Goal: Task Accomplishment & Management: Complete application form

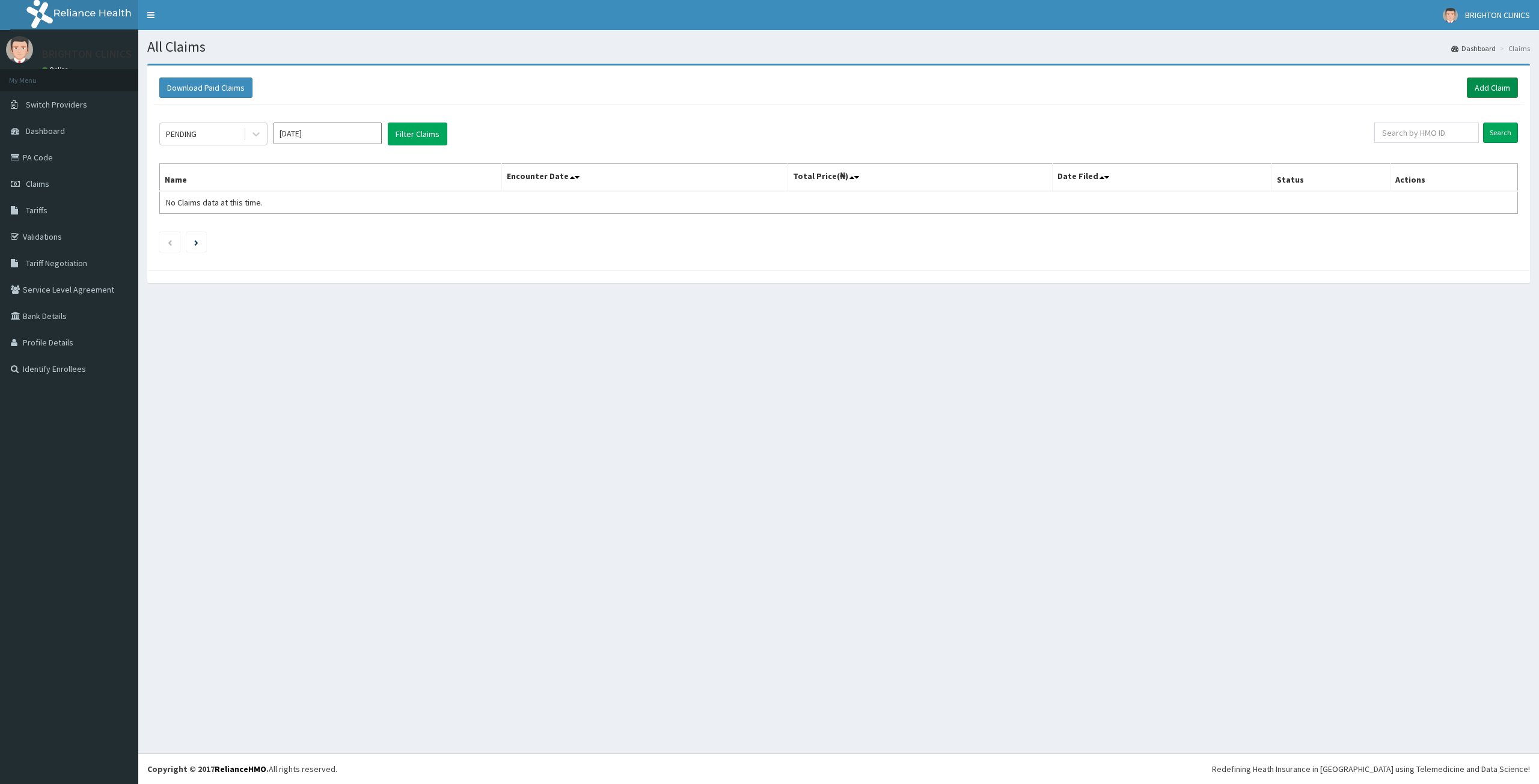
click at [1498, 86] on link "Add Claim" at bounding box center [1493, 88] width 51 height 21
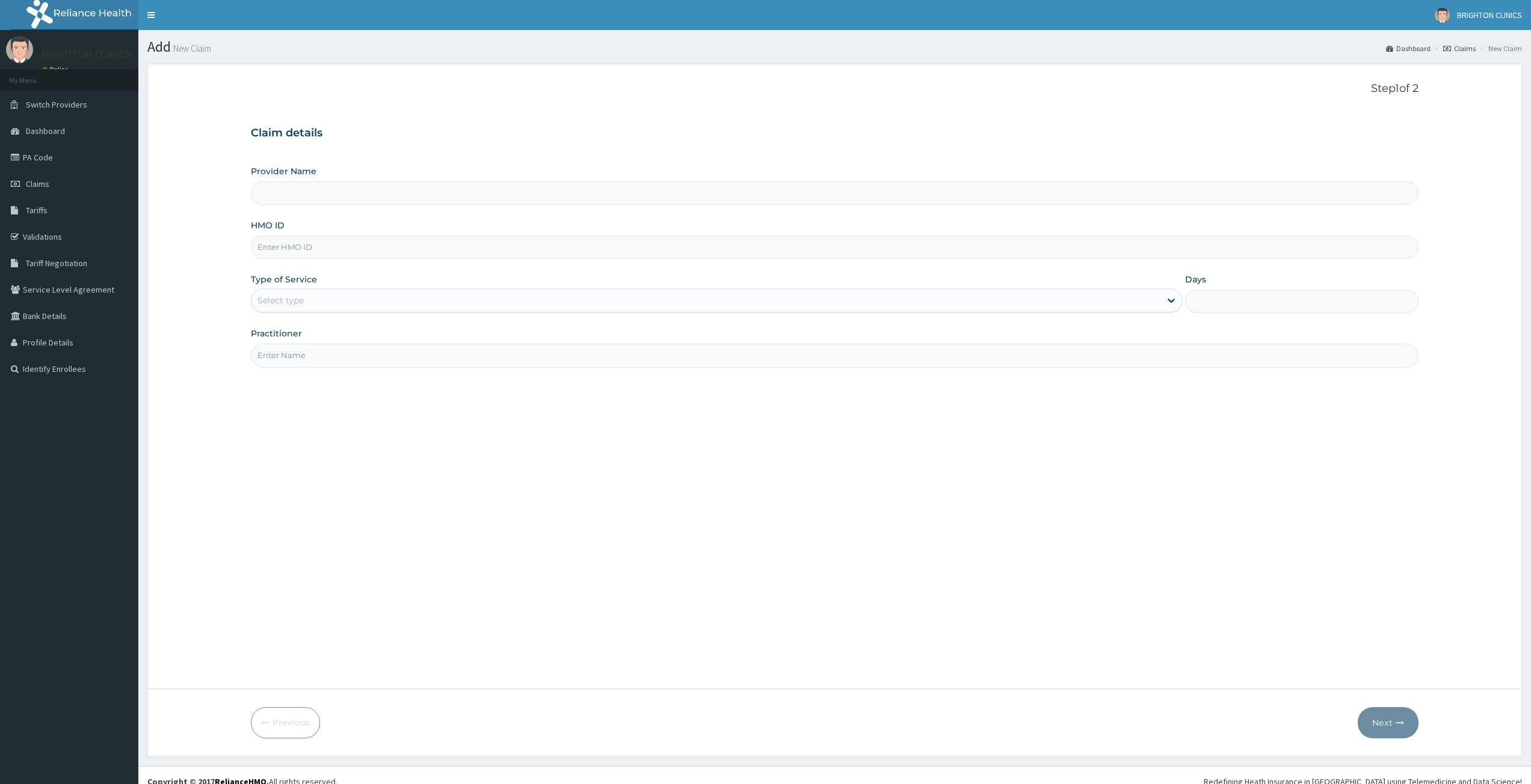
type input "BRIGHTON DENTAL CLINICS"
click at [387, 246] on input "HMO ID" at bounding box center [834, 247] width 1167 height 24
paste input "PA/2E0AC3"
type input "PA/2E0AC3"
click at [347, 302] on div "Select type" at bounding box center [706, 300] width 909 height 19
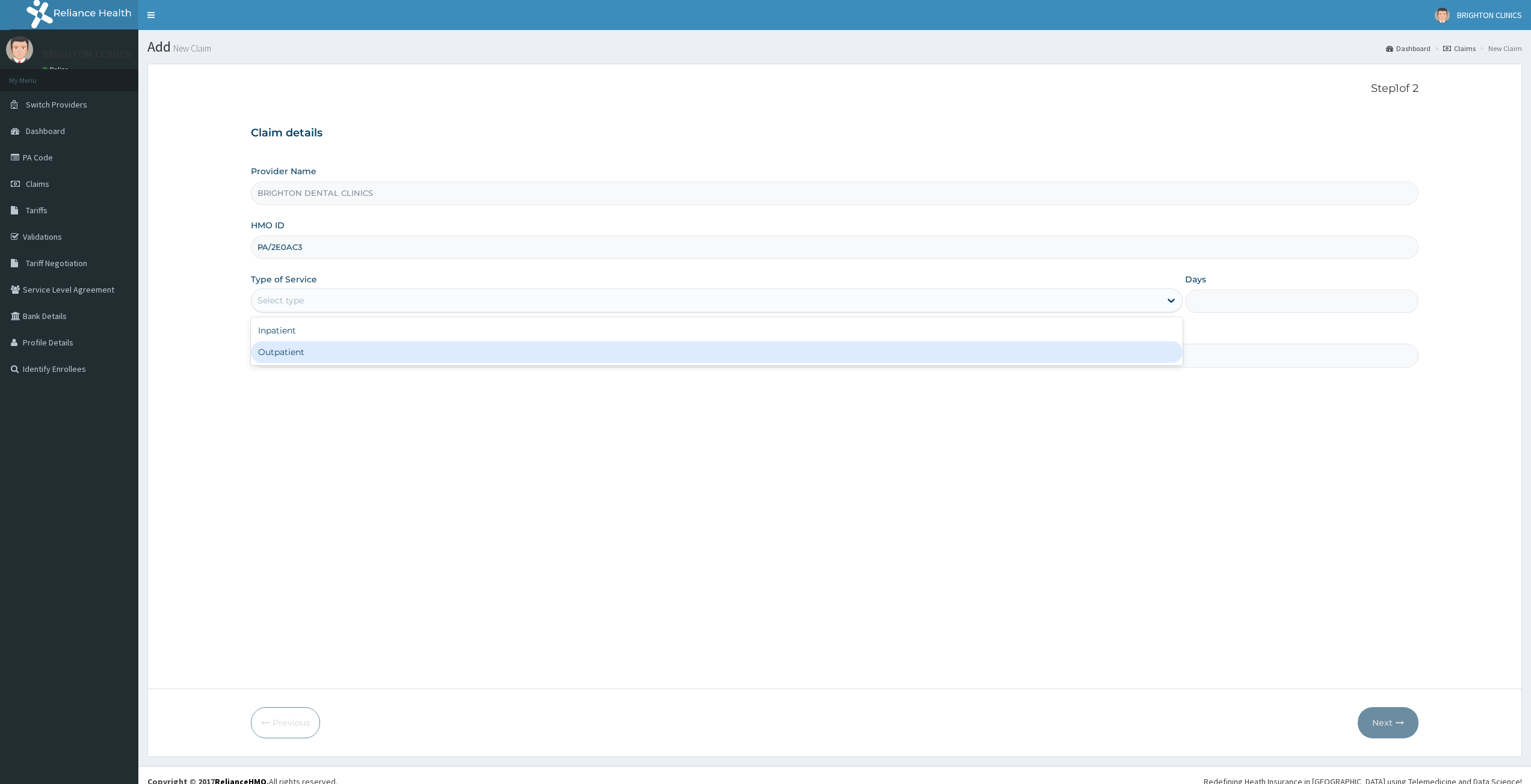
click at [330, 354] on div "Outpatient" at bounding box center [716, 351] width 932 height 22
type input "1"
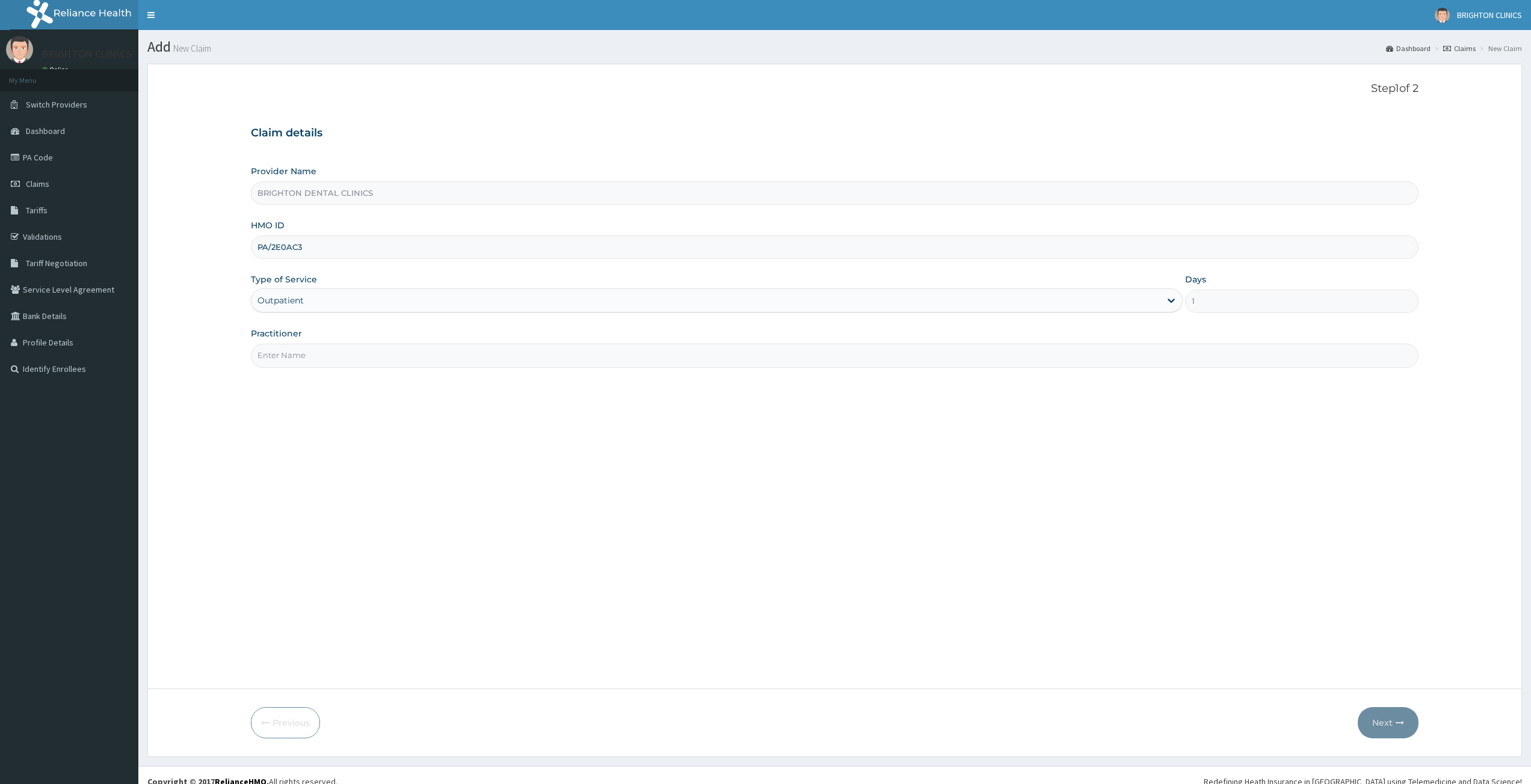
click at [330, 364] on input "Practitioner" at bounding box center [834, 355] width 1167 height 24
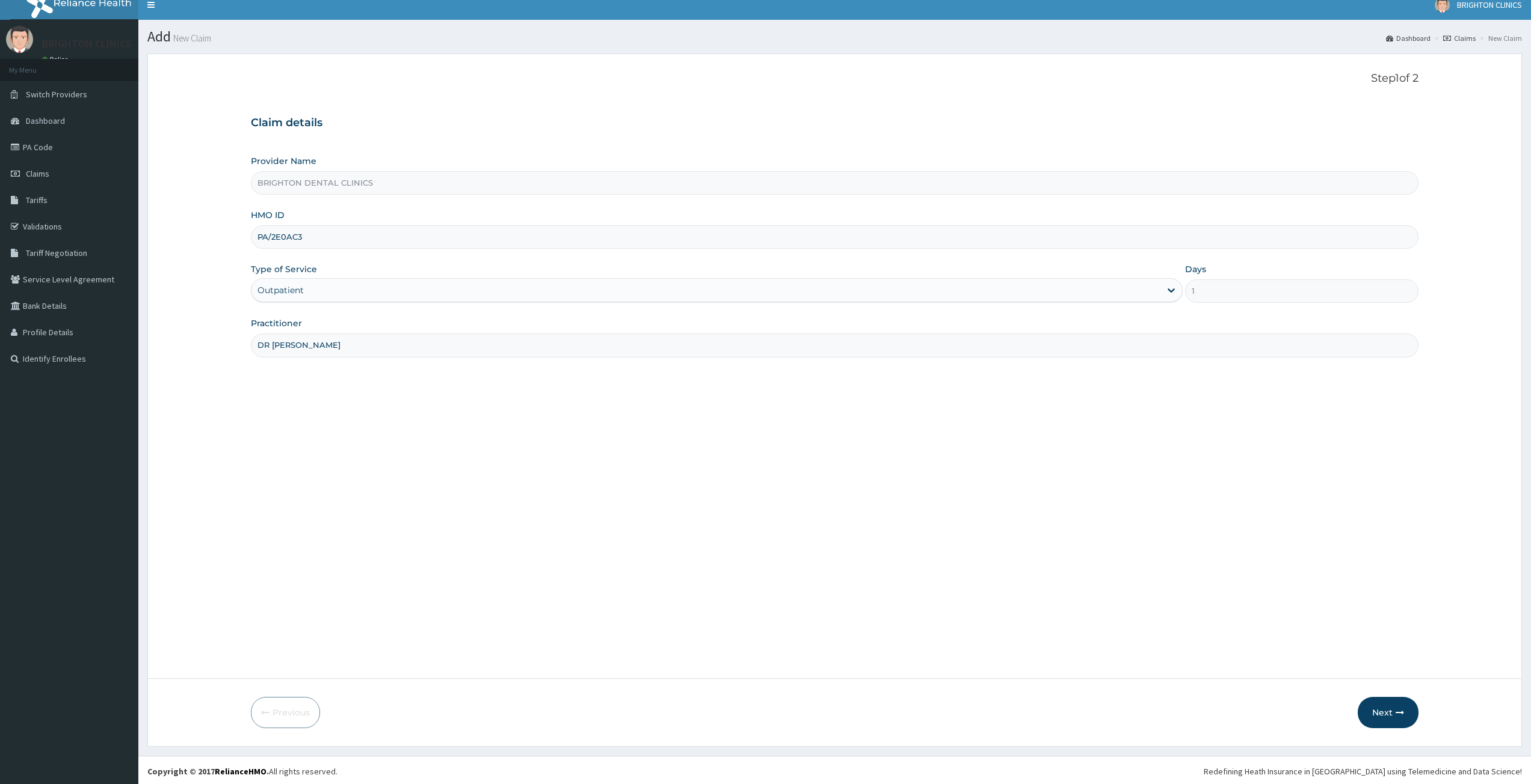
scroll to position [12, 0]
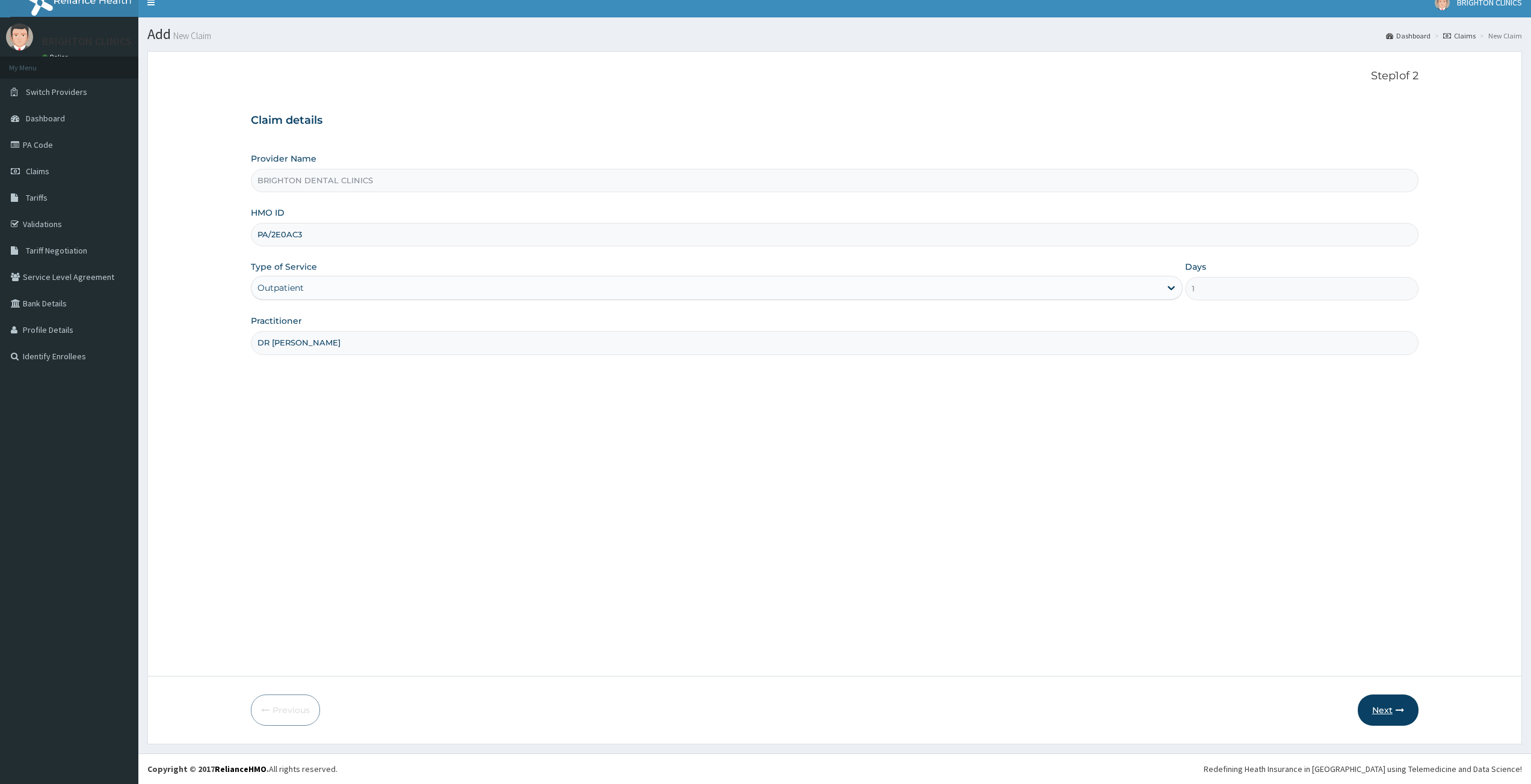
type input "DR DAN"
click at [1386, 713] on button "Next" at bounding box center [1387, 710] width 60 height 31
drag, startPoint x: 1385, startPoint y: 708, endPoint x: 1392, endPoint y: 705, distance: 7.6
click at [1387, 707] on button "Next" at bounding box center [1387, 710] width 60 height 31
drag, startPoint x: 370, startPoint y: 246, endPoint x: 248, endPoint y: 244, distance: 122.0
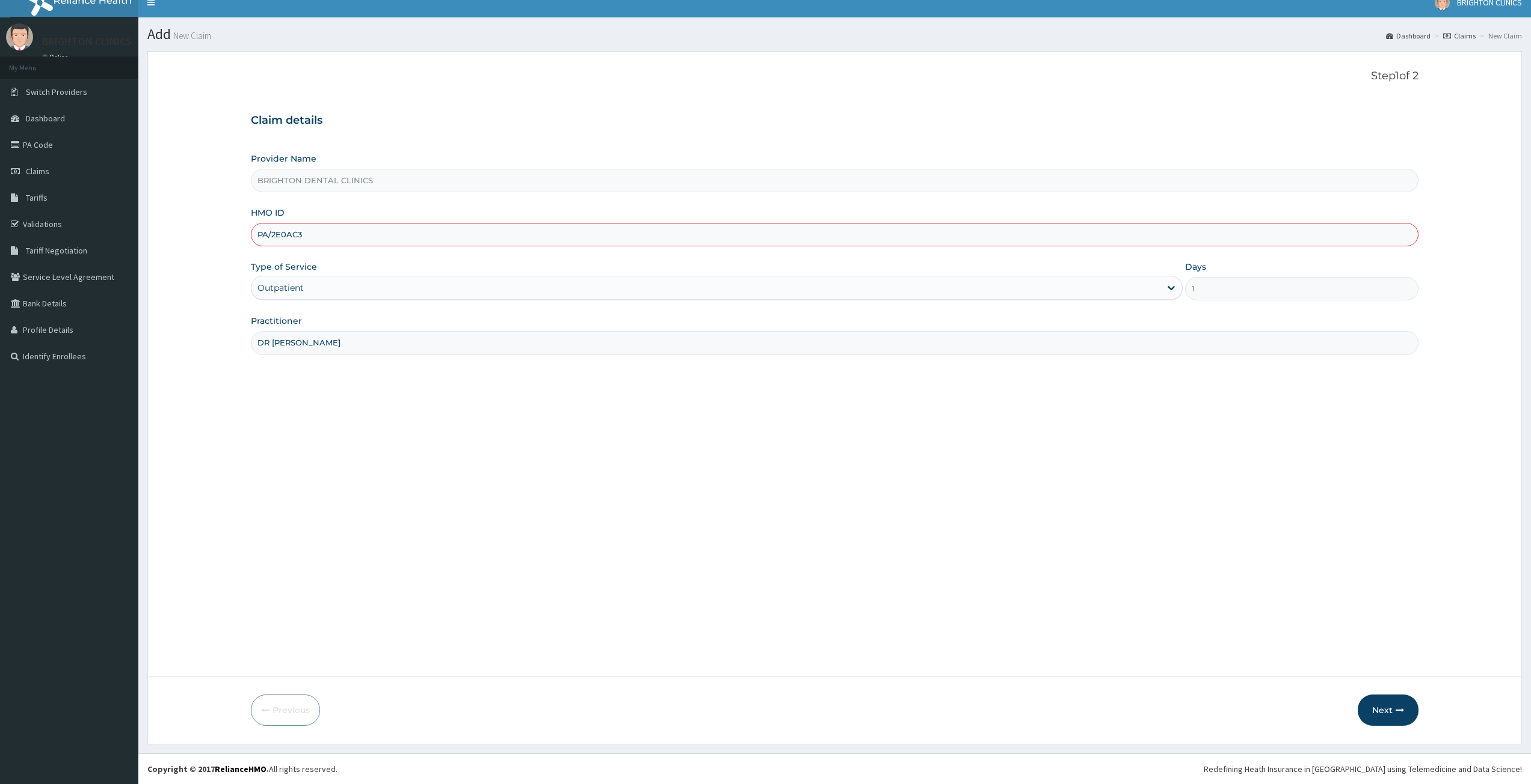
click at [248, 244] on form "Step 1 of 2 Claim details Provider Name BRIGHTON DENTAL CLINICS HMO ID PA/2E0AC…" at bounding box center [834, 398] width 1374 height 693
drag, startPoint x: 248, startPoint y: 244, endPoint x: 506, endPoint y: 283, distance: 260.9
click at [552, 300] on div "Type of Service Outpatient" at bounding box center [716, 281] width 932 height 40
click at [303, 231] on input "PA/2E0AC3" at bounding box center [834, 234] width 1167 height 24
type input "P"
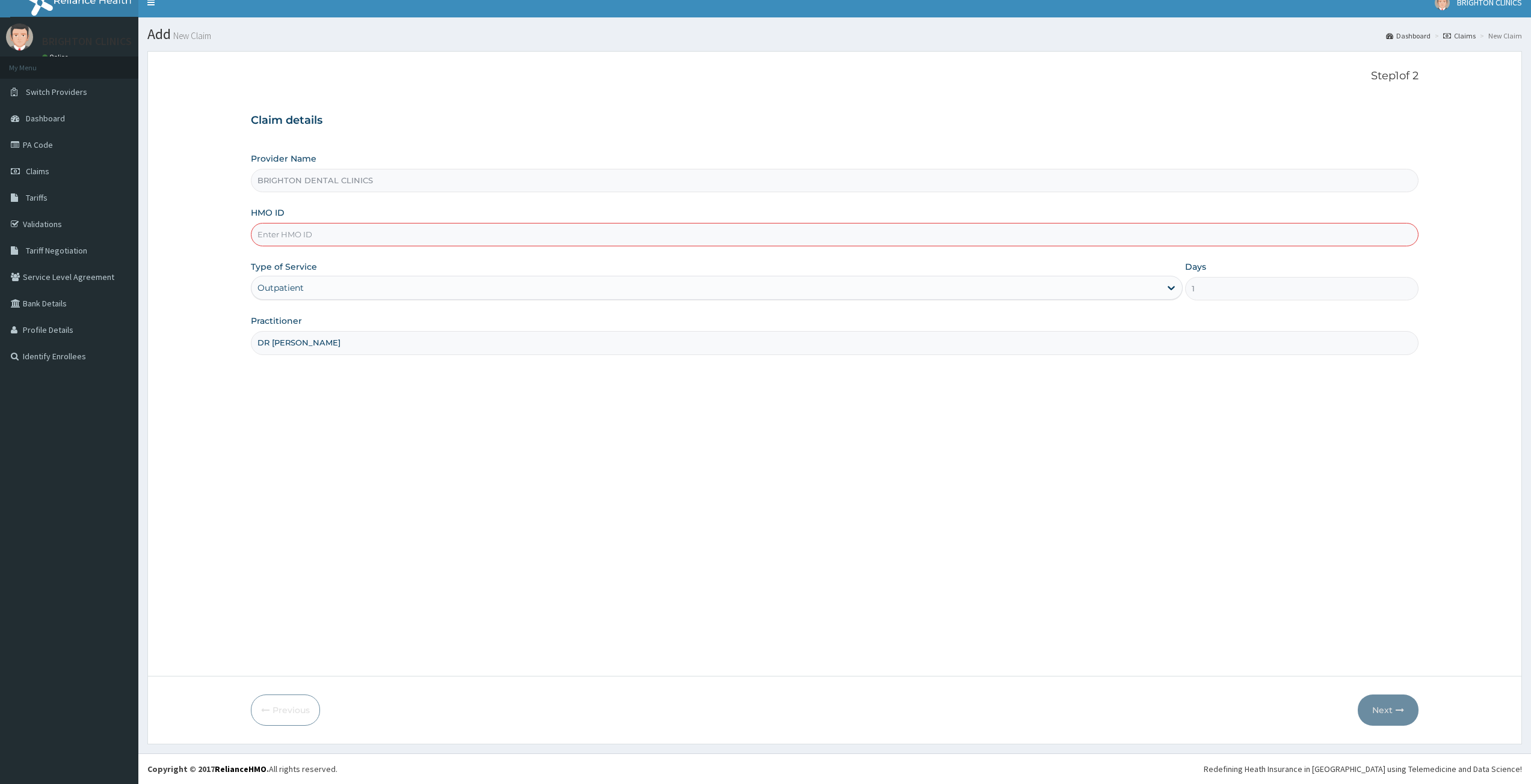
paste input "sxr/10004/A"
type input "sxr/10004/A"
click at [1372, 713] on button "Next" at bounding box center [1387, 710] width 60 height 31
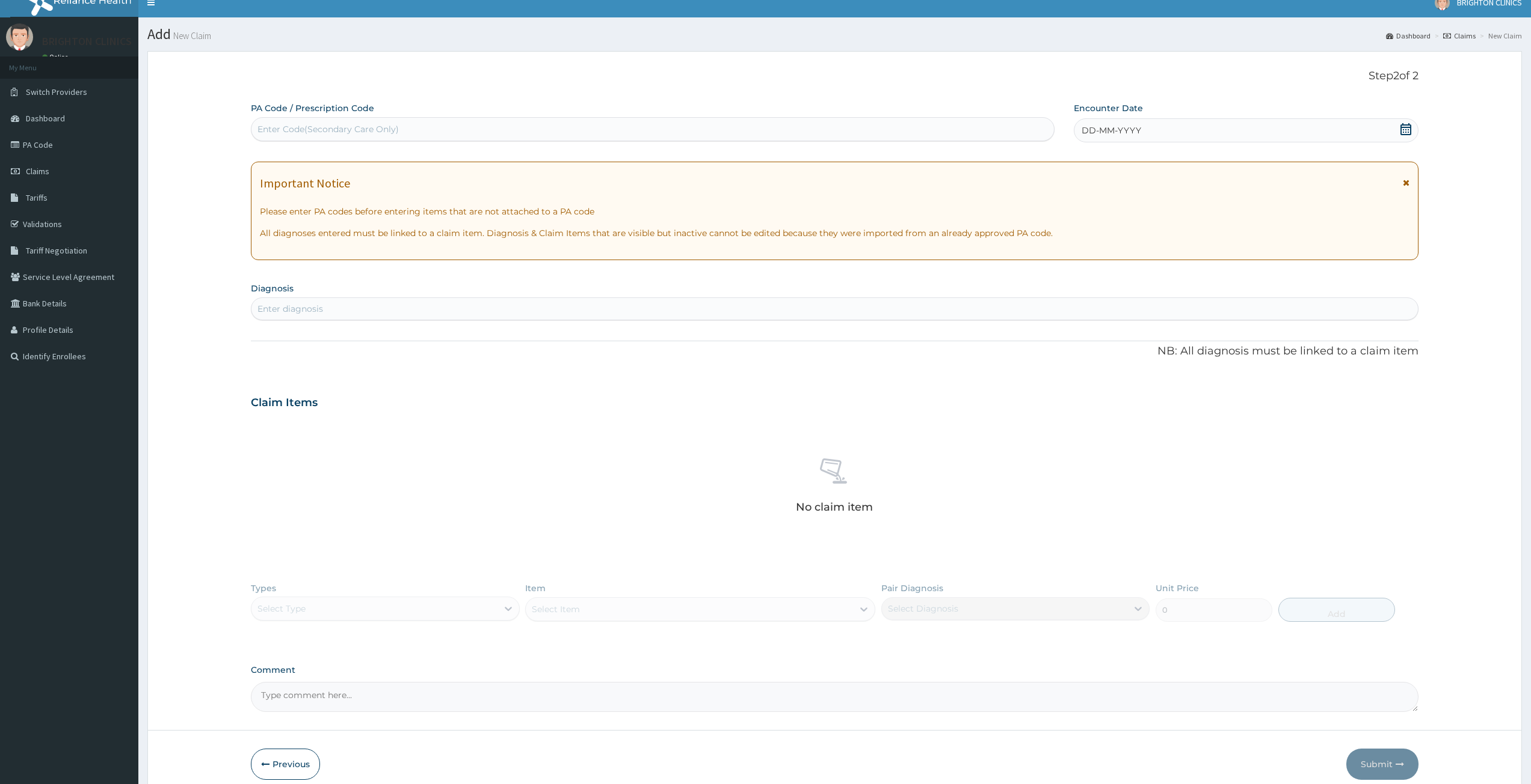
click at [487, 129] on div "Enter Code(Secondary Care Only)" at bounding box center [652, 129] width 802 height 19
click at [487, 128] on div "Enter Code(Secondary Care Only)" at bounding box center [652, 129] width 802 height 19
paste input "PA/2E0AC3"
type input "PA/2E0AC3"
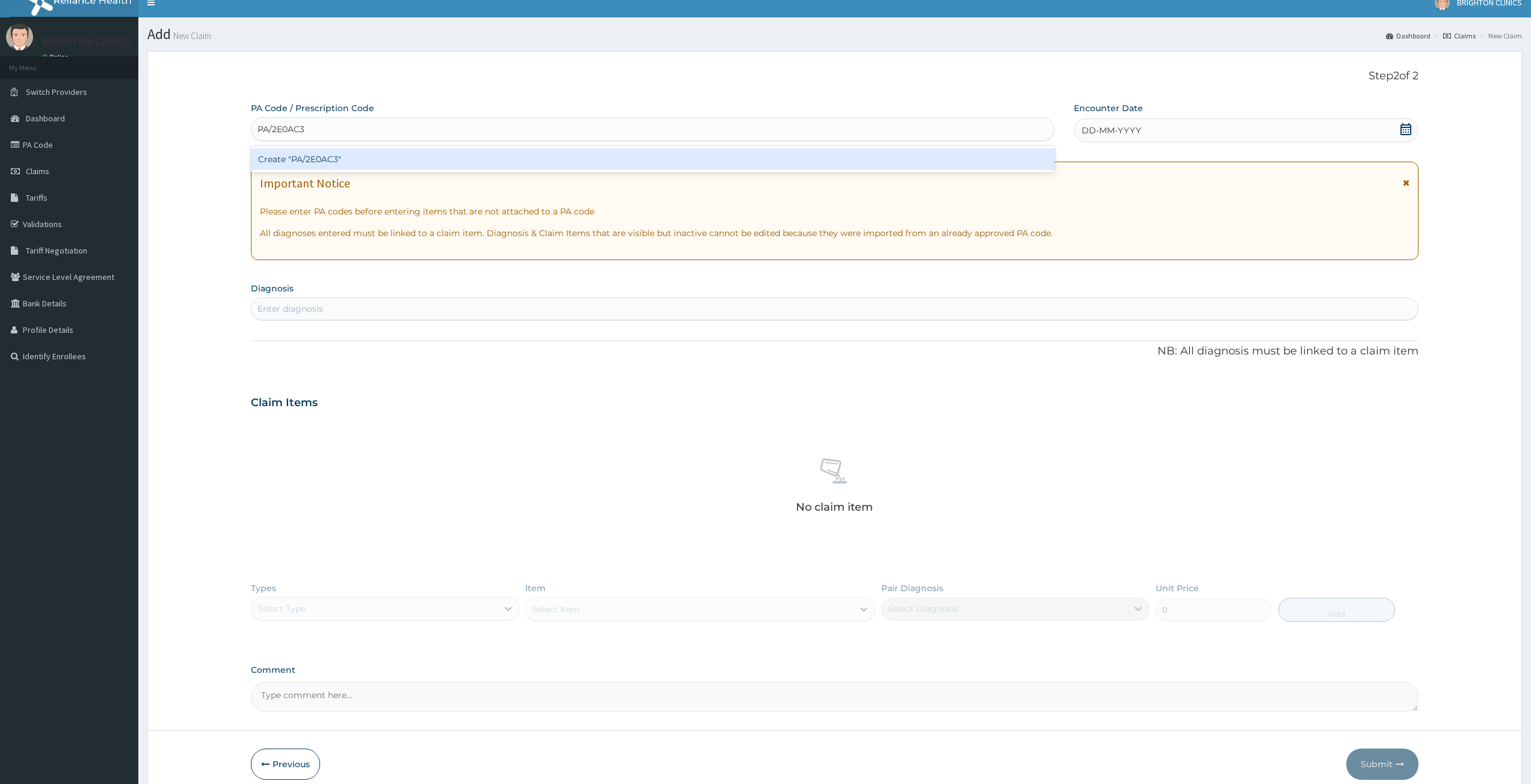
click at [469, 160] on div "Create "PA/2E0AC3"" at bounding box center [652, 159] width 803 height 22
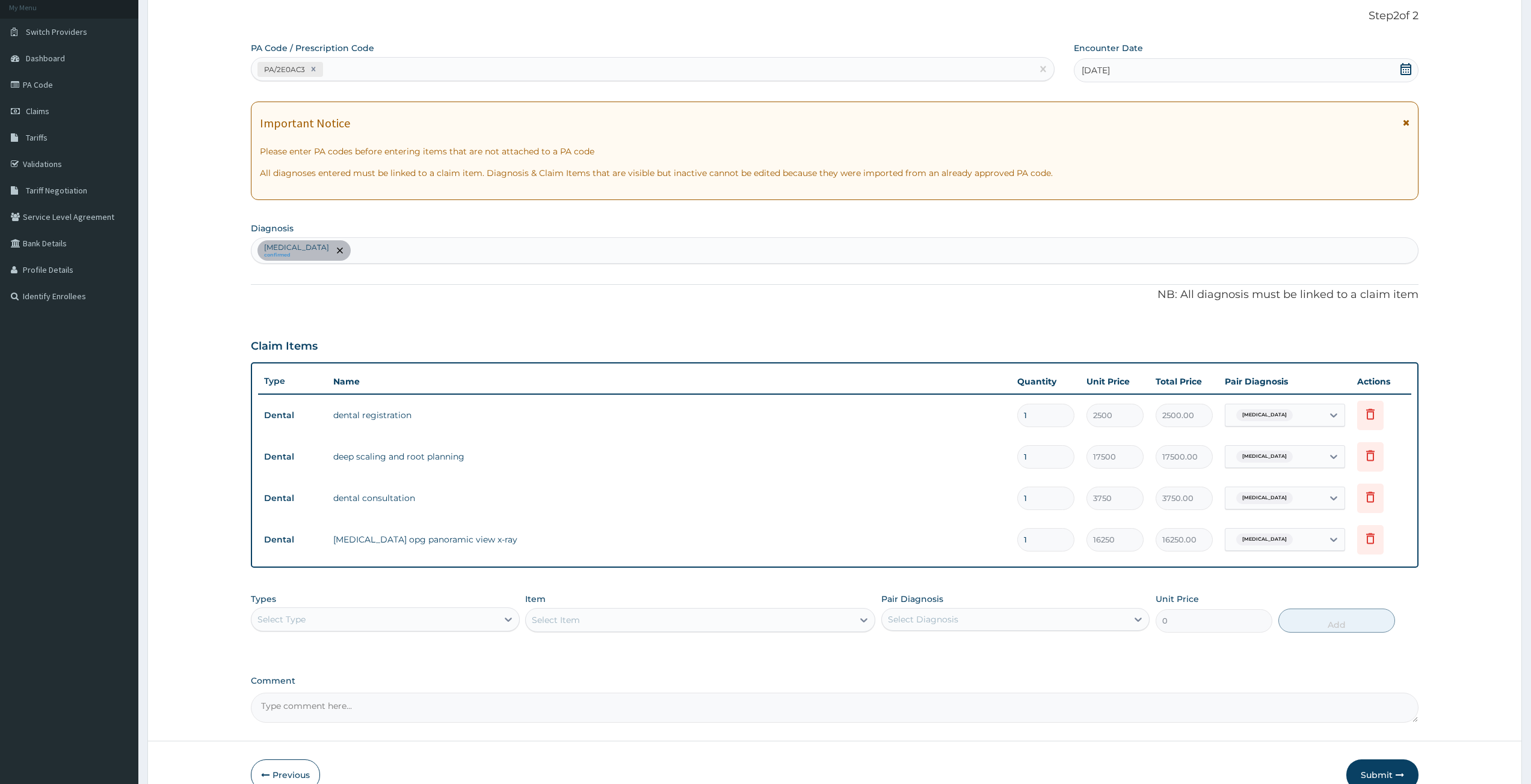
scroll to position [138, 0]
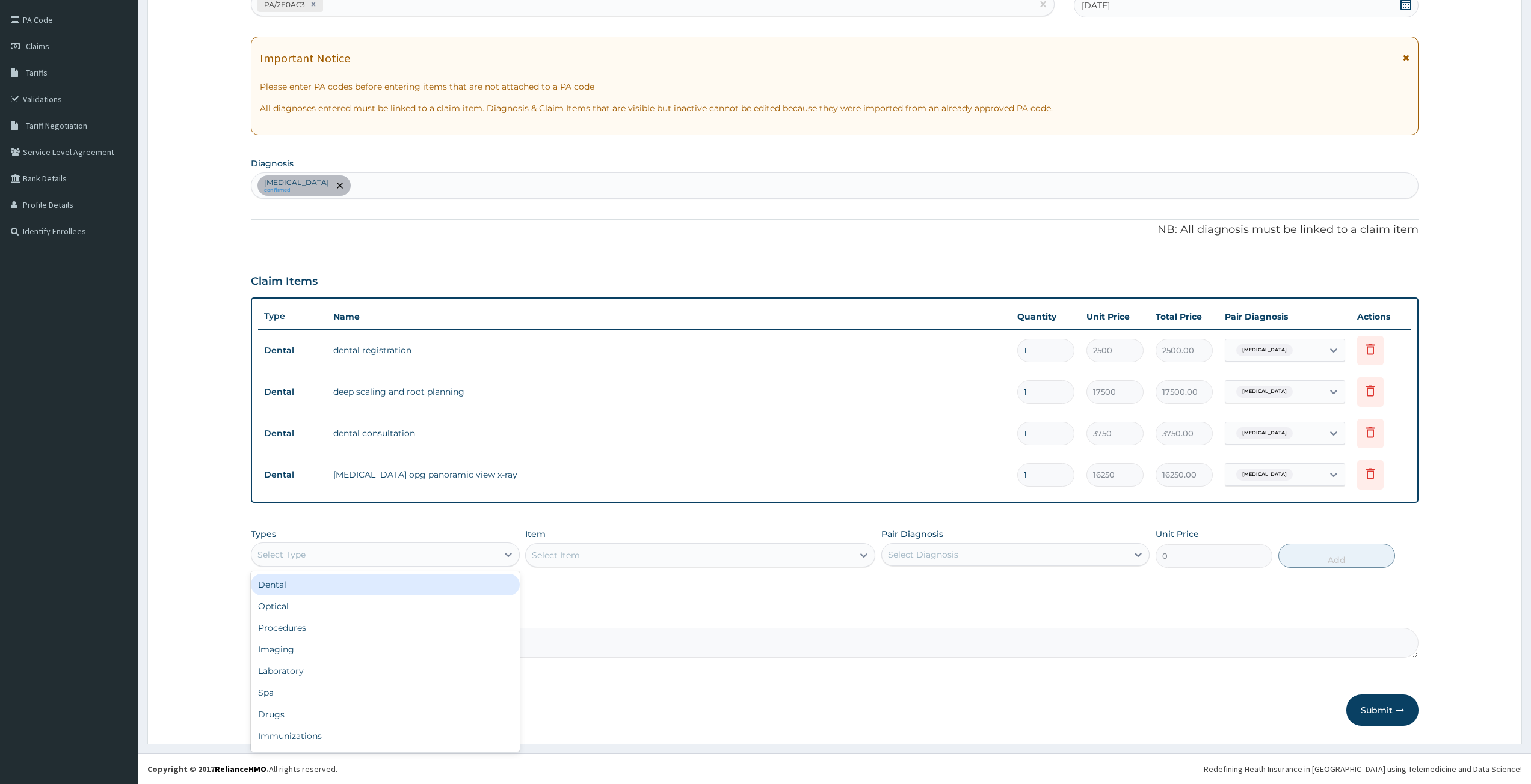
click at [478, 551] on div "Select Type" at bounding box center [374, 554] width 246 height 19
click at [469, 593] on div "Dental" at bounding box center [385, 585] width 268 height 22
click at [594, 558] on div "Select Item" at bounding box center [700, 554] width 350 height 24
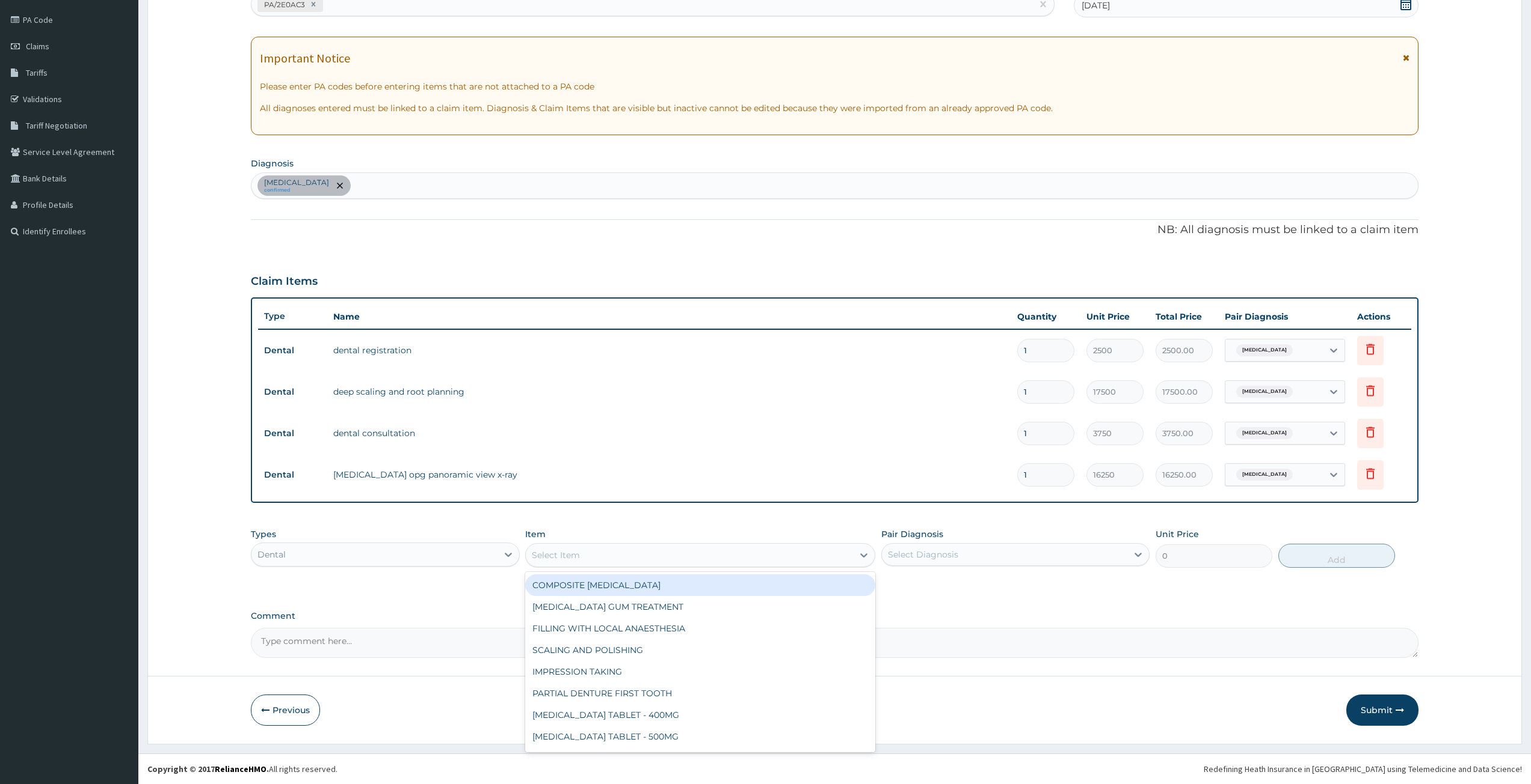
click at [621, 559] on div "Select Item" at bounding box center [689, 555] width 327 height 19
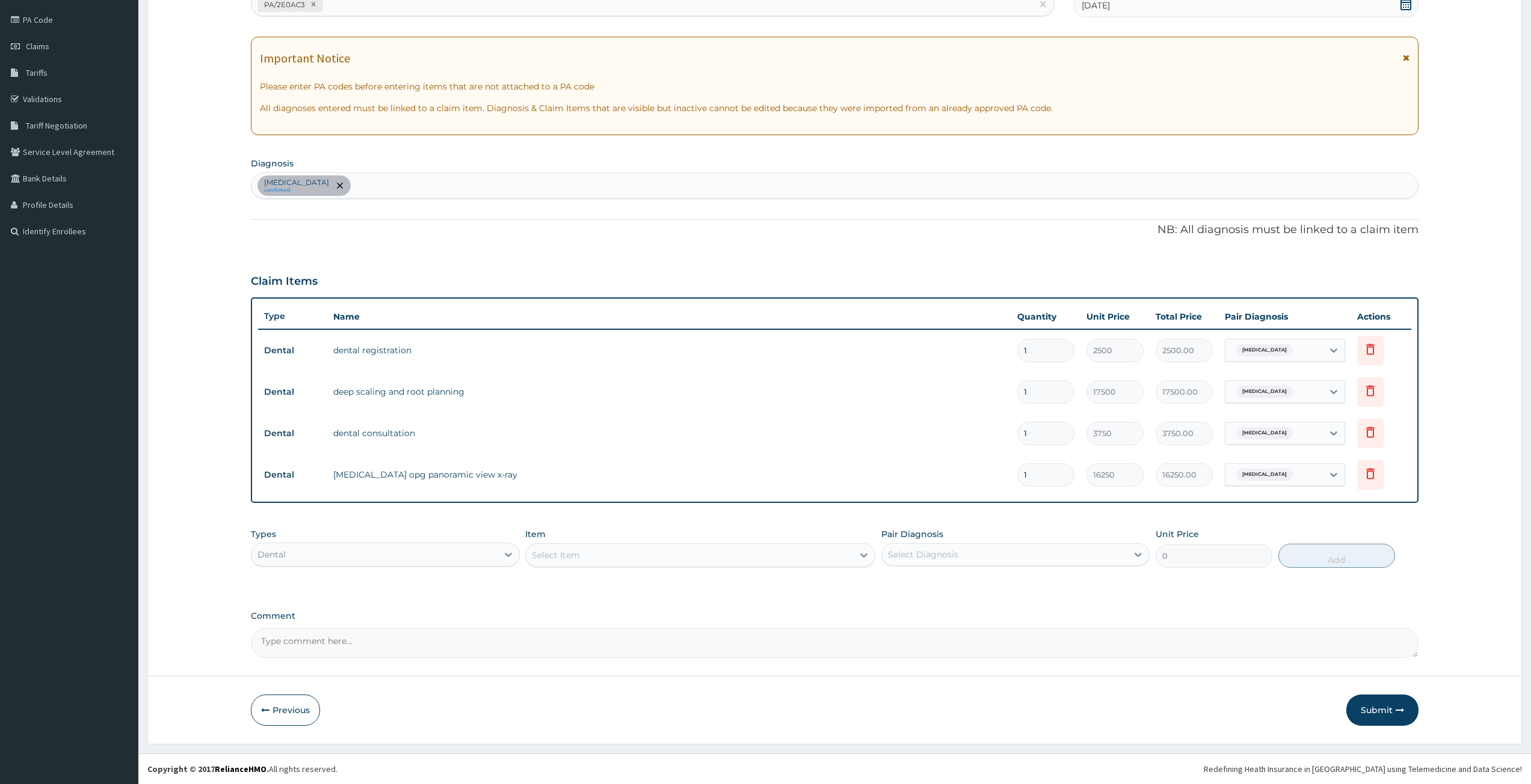
click at [927, 585] on div "Types Dental Item Select Item Pair Diagnosis Select Diagnosis Unit Price 0 Add" at bounding box center [834, 557] width 1167 height 70
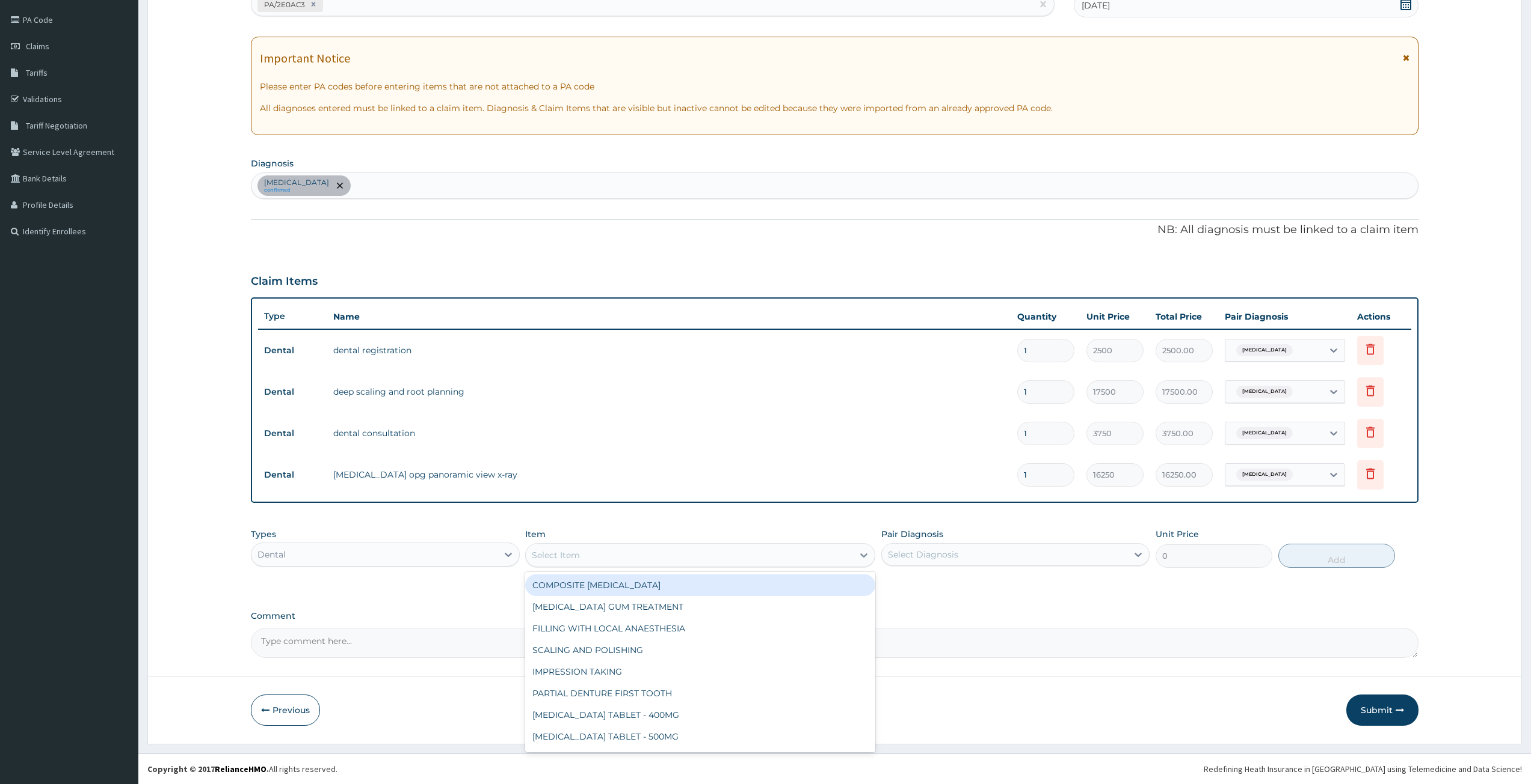
click at [568, 556] on div "Select Item" at bounding box center [556, 555] width 48 height 12
type input "REG"
click at [610, 588] on div "DENTAL REGISTRATION" at bounding box center [700, 585] width 350 height 22
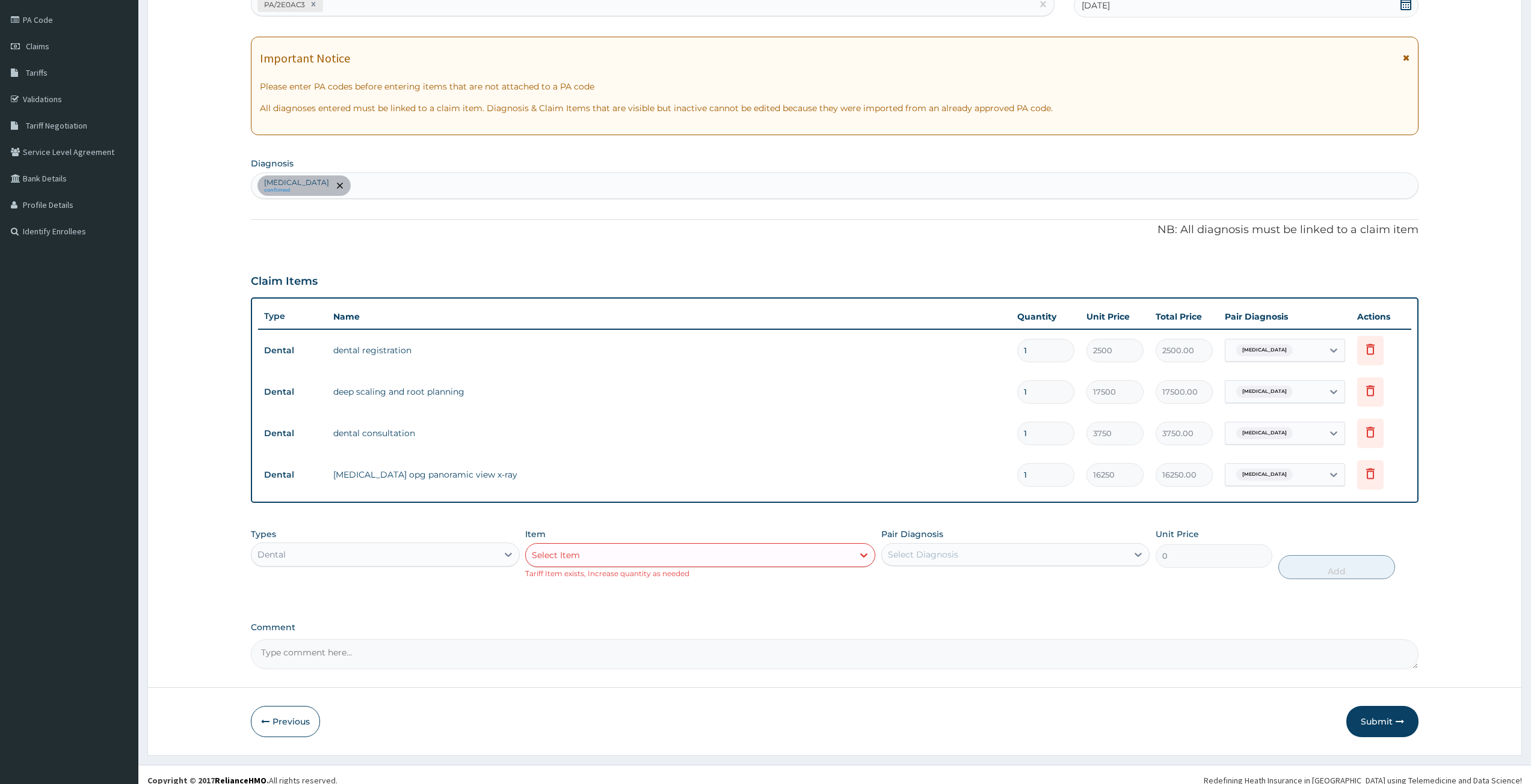
click at [612, 558] on div "Select Item" at bounding box center [689, 555] width 327 height 19
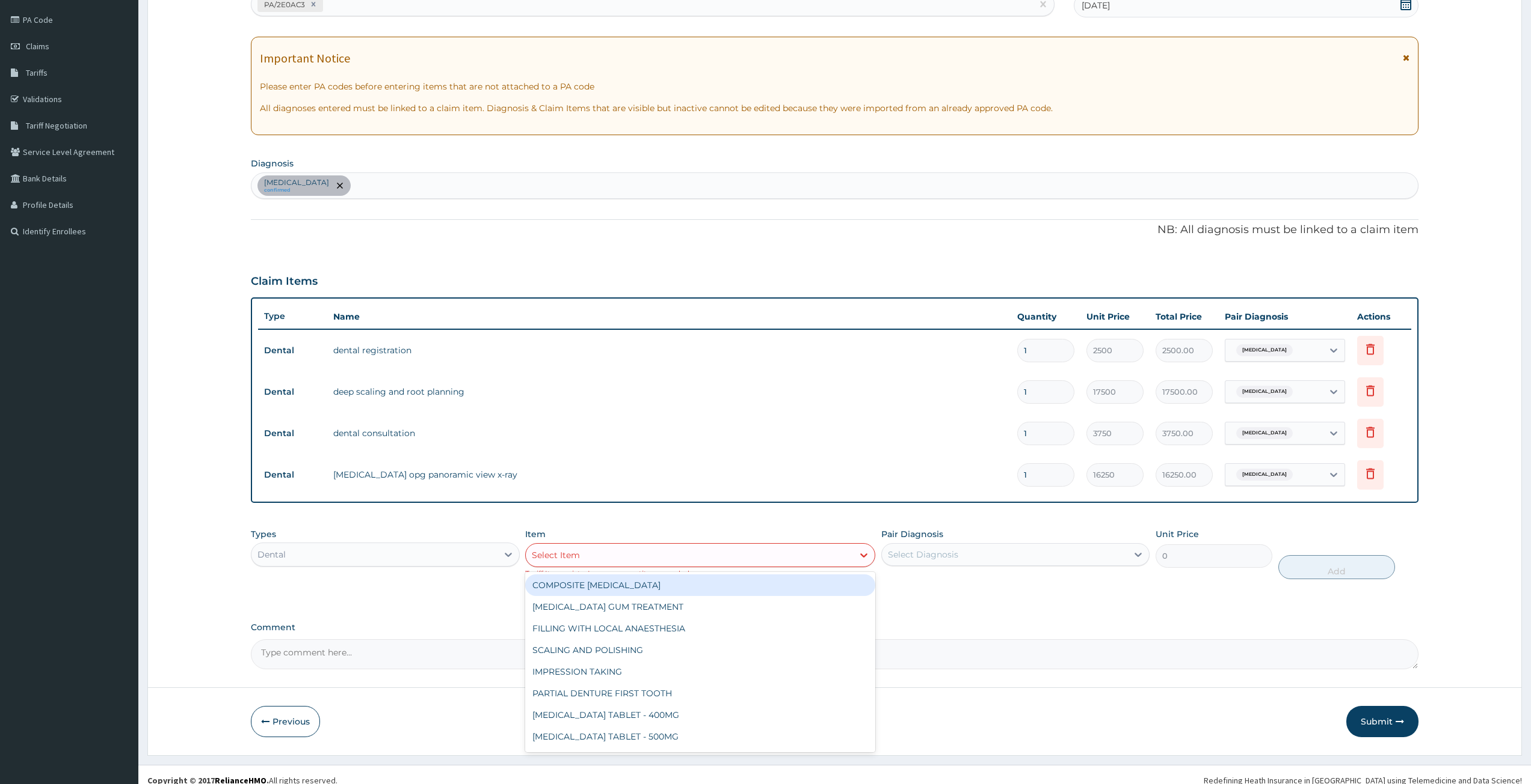
type input "R"
type input "DENT"
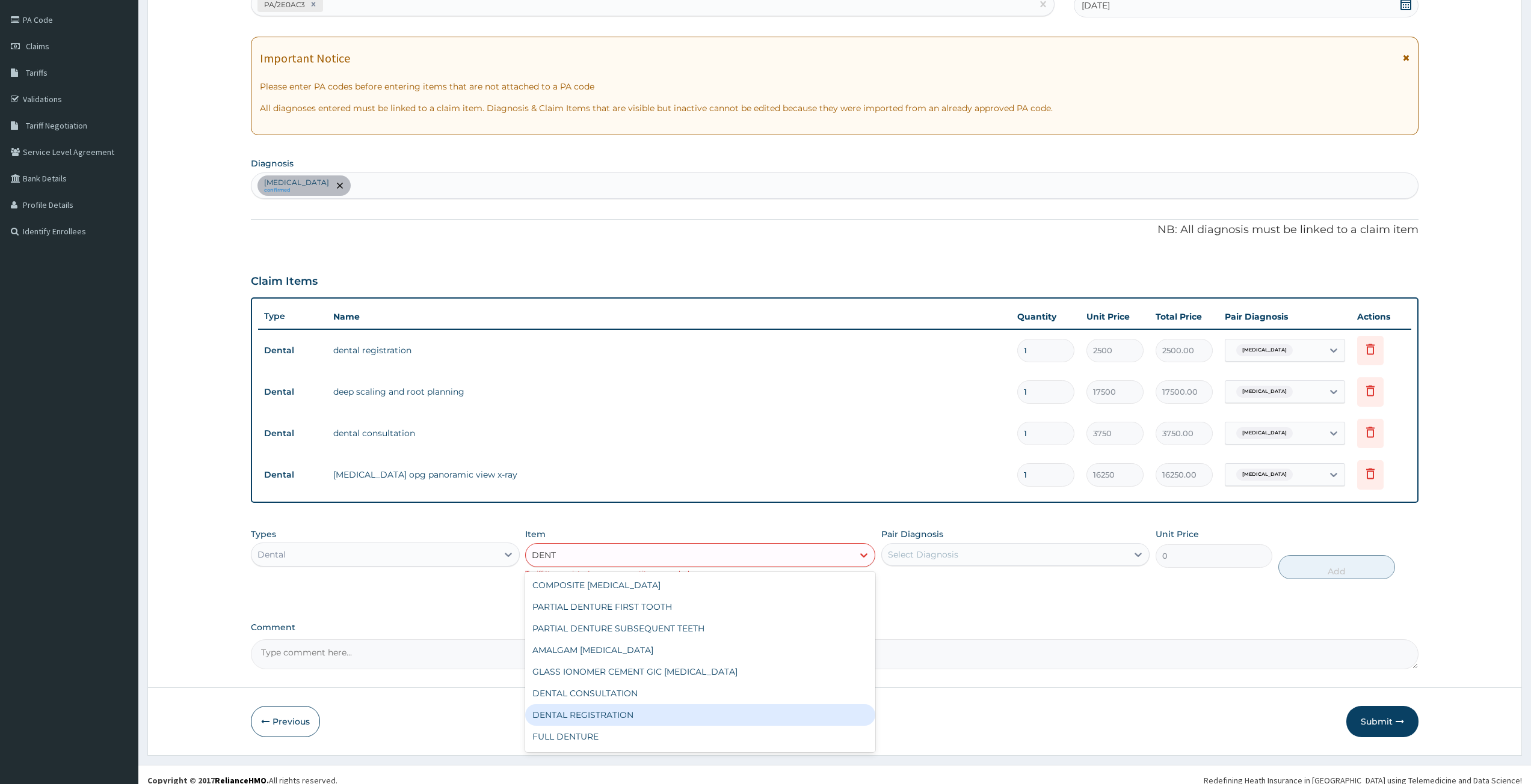
click at [626, 713] on div "DENTAL REGISTRATION" at bounding box center [700, 715] width 350 height 22
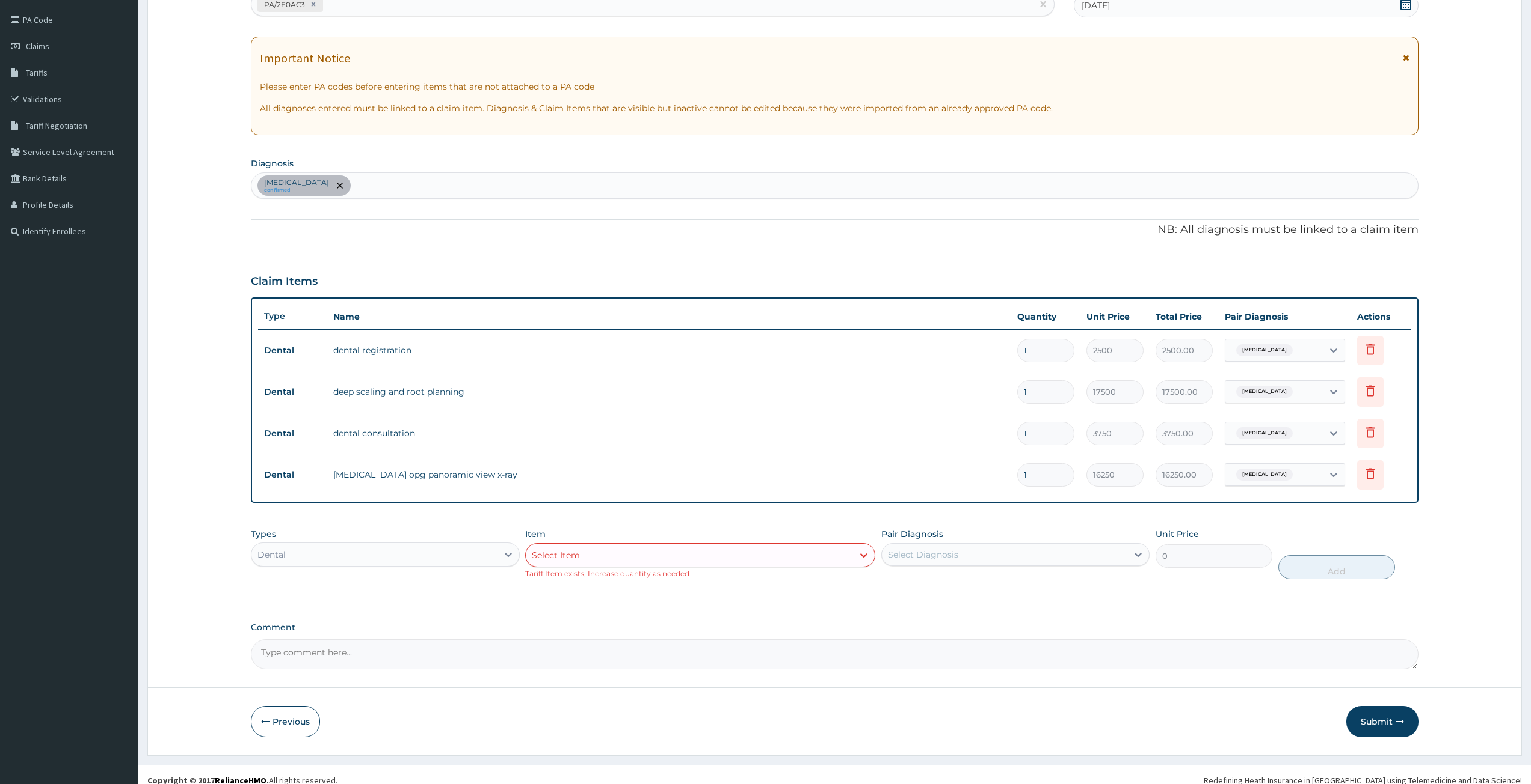
click at [972, 558] on div "Select Diagnosis" at bounding box center [1005, 554] width 246 height 19
click at [949, 589] on label "Chronic gingivitis" at bounding box center [938, 584] width 75 height 12
checkbox input "true"
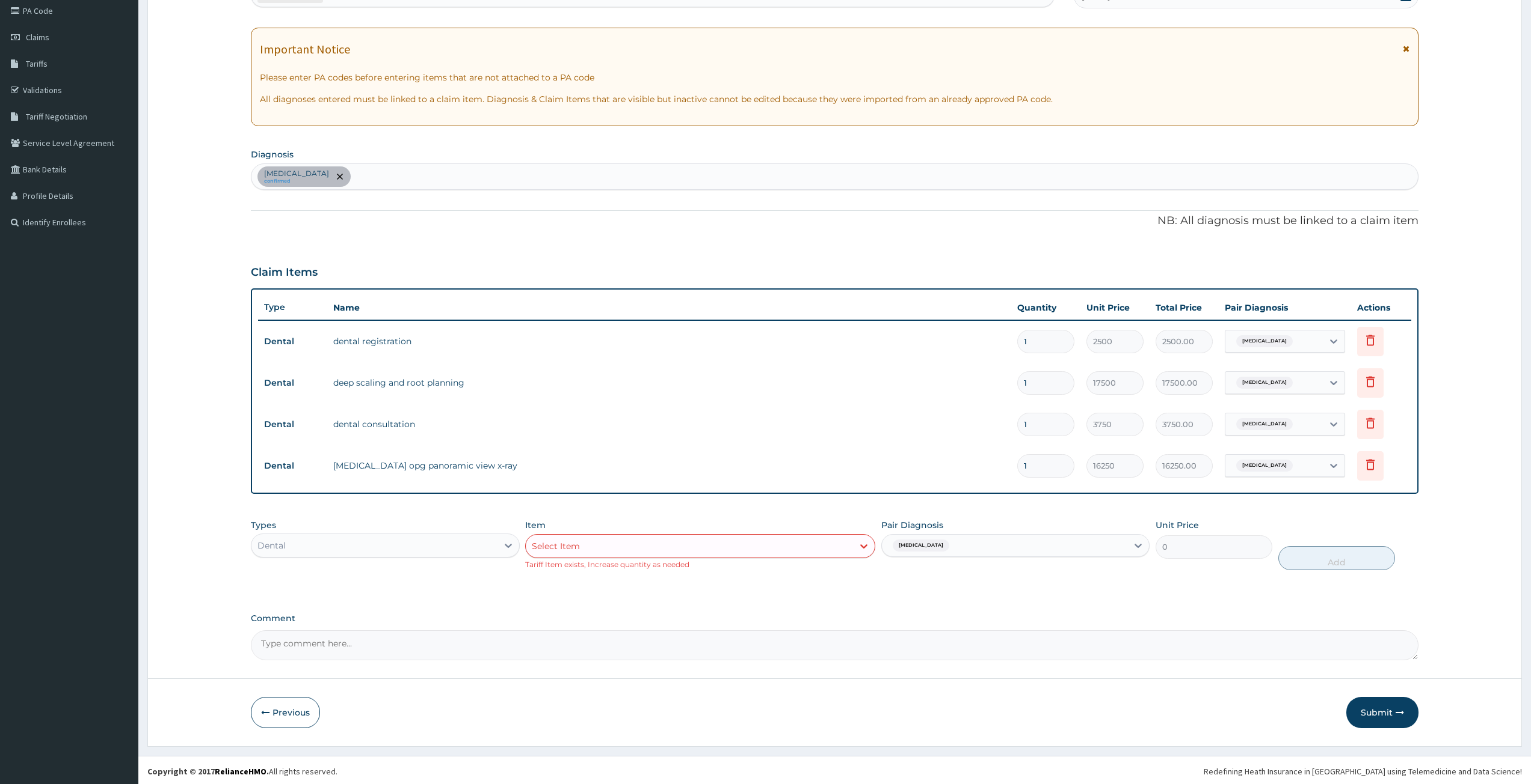
scroll to position [149, 0]
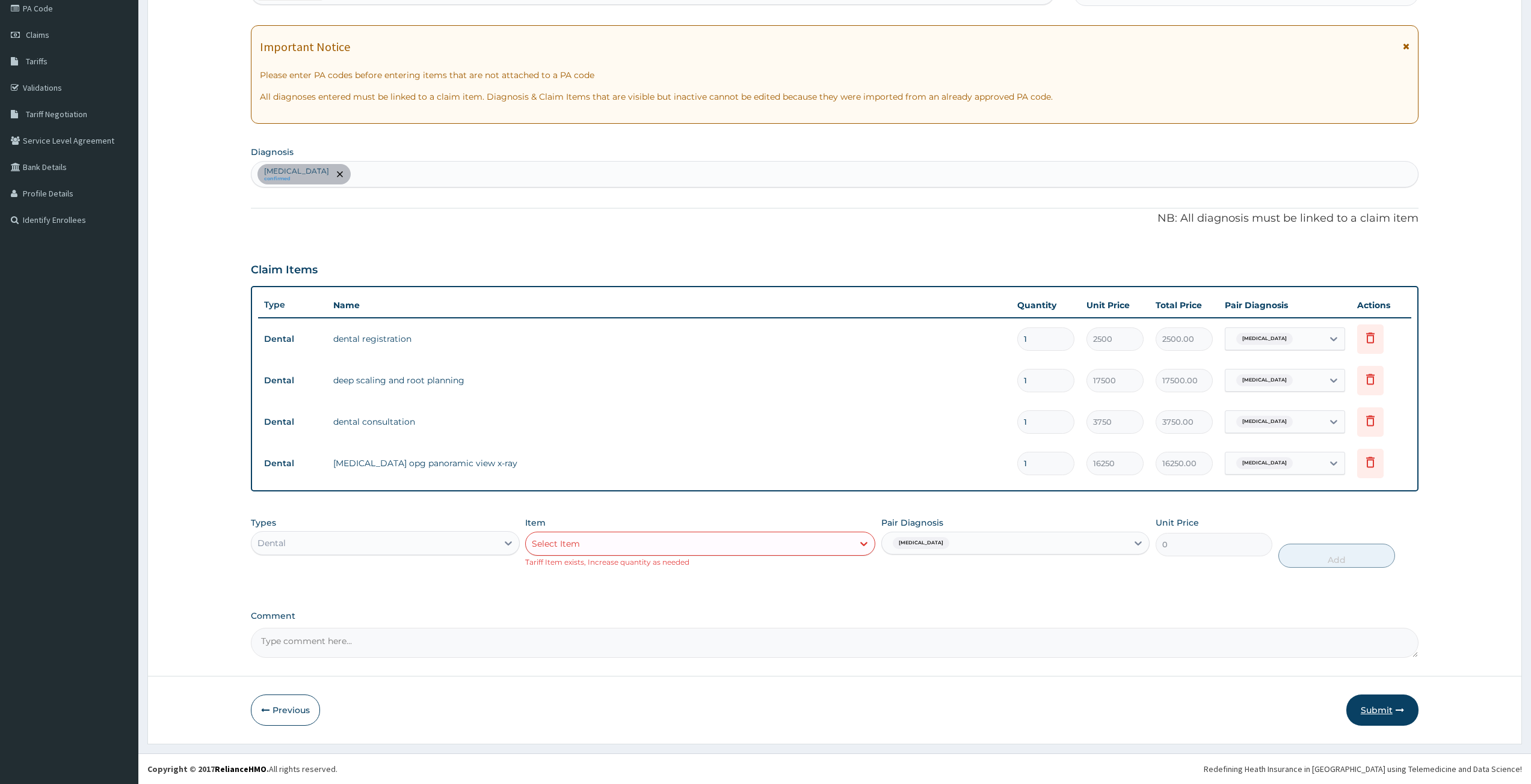
click at [1381, 708] on button "Submit" at bounding box center [1382, 710] width 72 height 31
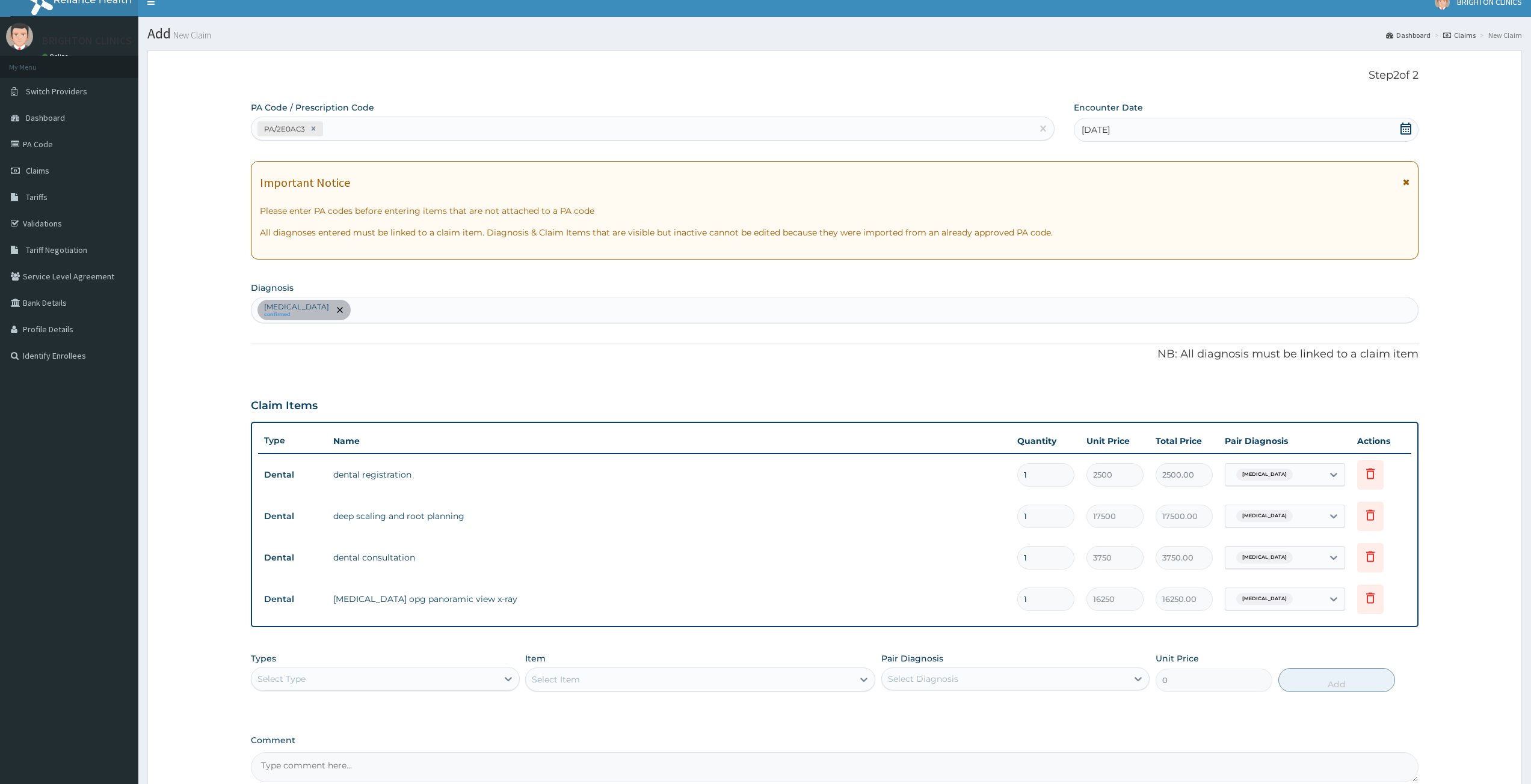
scroll to position [0, 0]
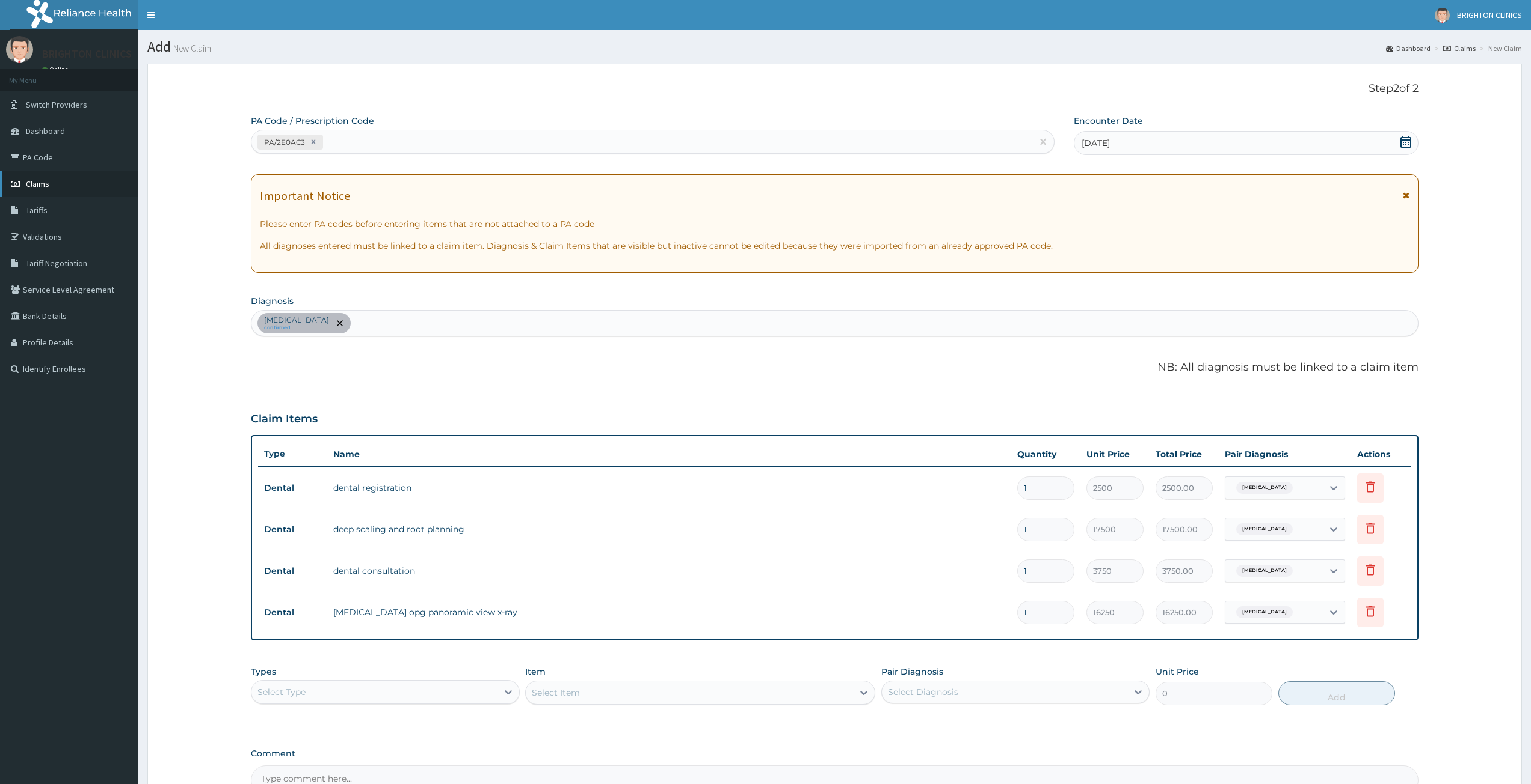
click at [47, 189] on span "Claims" at bounding box center [37, 183] width 24 height 10
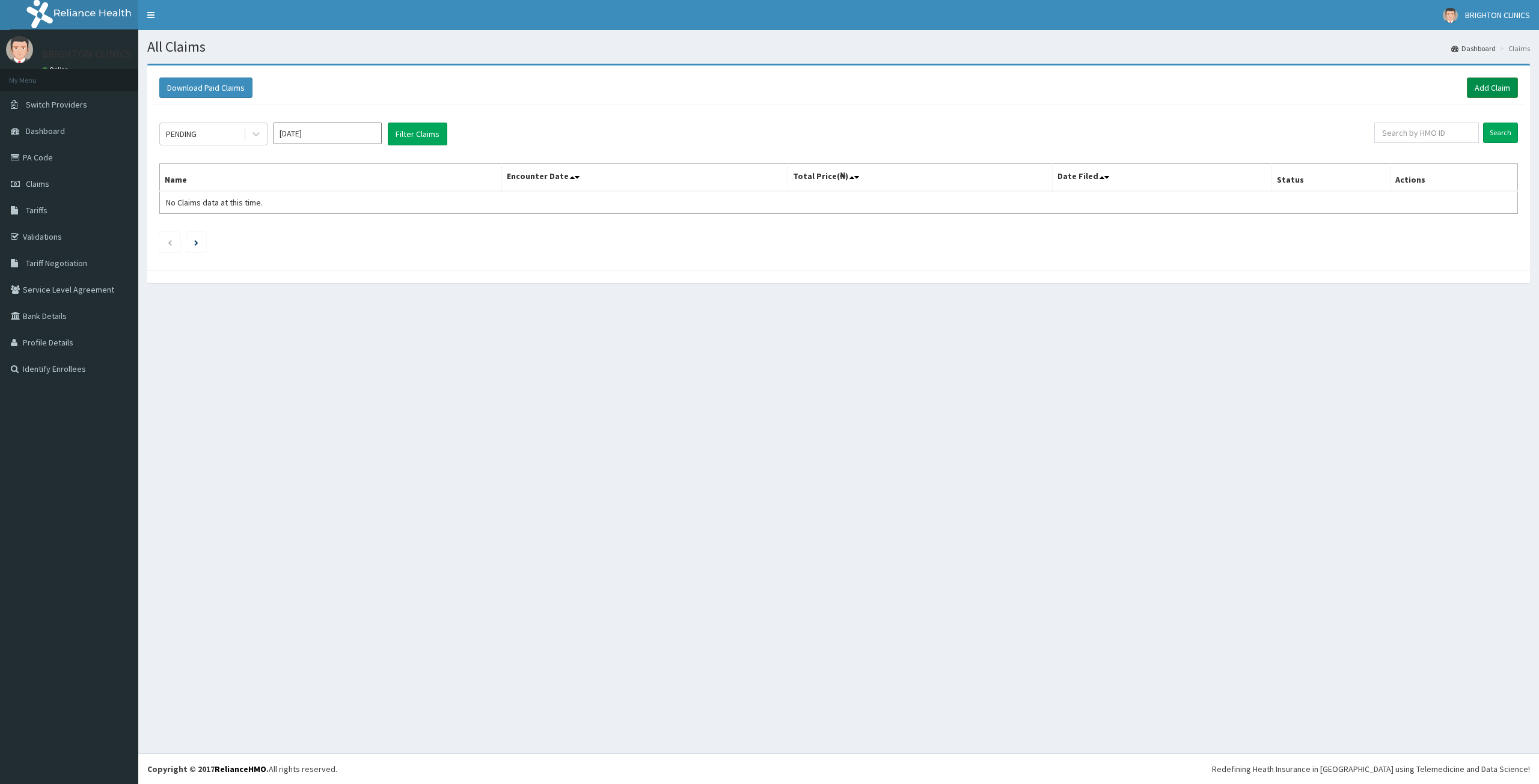
click at [1478, 85] on link "Add Claim" at bounding box center [1493, 88] width 51 height 21
click at [1488, 92] on link "Add Claim" at bounding box center [1493, 88] width 51 height 21
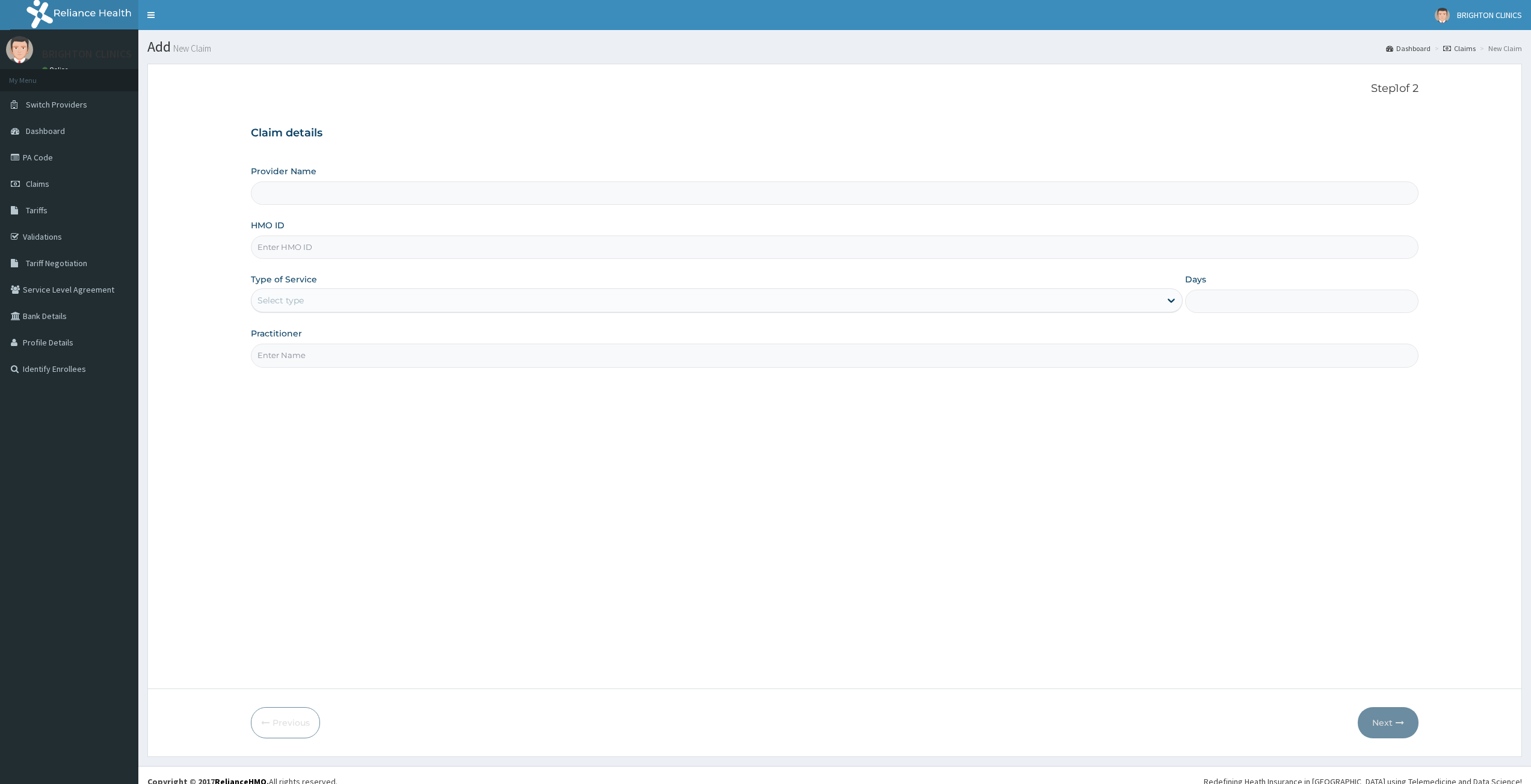
type input "BRIGHTON DENTAL CLINICS"
click at [920, 257] on input "HMO ID" at bounding box center [834, 247] width 1167 height 24
paste input "sxr/10004/A"
type input "sxr/10004/A"
click at [431, 301] on div "Select type" at bounding box center [706, 300] width 909 height 19
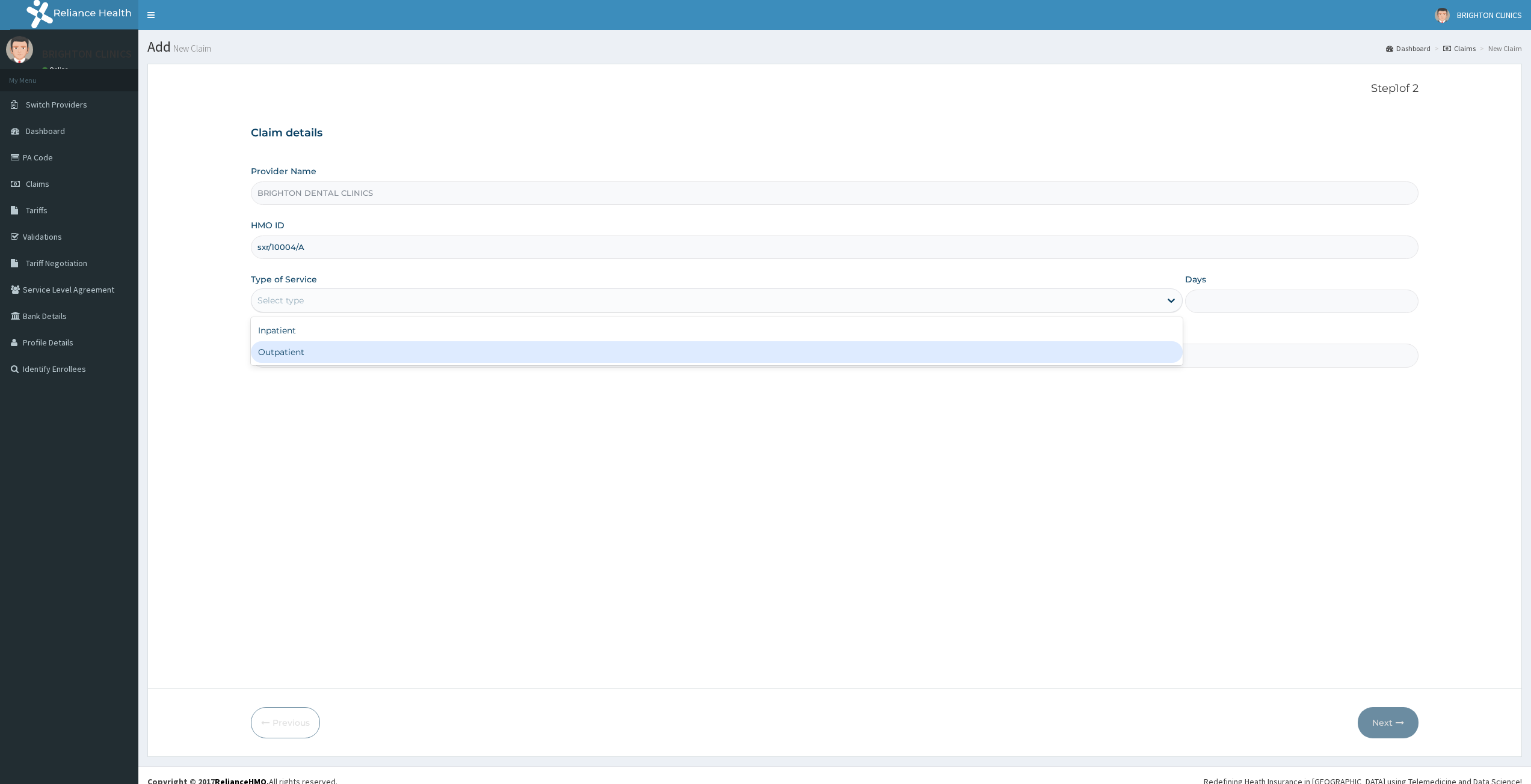
click at [402, 348] on div "Outpatient" at bounding box center [716, 351] width 932 height 22
type input "1"
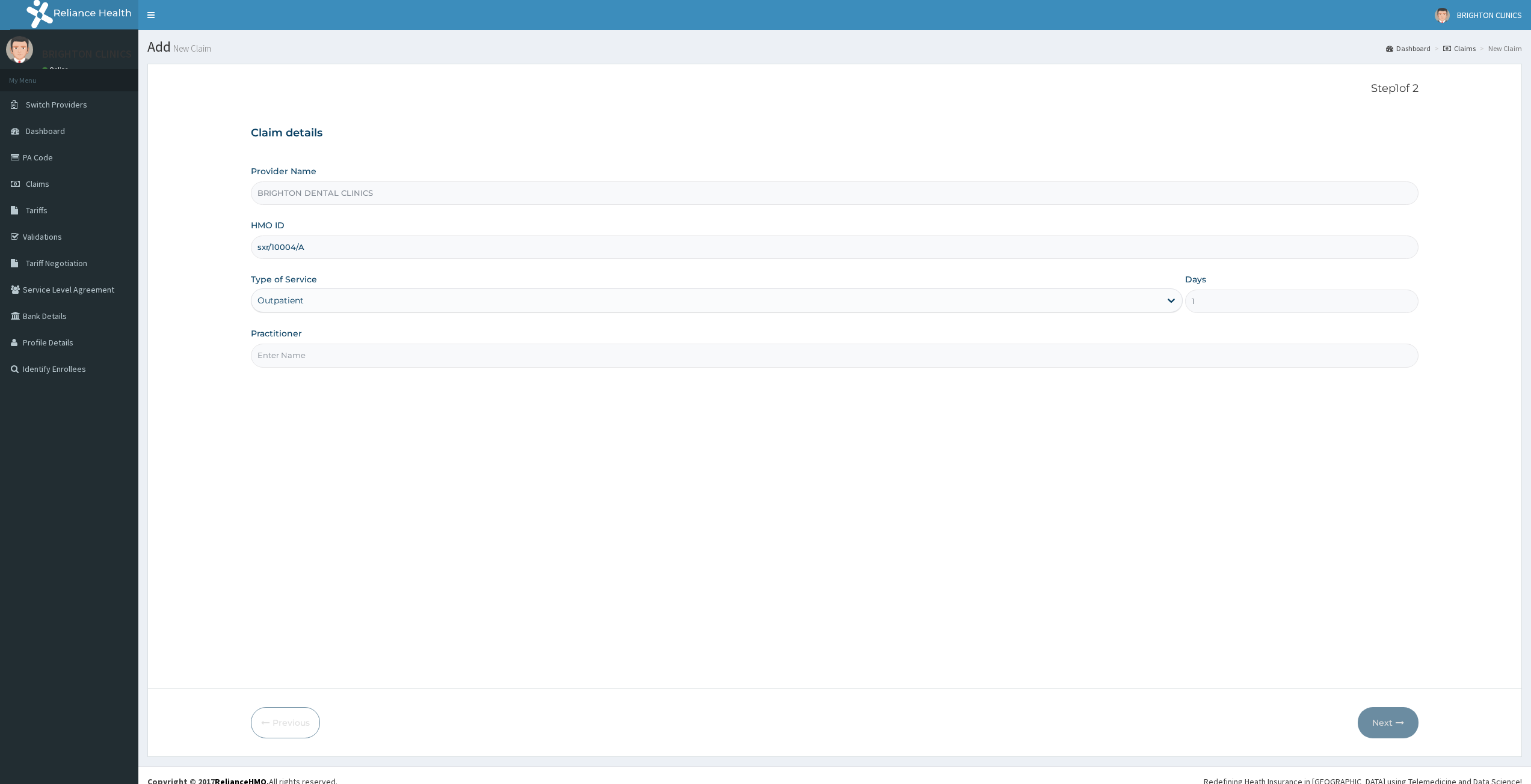
click at [400, 356] on input "Practitioner" at bounding box center [834, 355] width 1167 height 24
type input "DR DAN"
click at [1375, 724] on button "Next" at bounding box center [1387, 723] width 60 height 31
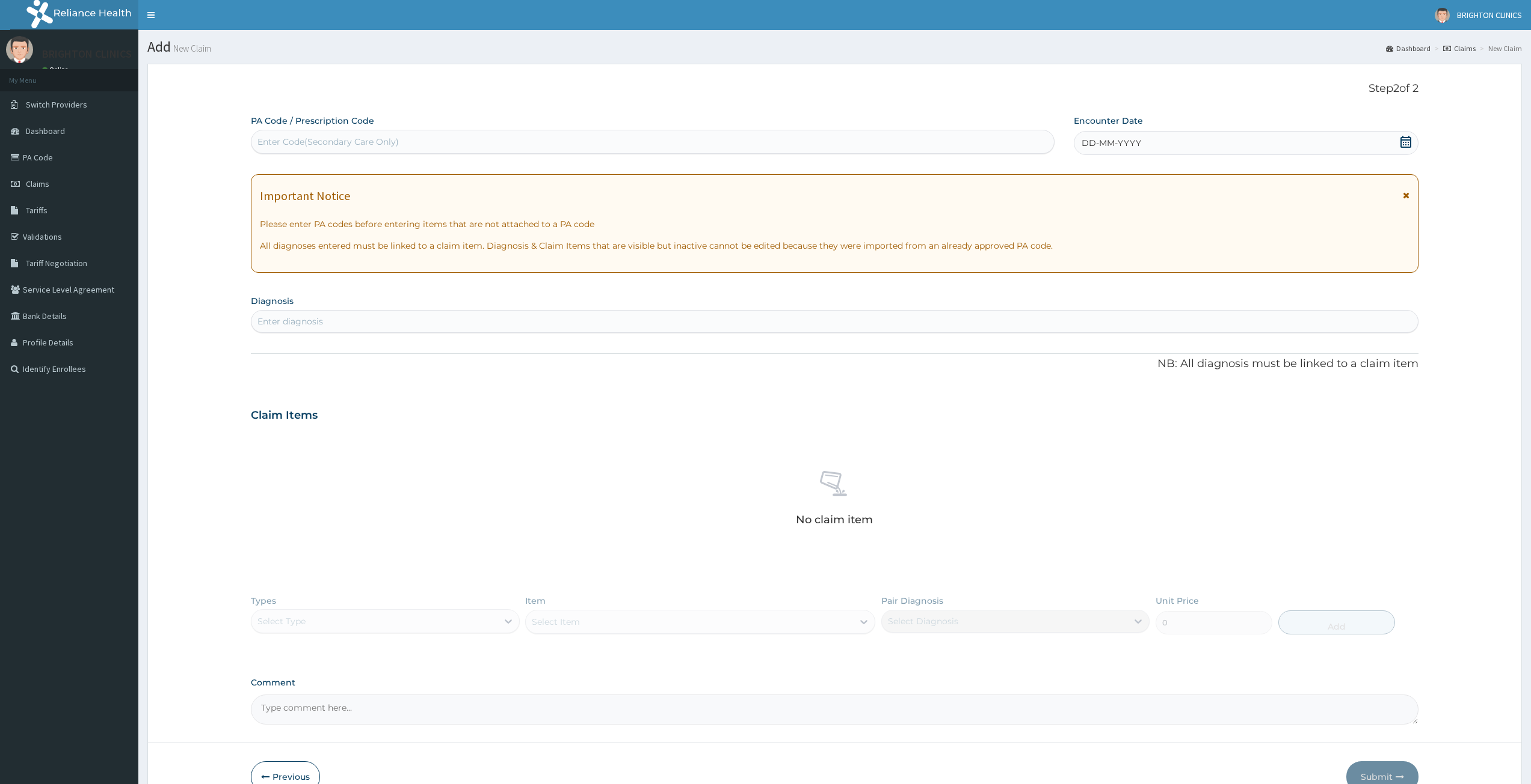
click at [493, 149] on div "Enter Code(Secondary Care Only)" at bounding box center [652, 142] width 802 height 19
paste input "PA/1A4B08"
type input "PA/1A4B08"
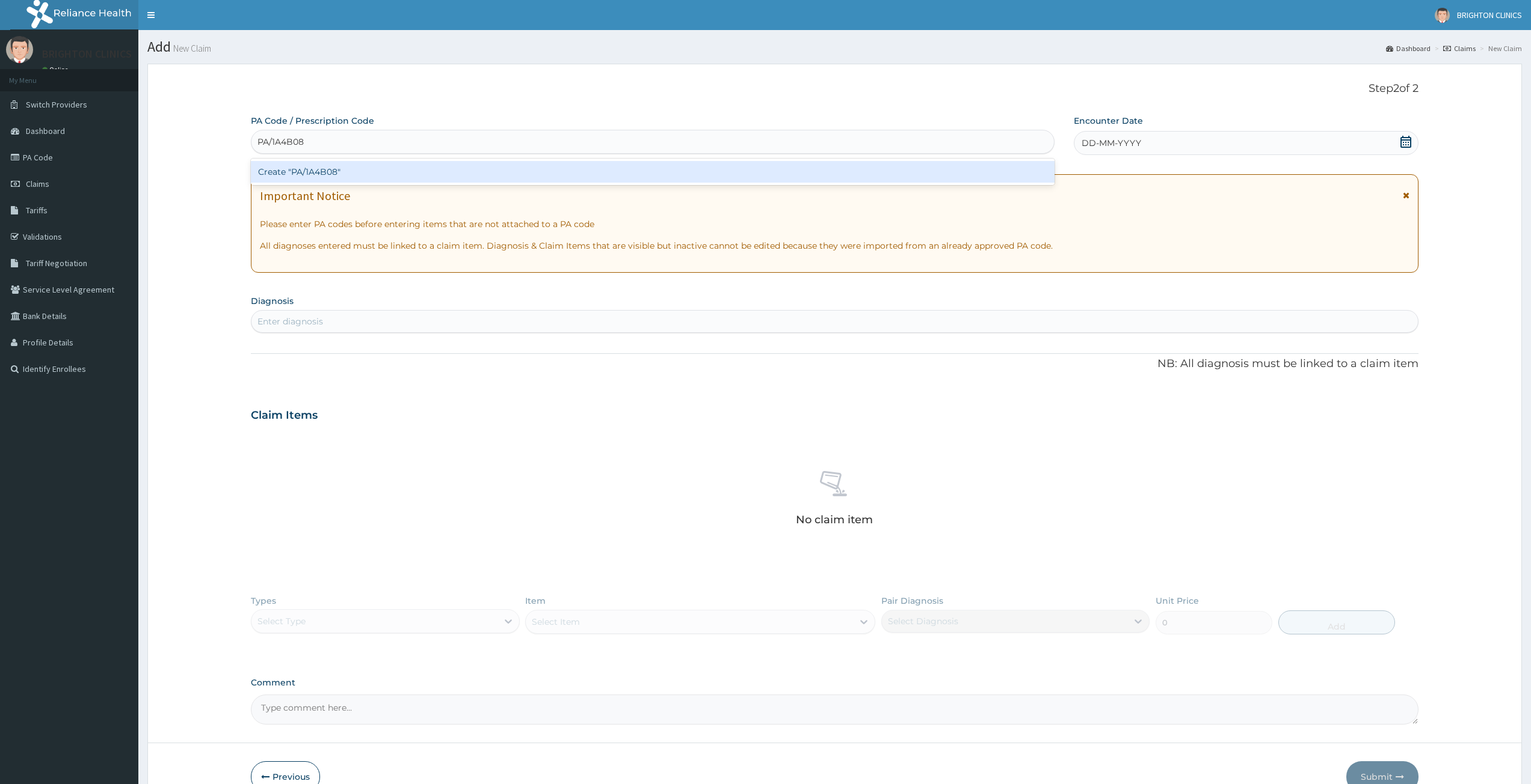
click at [446, 175] on div "Create "PA/1A4B08"" at bounding box center [652, 172] width 803 height 22
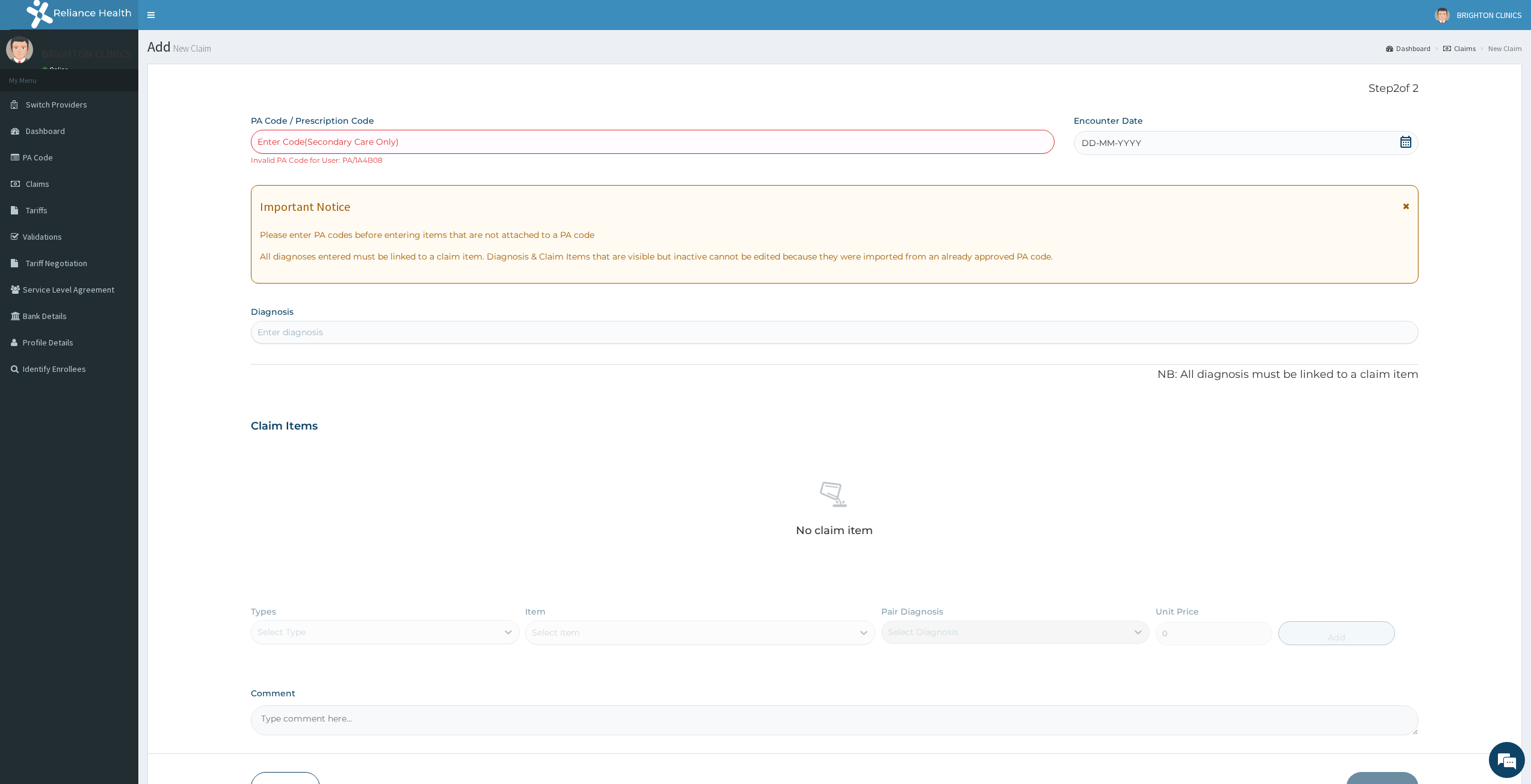
paste input "PA/22ACE0"
type input "PA/22ACE0"
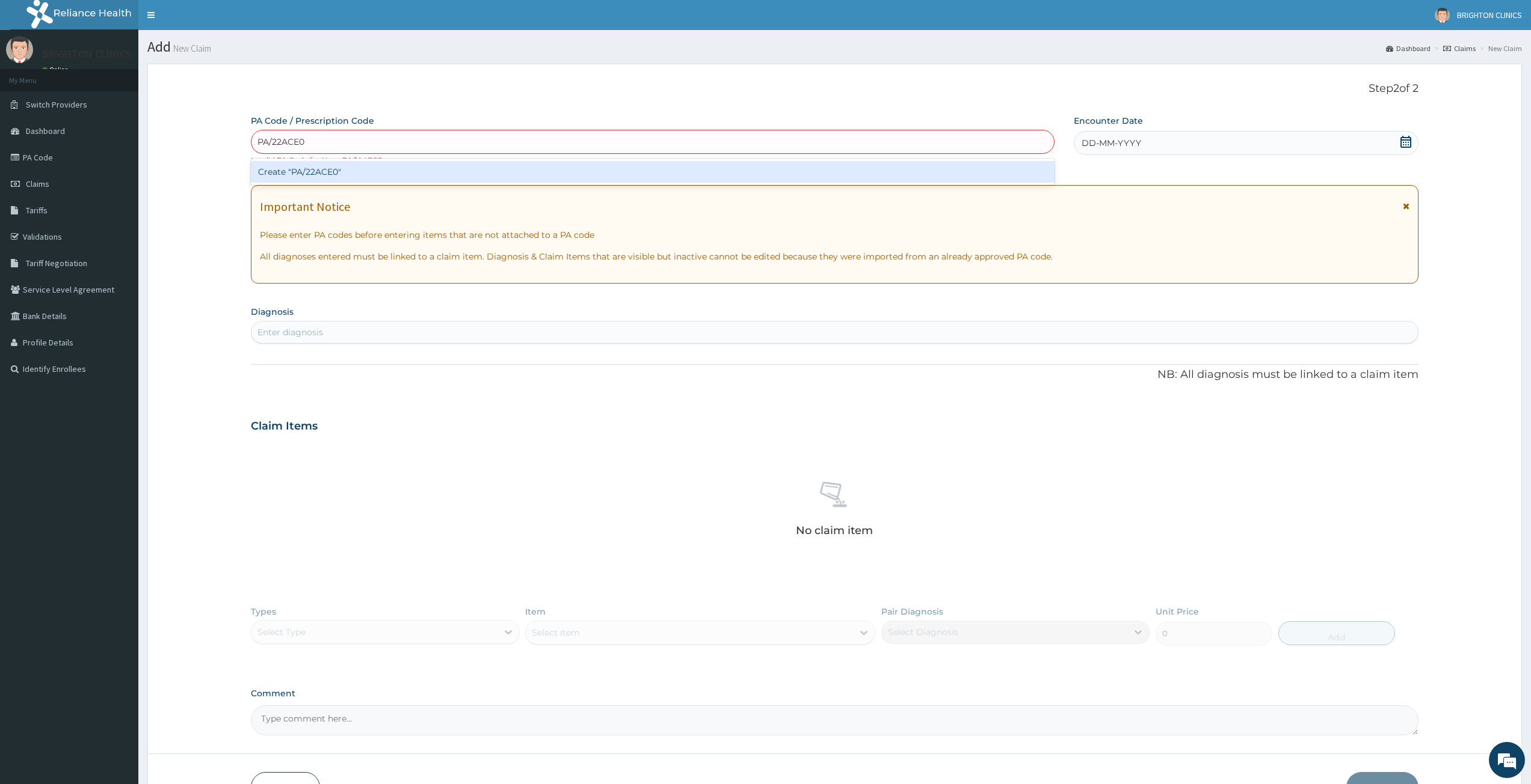
click at [377, 169] on div "Create "PA/22ACE0"" at bounding box center [652, 172] width 803 height 22
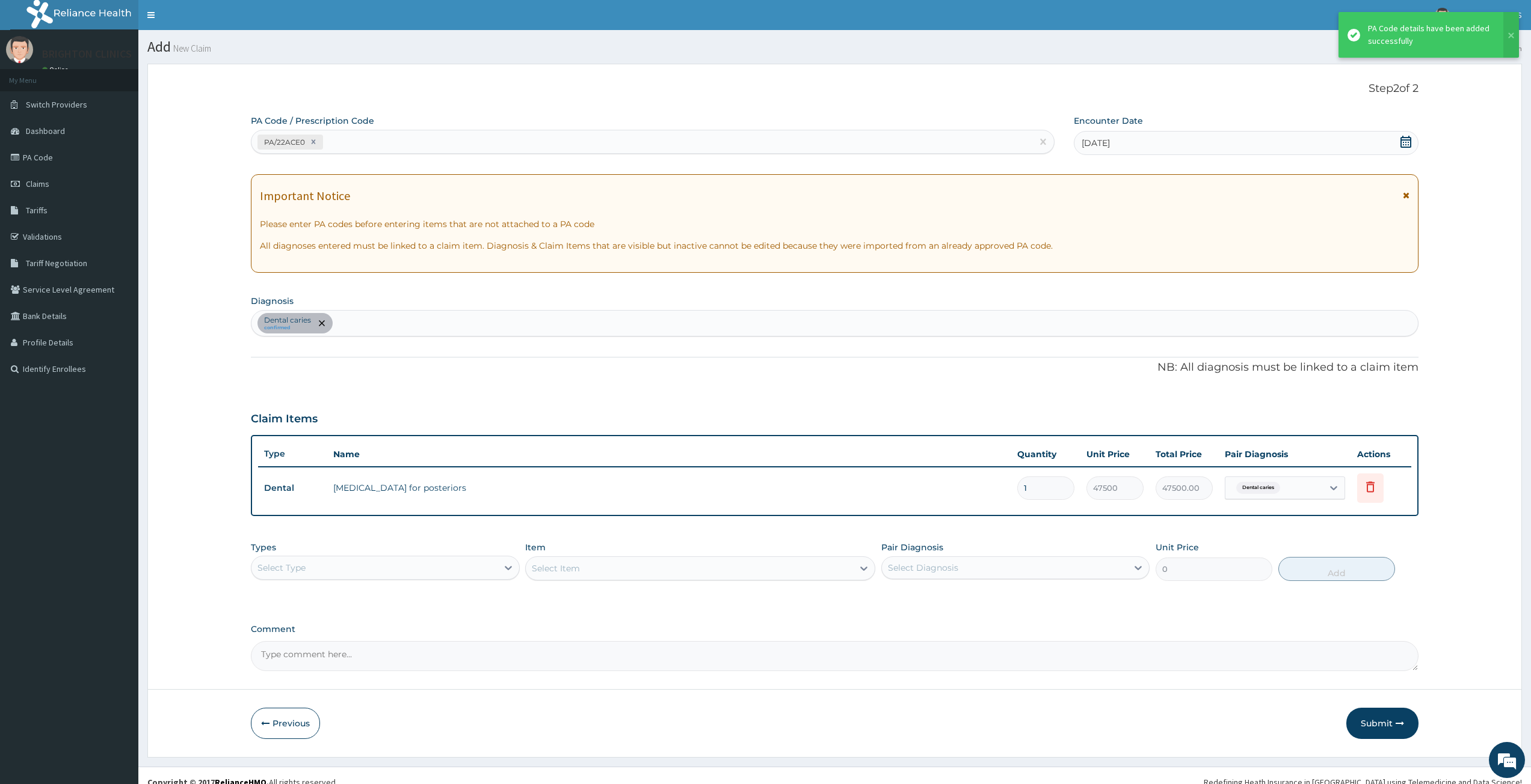
scroll to position [13, 0]
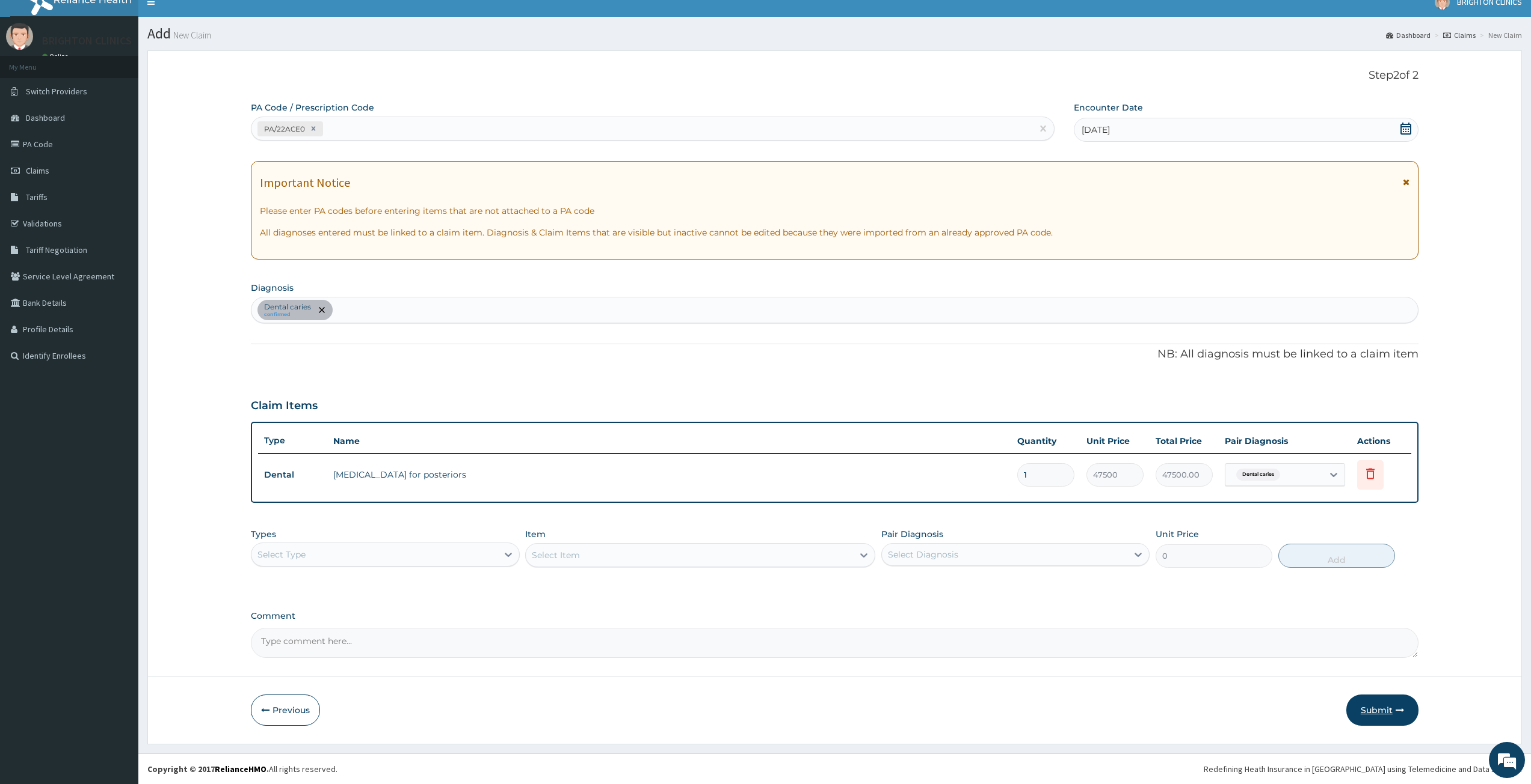
click at [1385, 708] on button "Submit" at bounding box center [1382, 710] width 72 height 31
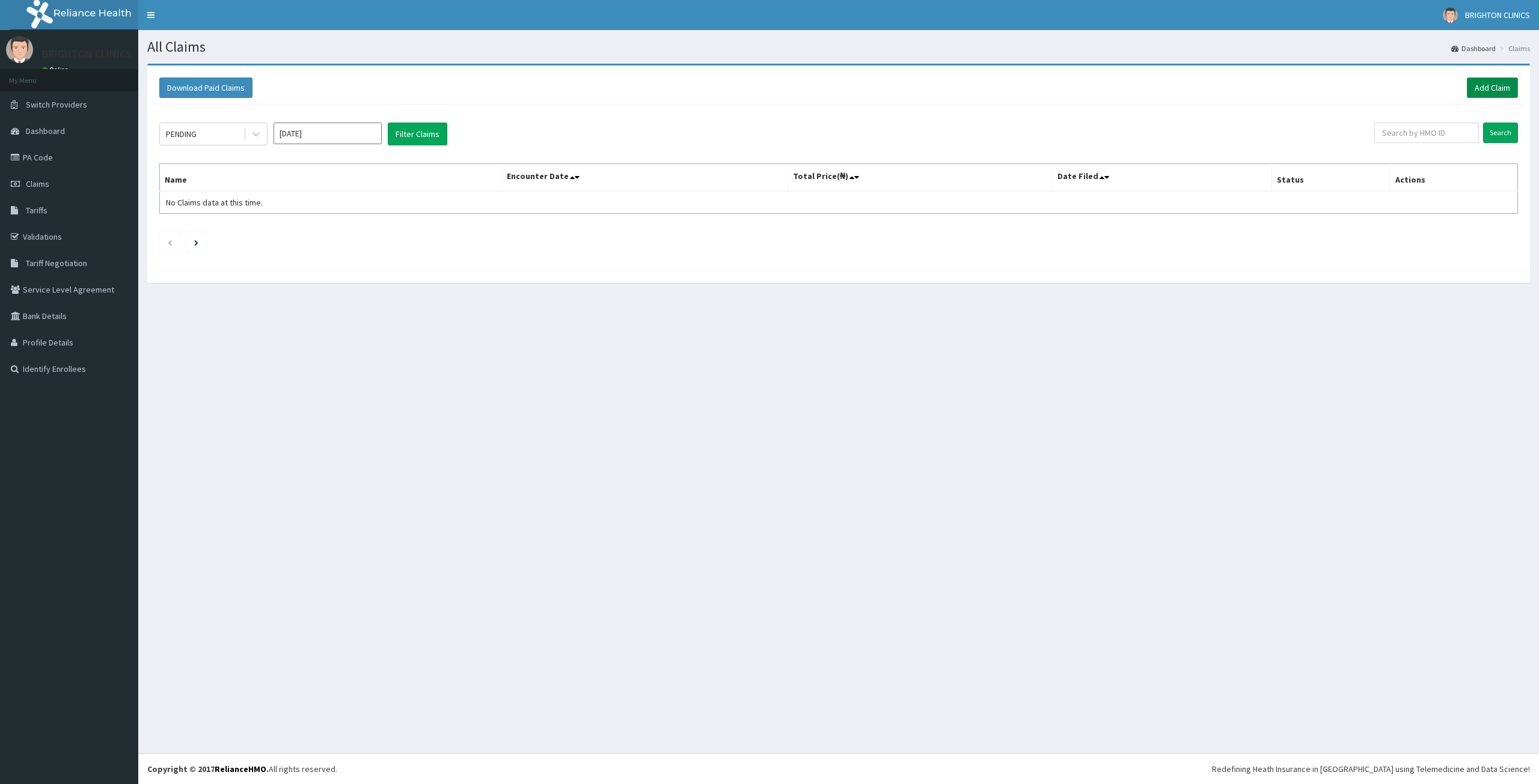
click at [1486, 90] on link "Add Claim" at bounding box center [1493, 88] width 51 height 21
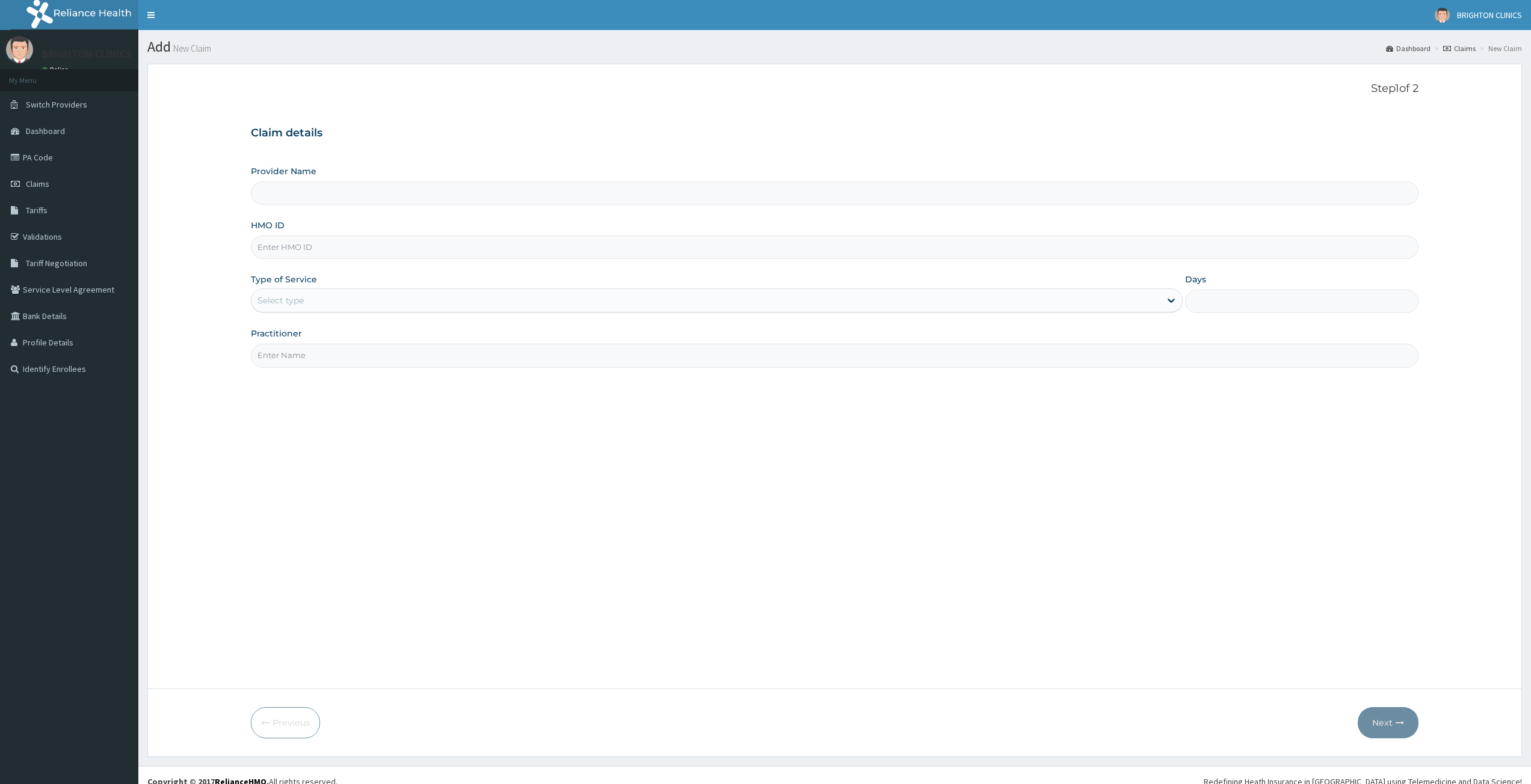
type input "BRIGHTON DENTAL CLINICS"
click at [831, 253] on input "HMO ID" at bounding box center [834, 247] width 1167 height 24
paste input "GAL/10449/A"
type input "GAL/10449/A"
click at [815, 307] on div "Select type" at bounding box center [706, 300] width 909 height 19
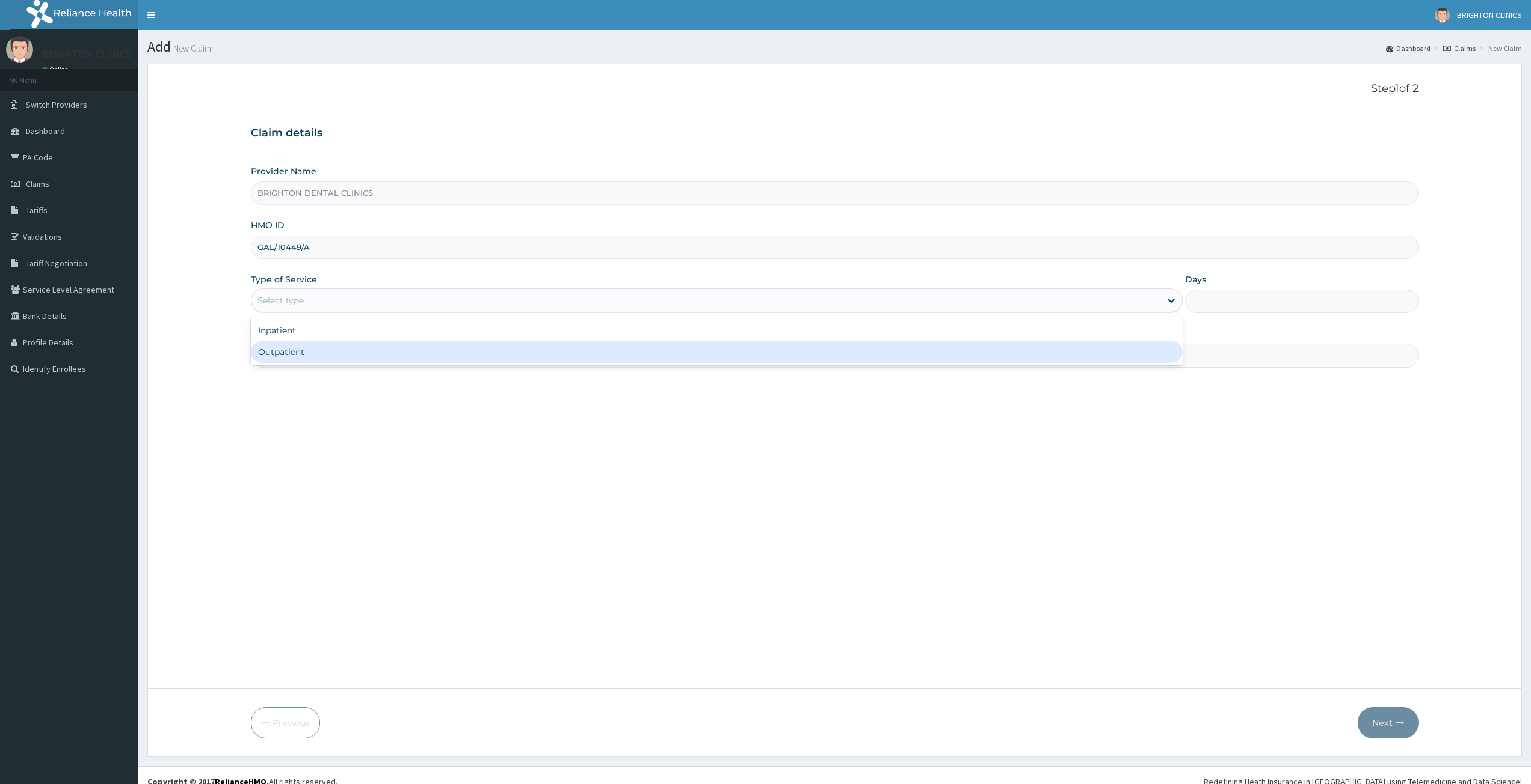
click at [737, 361] on div "Outpatient" at bounding box center [716, 351] width 932 height 22
type input "1"
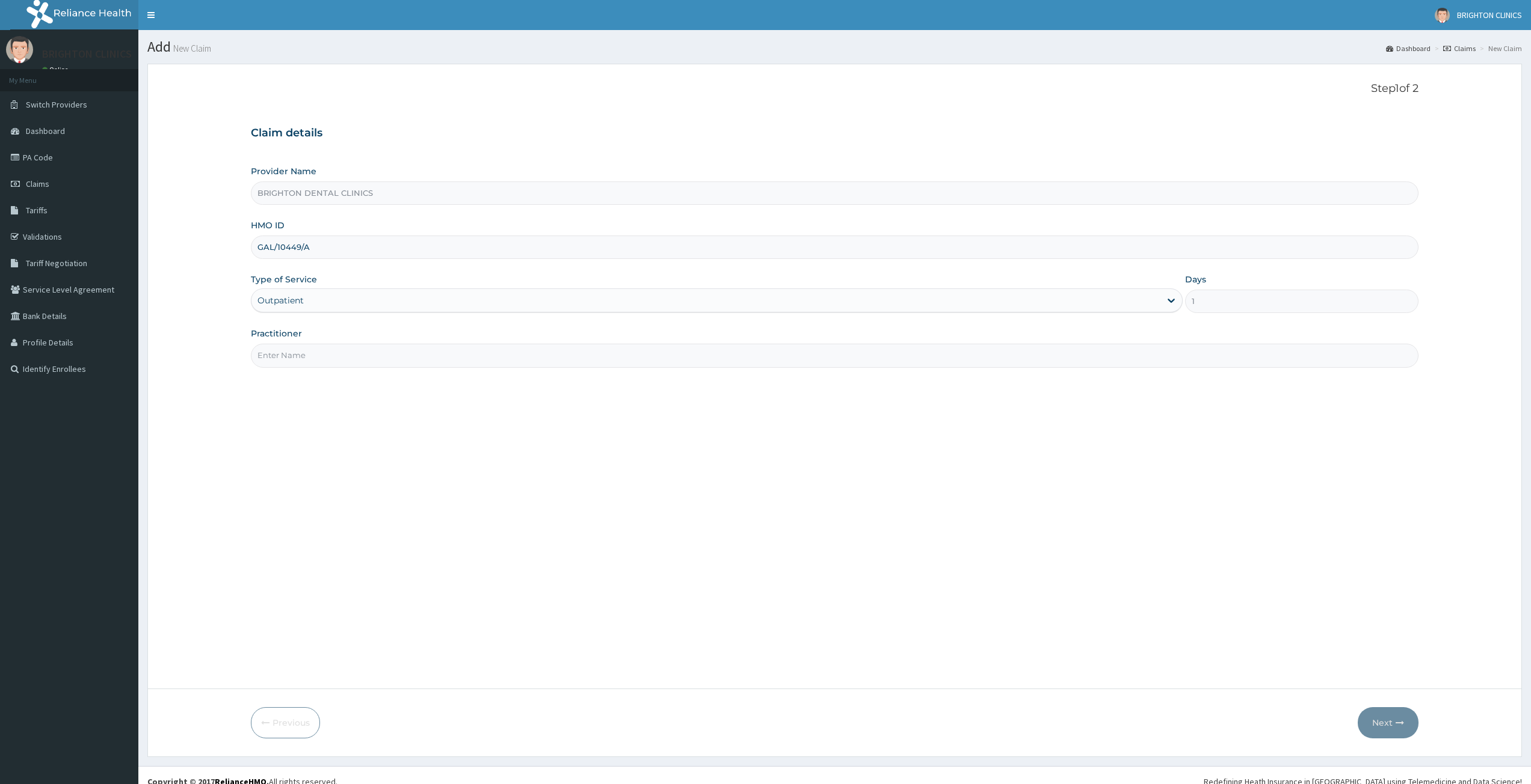
click at [637, 361] on input "Practitioner" at bounding box center [834, 355] width 1167 height 24
type input "DR DAN"
click at [1397, 713] on button "Next" at bounding box center [1387, 723] width 60 height 31
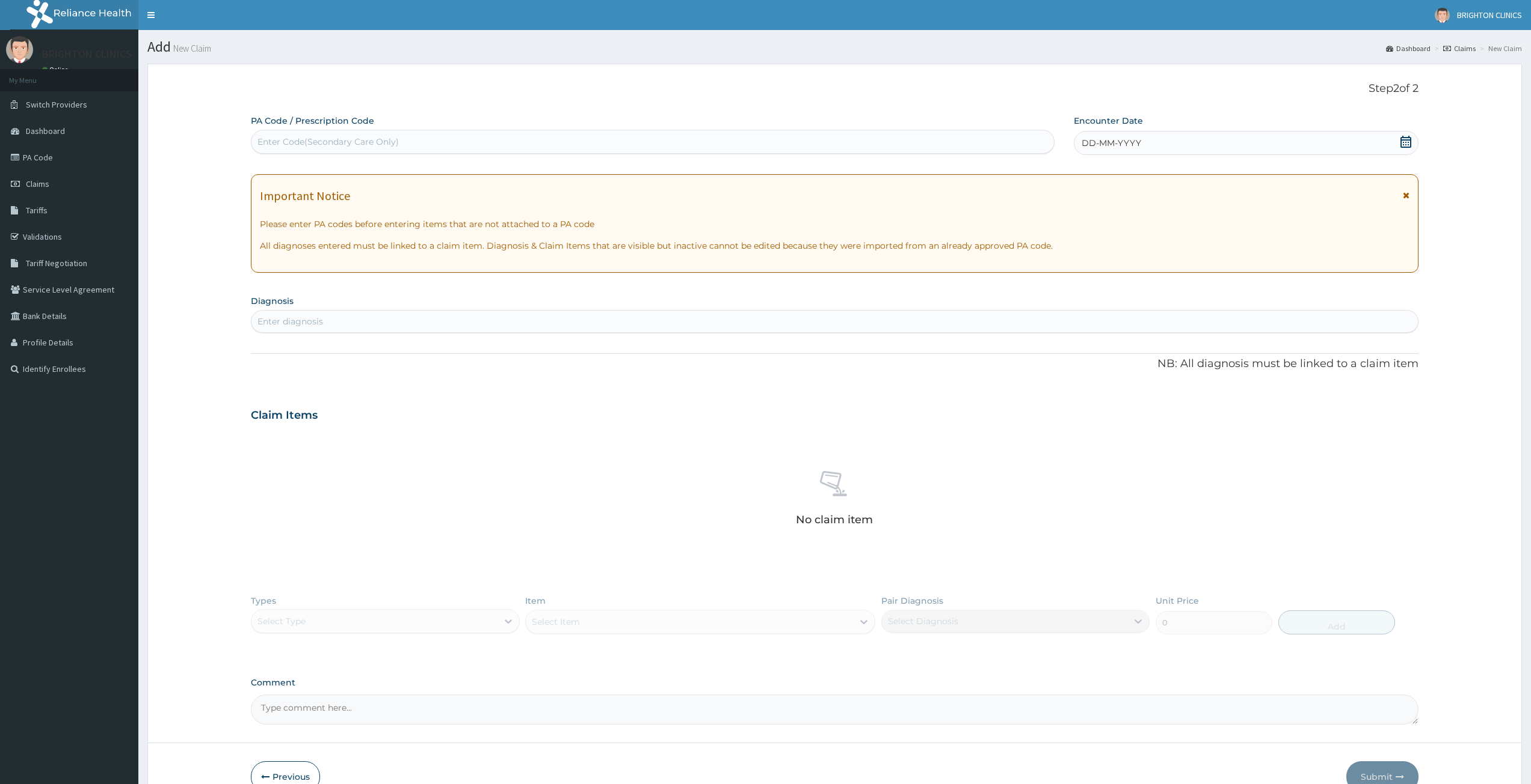
click at [327, 139] on div "Enter Code(Secondary Care Only)" at bounding box center [328, 142] width 142 height 12
paste input "SXR/10004/B"
type input "SXR/10004/B"
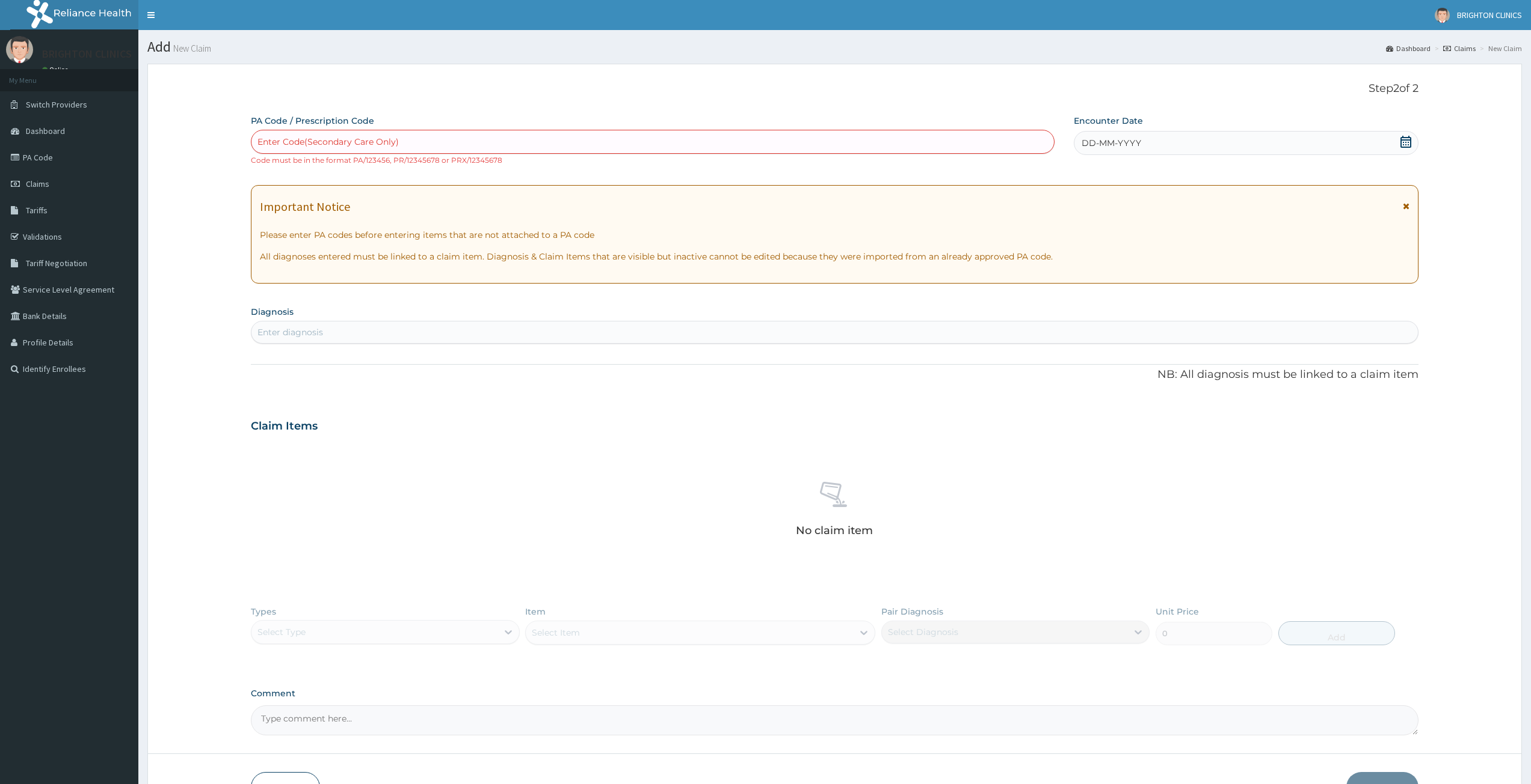
click at [480, 318] on section "Diagnosis Select is focused ,type to refine list, press Down to open the menu, …" at bounding box center [834, 323] width 1167 height 41
click at [335, 138] on div "Enter Code(Secondary Care Only)" at bounding box center [328, 142] width 142 height 12
paste input "PA/1A4B08"
type input "PA/1A4B08"
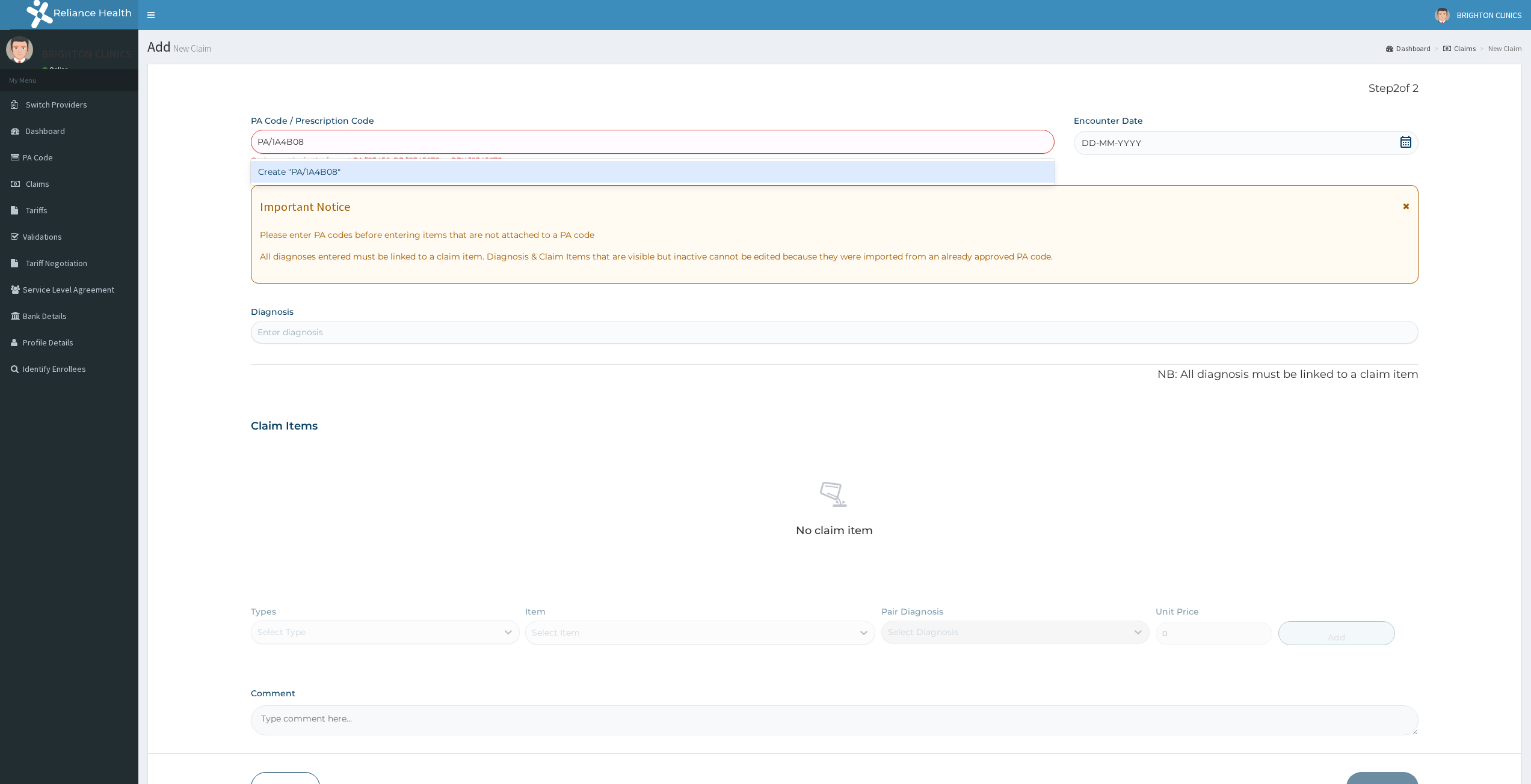
click at [369, 165] on div "Create "PA/1A4B08"" at bounding box center [652, 172] width 803 height 22
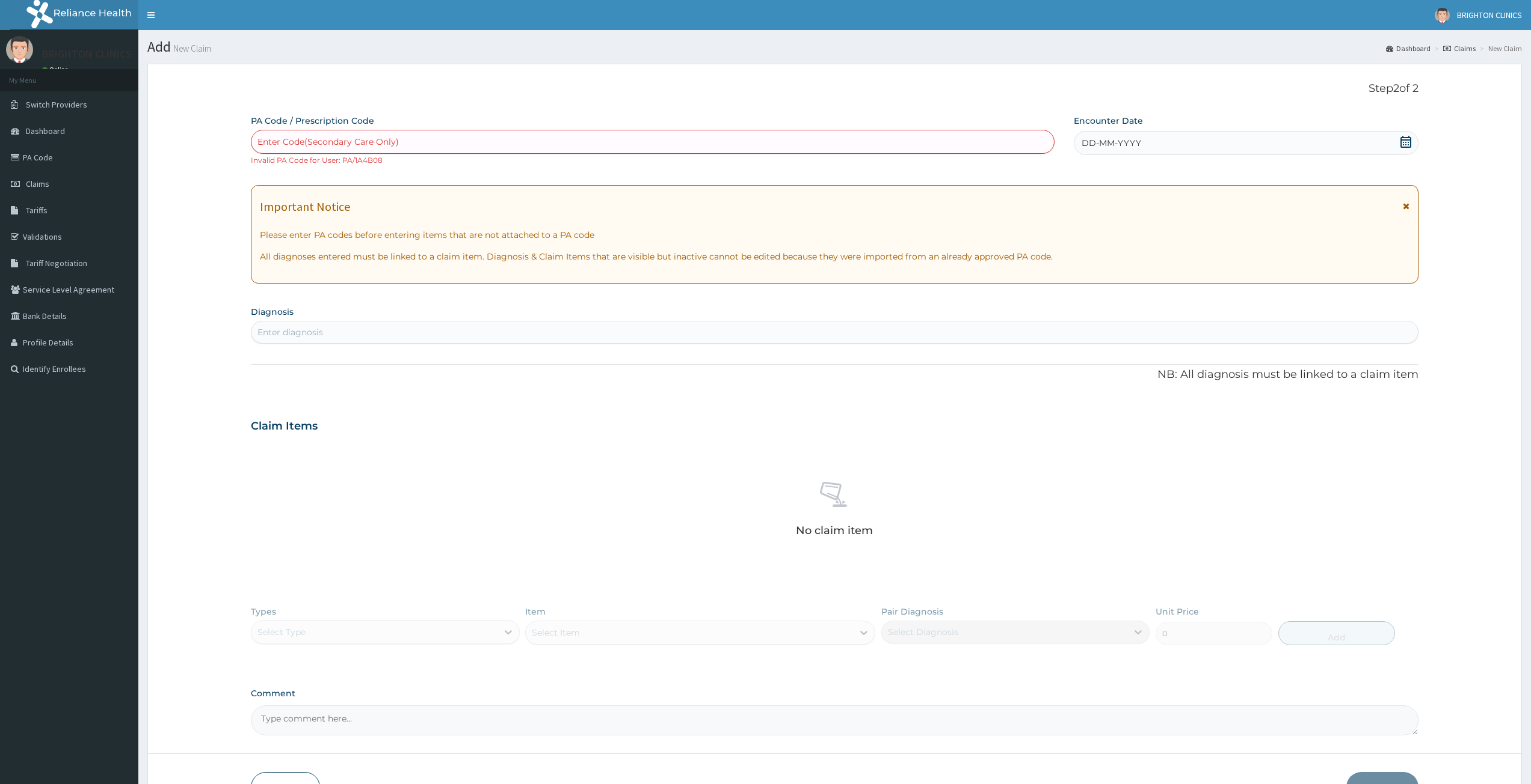
drag, startPoint x: 453, startPoint y: 140, endPoint x: 367, endPoint y: 141, distance: 86.0
click at [367, 141] on div "Enter Code(Secondary Care Only)" at bounding box center [652, 142] width 802 height 19
paste input "PA/1A4B08"
type input "PA/1A4B08"
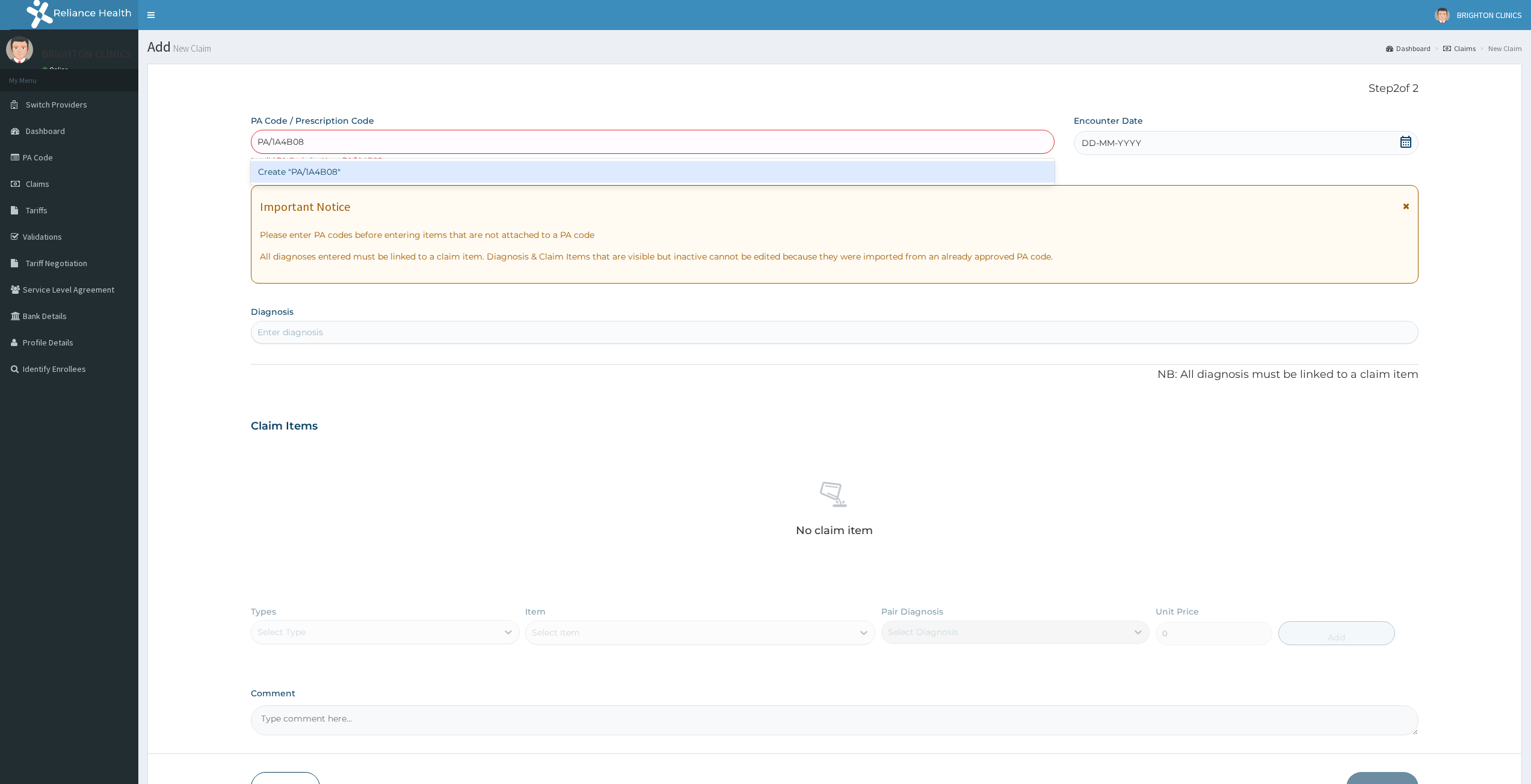
click at [673, 176] on div "Create "PA/1A4B08"" at bounding box center [652, 172] width 803 height 22
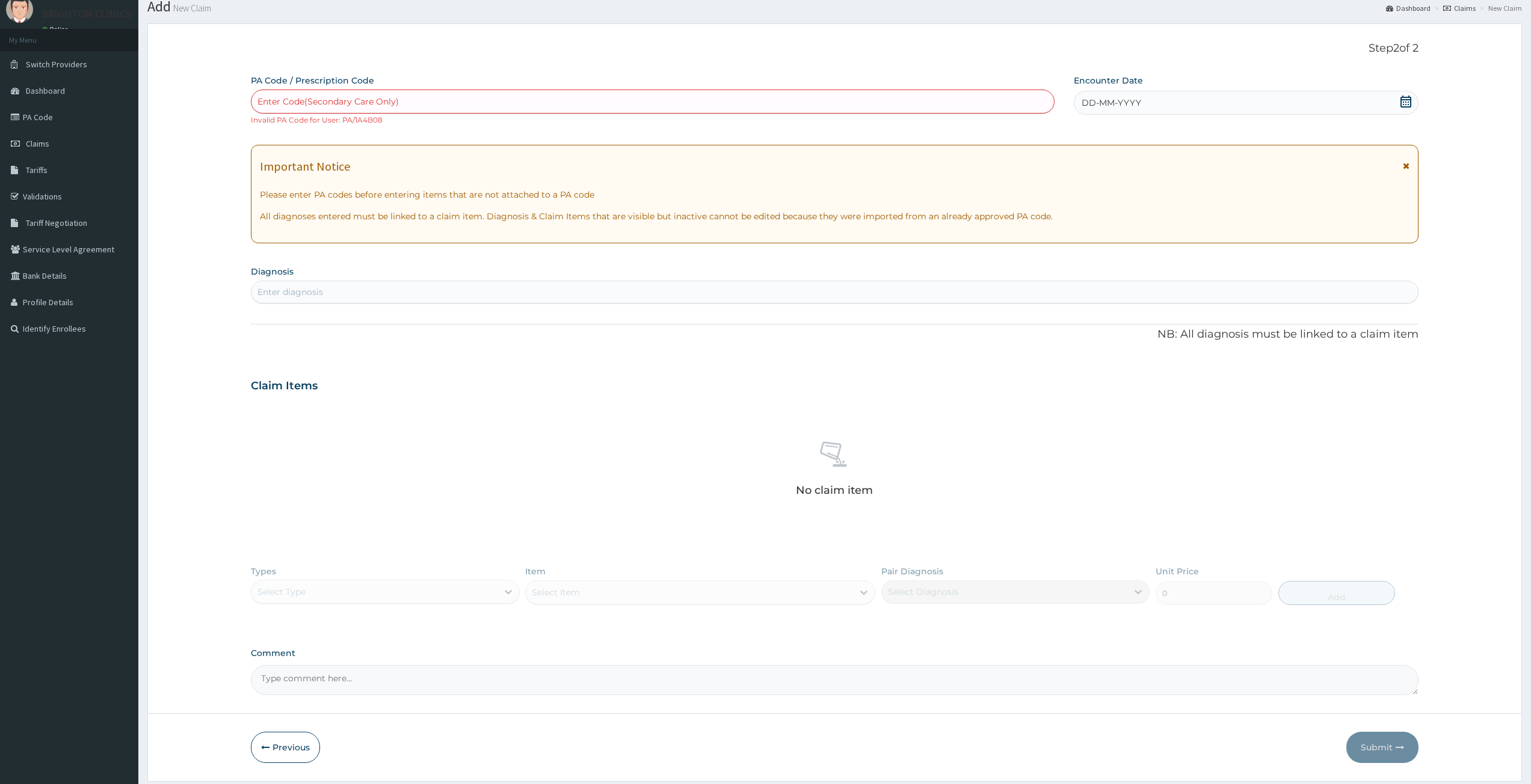
scroll to position [77, 0]
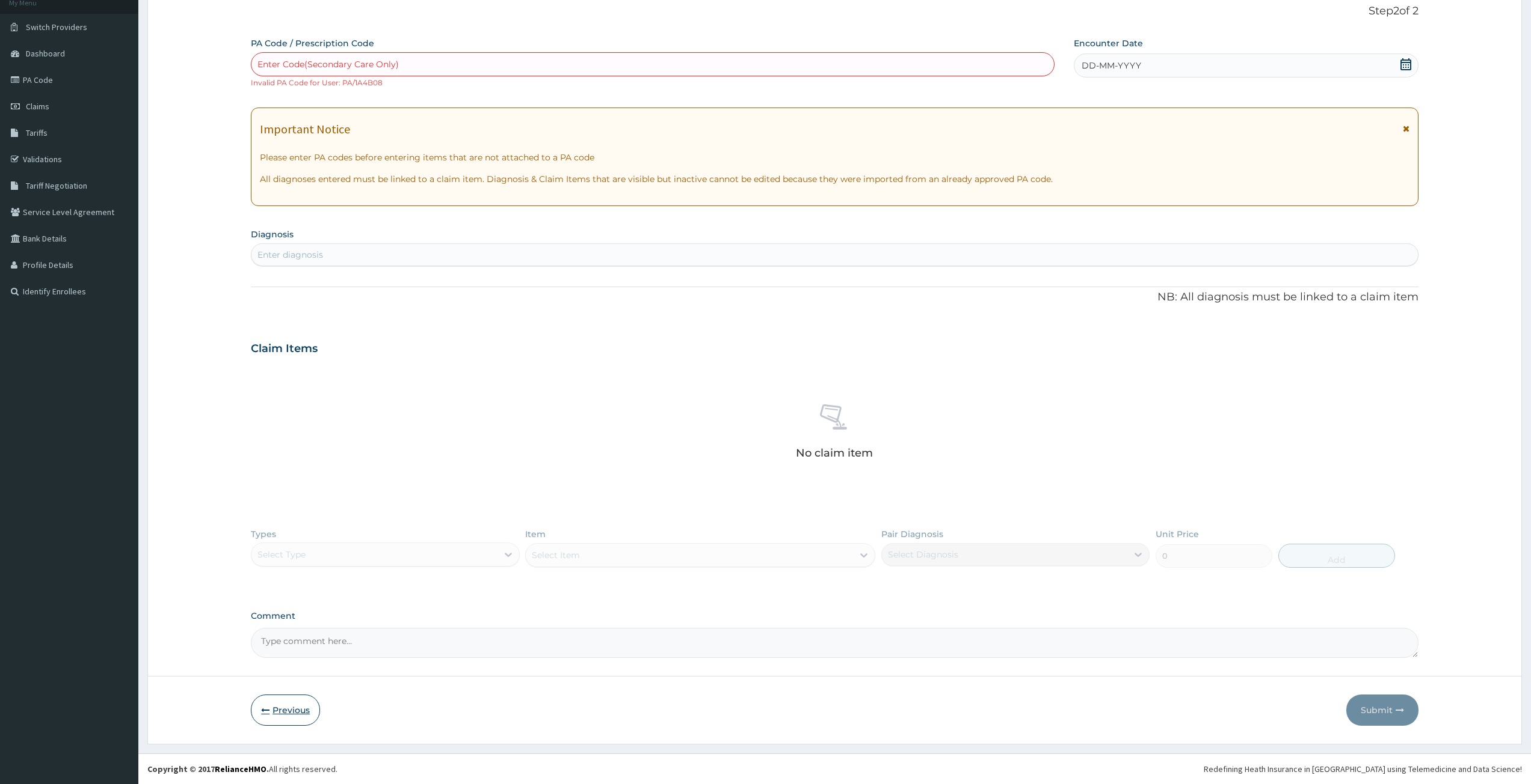
click at [293, 707] on button "Previous" at bounding box center [284, 710] width 69 height 31
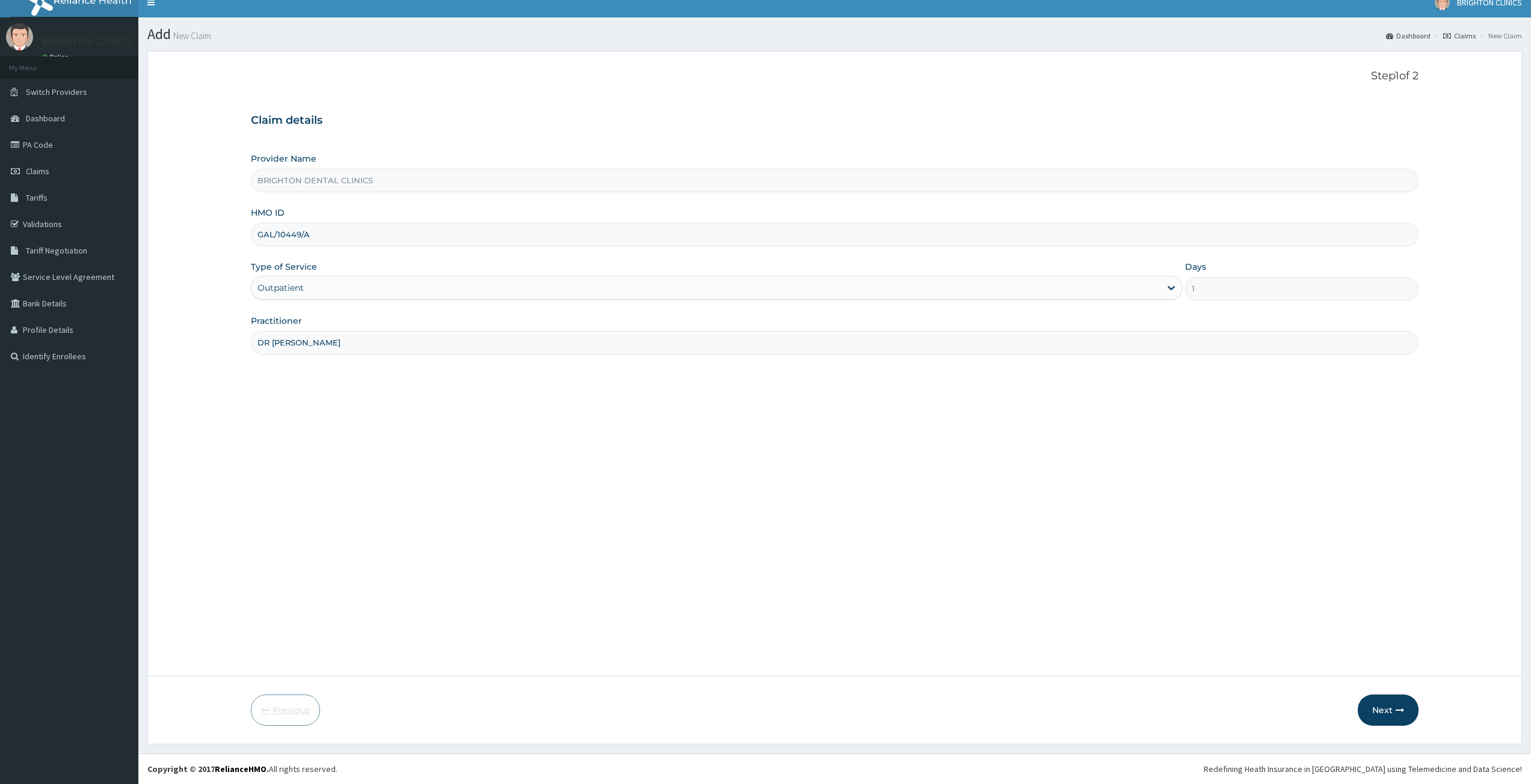
scroll to position [12, 0]
click at [1382, 720] on button "Next" at bounding box center [1387, 710] width 60 height 31
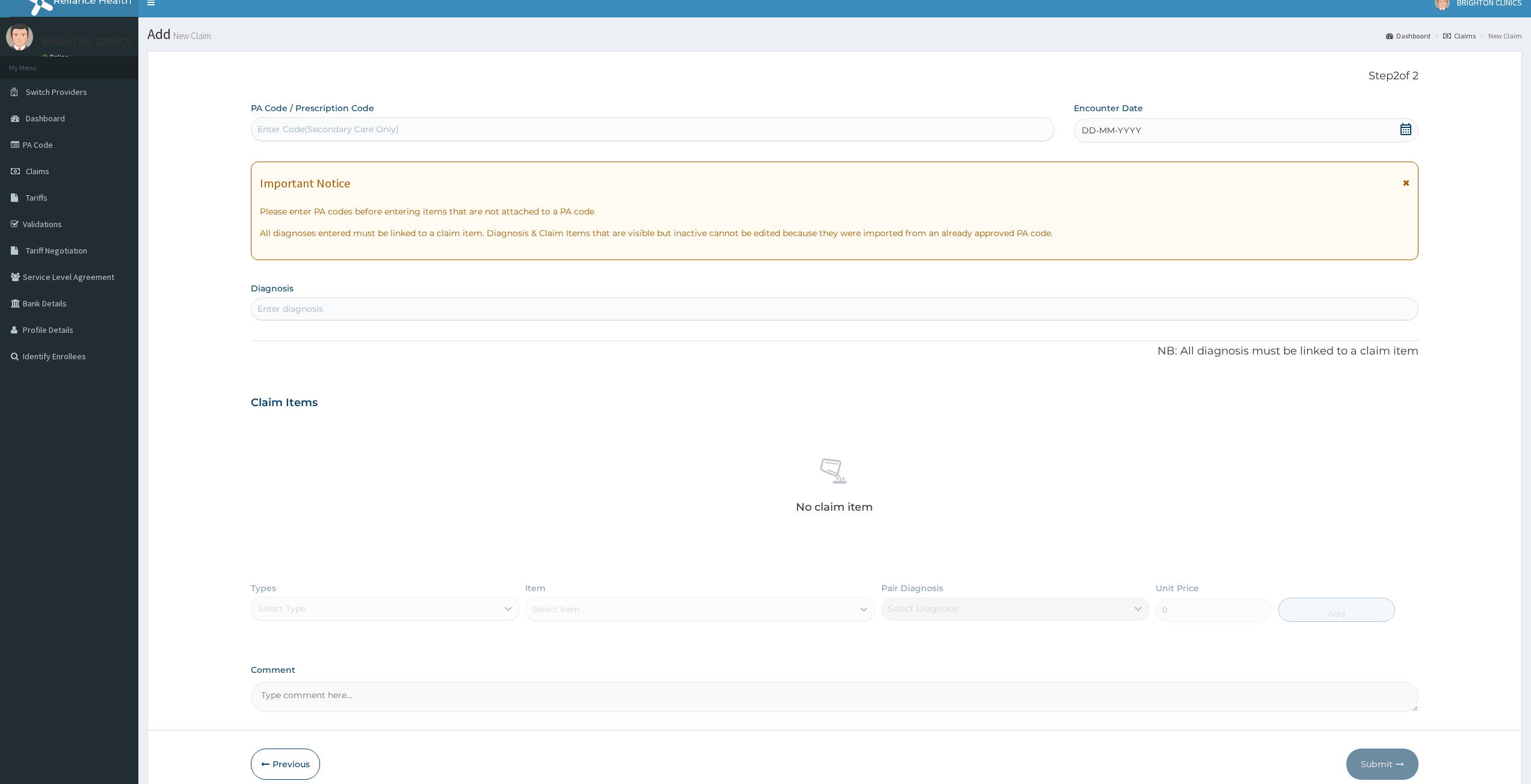
drag, startPoint x: 301, startPoint y: 771, endPoint x: 299, endPoint y: 744, distance: 27.1
click at [304, 766] on button "Previous" at bounding box center [284, 764] width 69 height 31
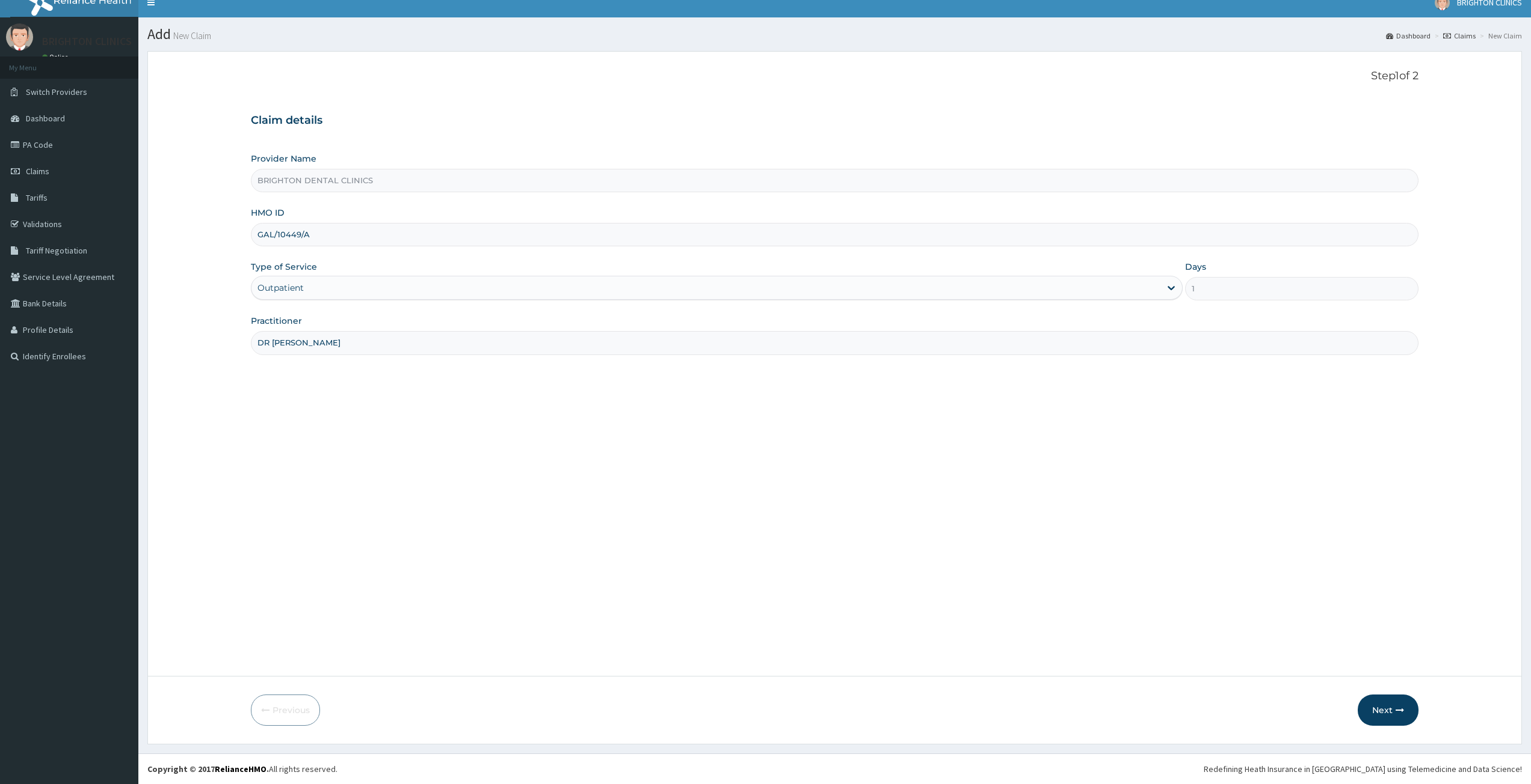
drag, startPoint x: 354, startPoint y: 230, endPoint x: 198, endPoint y: 231, distance: 156.0
click at [243, 235] on form "Step 1 of 2 Claim details Provider Name BRIGHTON DENTAL CLINICS HMO ID GAL/1044…" at bounding box center [834, 398] width 1374 height 693
paste input "SXR/10004/B"
type input "SXR/10004/B"
click at [1384, 715] on button "Next" at bounding box center [1387, 710] width 60 height 31
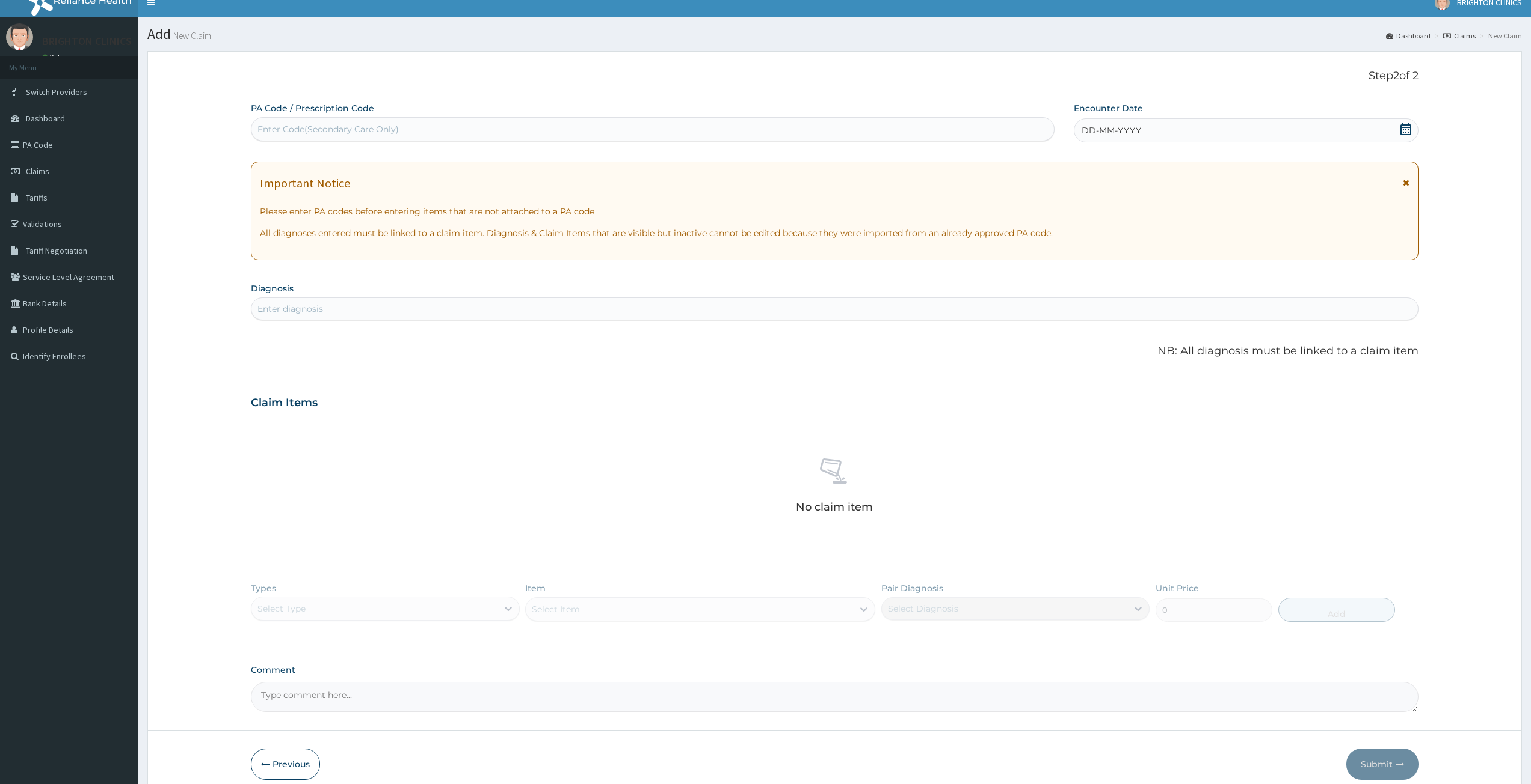
click at [334, 134] on div "Enter Code(Secondary Care Only)" at bounding box center [328, 128] width 142 height 12
click at [440, 135] on div "Enter Code(Secondary Care Only)" at bounding box center [652, 129] width 802 height 19
paste input "PA/2BF95E"
type input "PA/2BF95E"
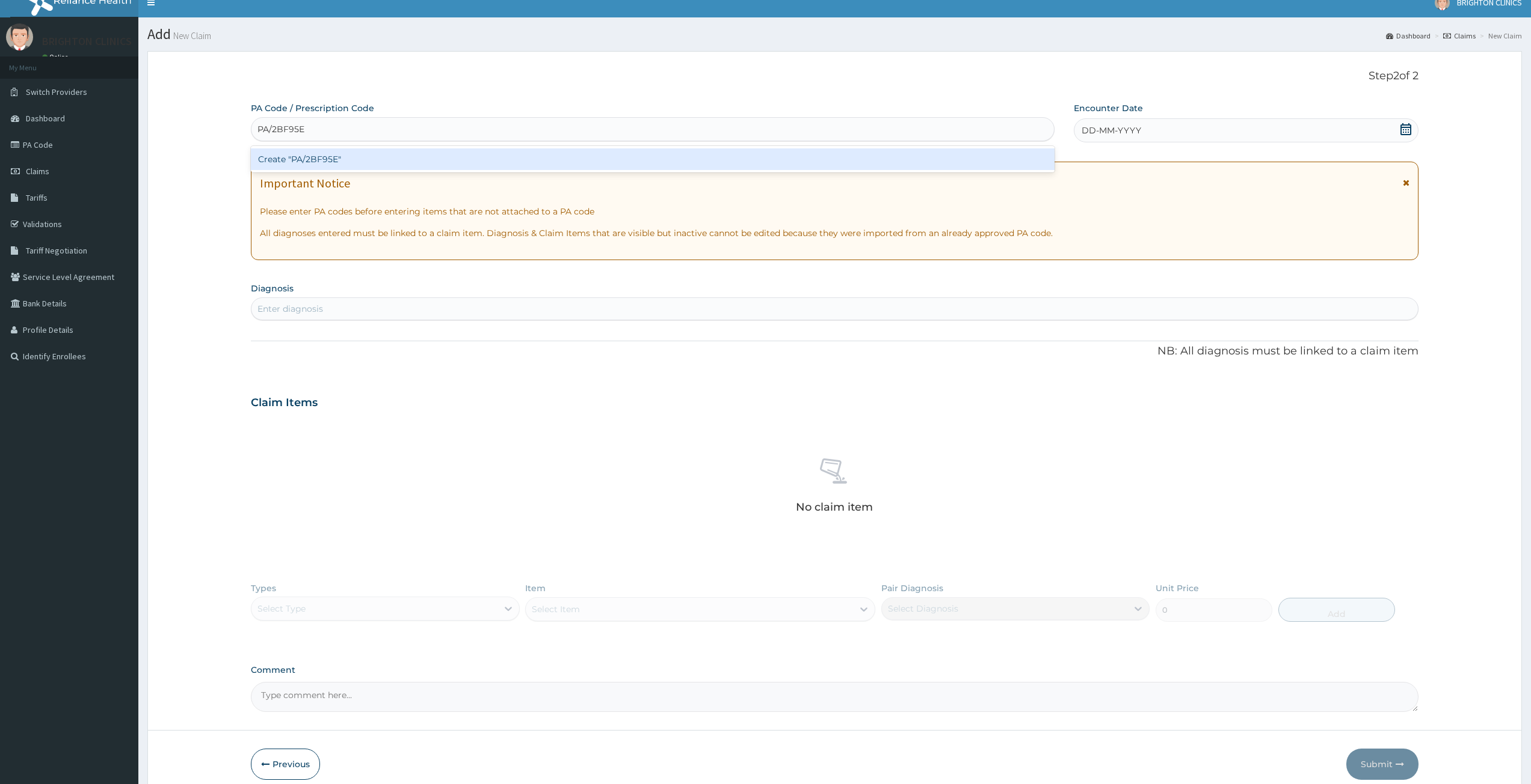
click at [413, 165] on div "Create "PA/2BF95E"" at bounding box center [652, 159] width 803 height 22
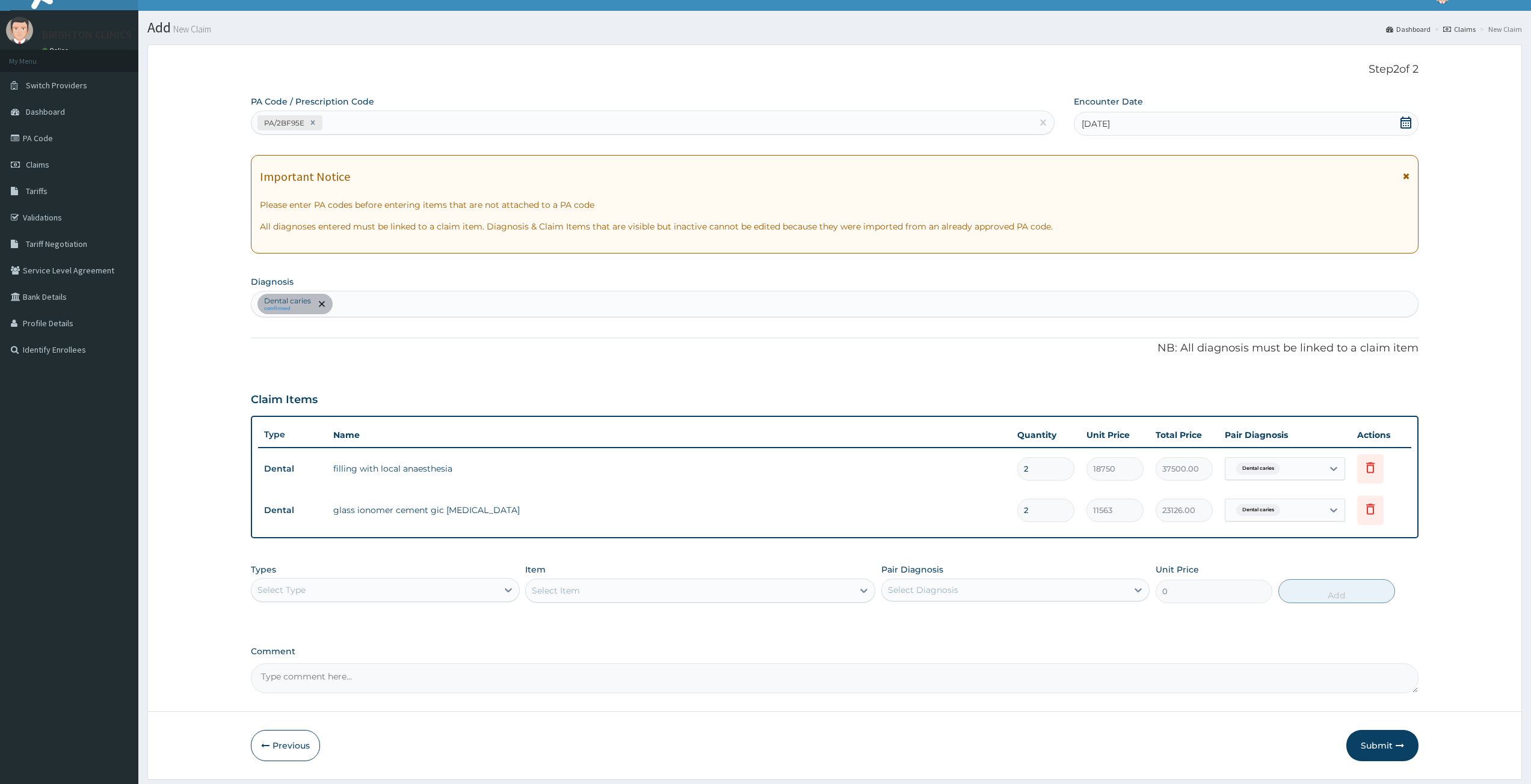
scroll to position [0, 0]
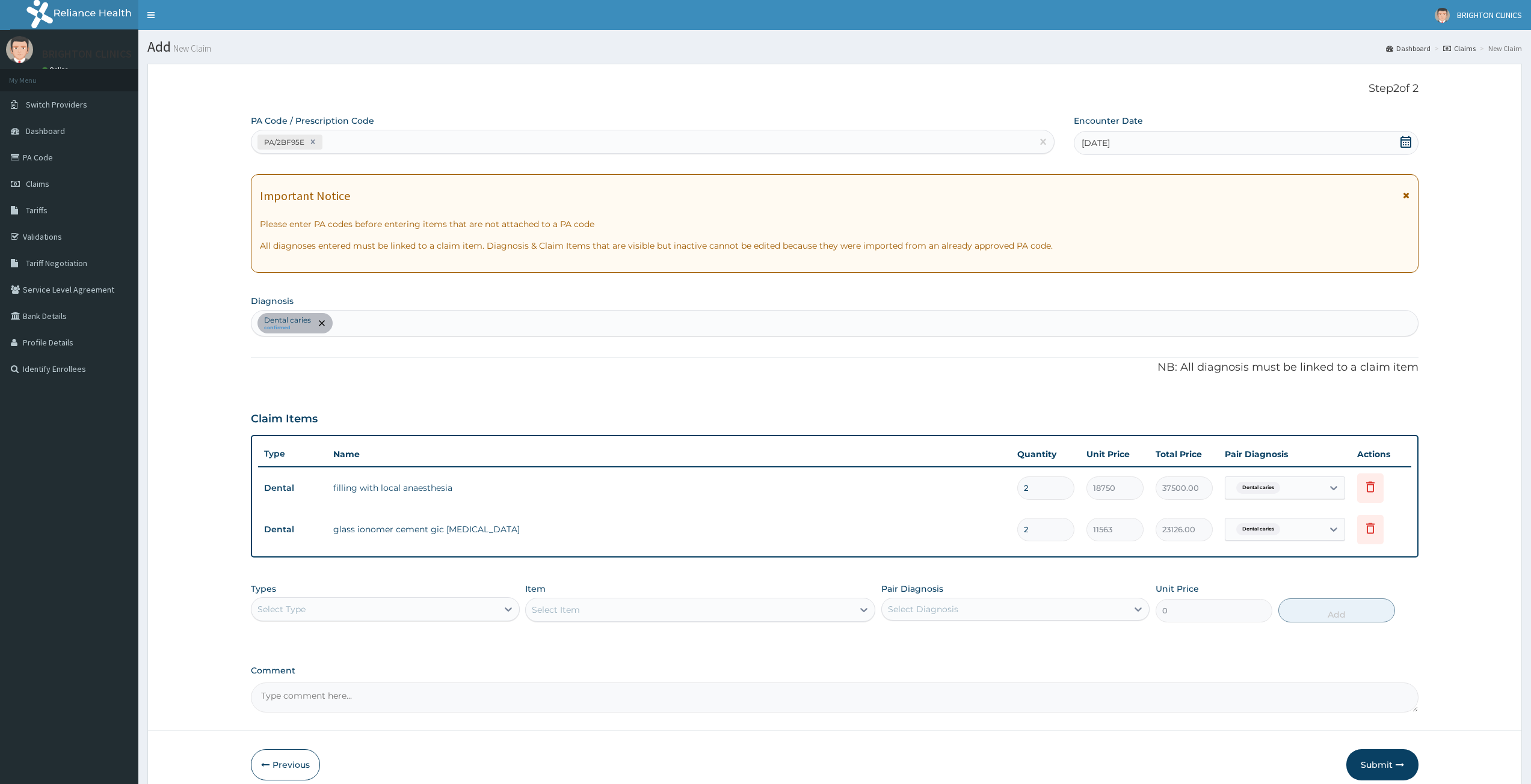
drag, startPoint x: 1374, startPoint y: 770, endPoint x: 1396, endPoint y: 775, distance: 22.6
click at [1381, 770] on button "Submit" at bounding box center [1382, 765] width 72 height 31
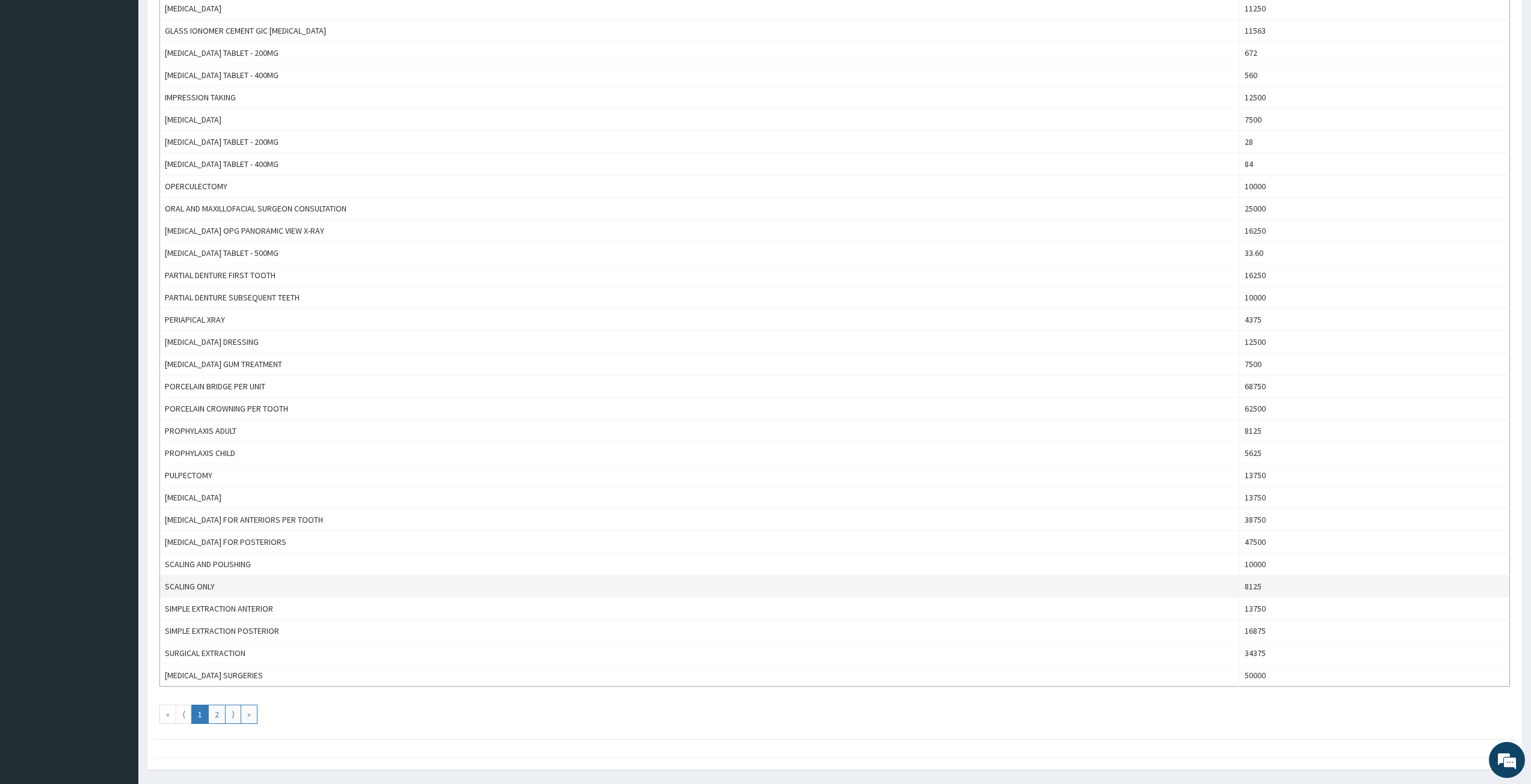
scroll to position [661, 0]
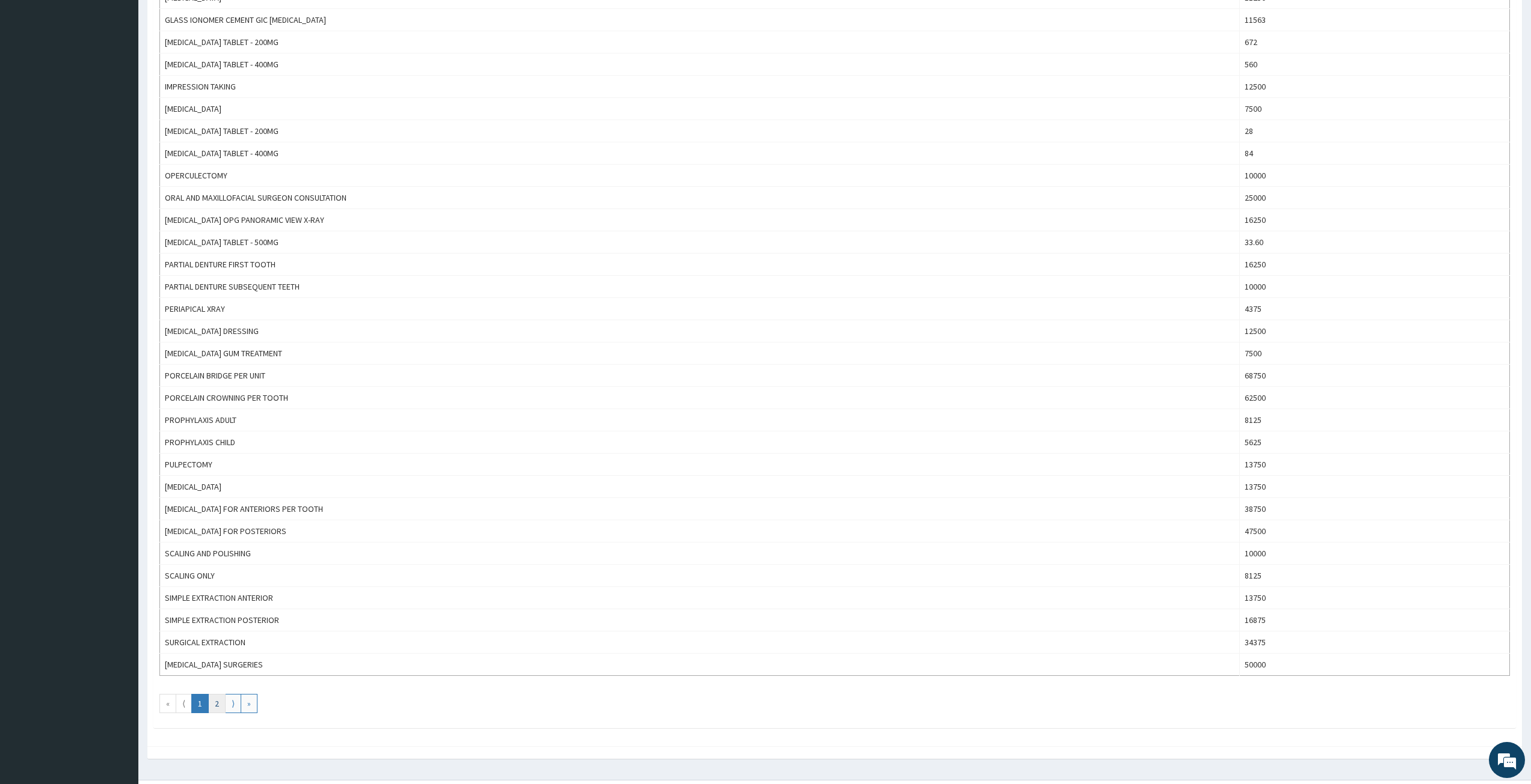
click at [219, 705] on link "2" at bounding box center [216, 704] width 17 height 19
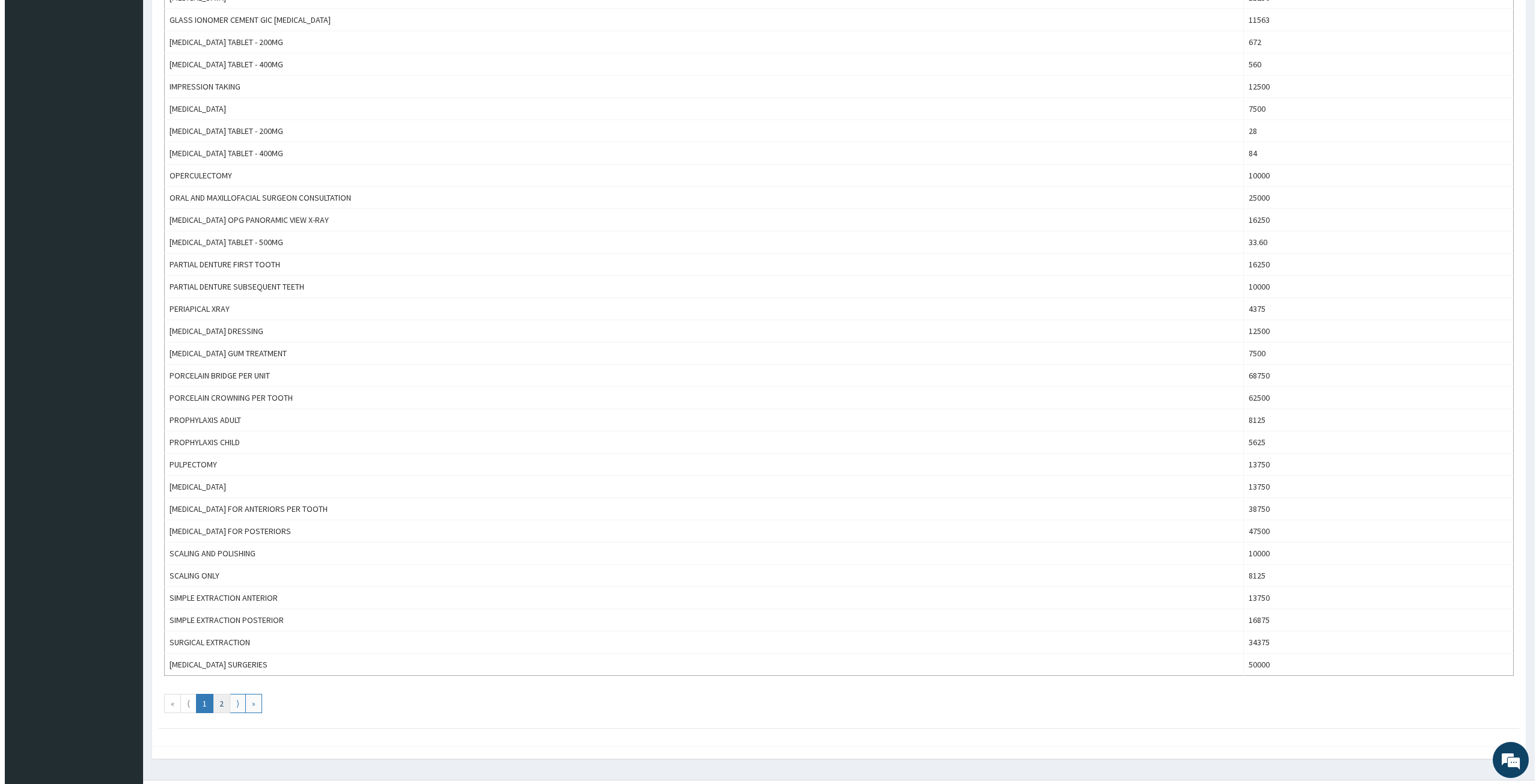
scroll to position [0, 0]
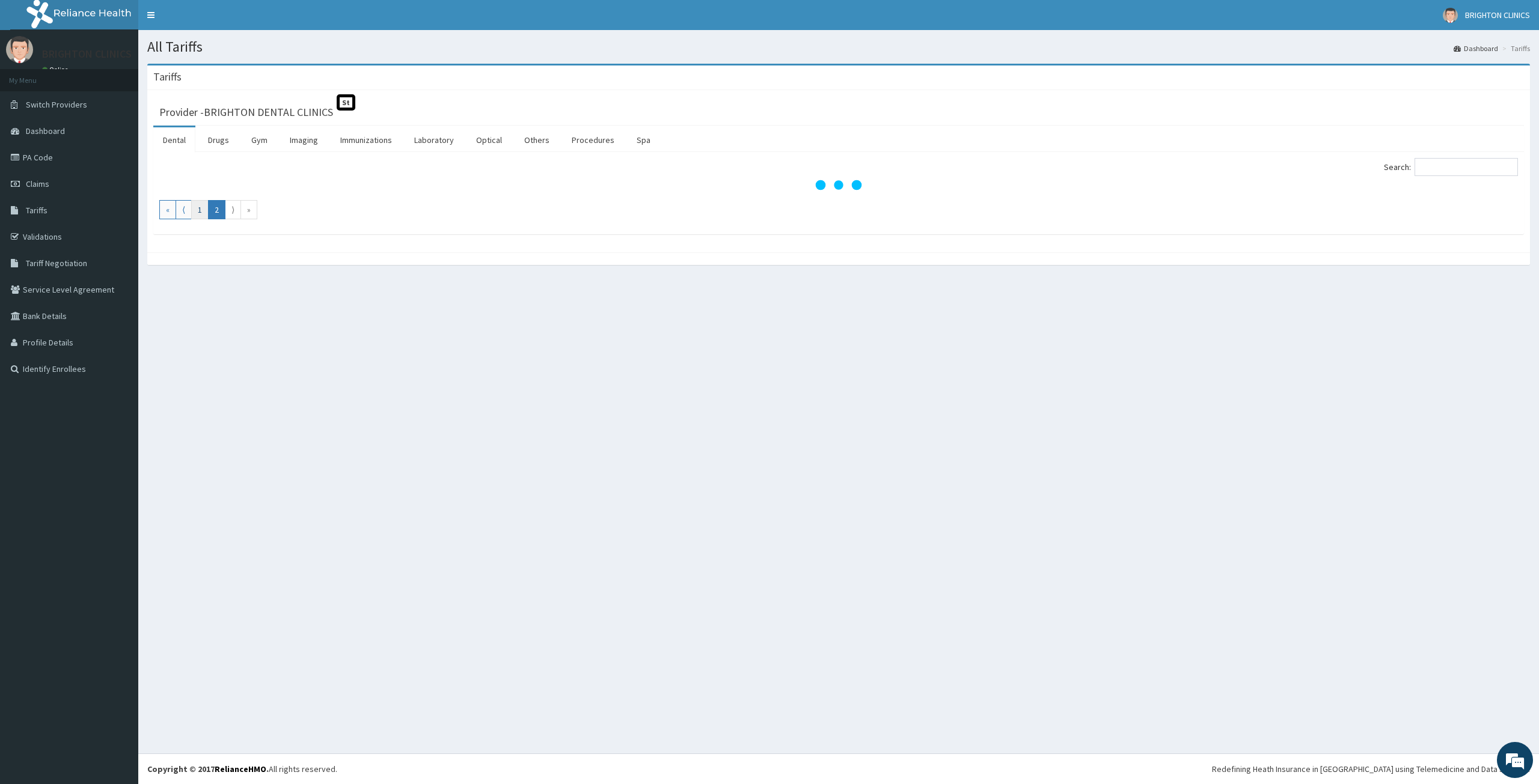
click at [200, 209] on link "1" at bounding box center [199, 210] width 17 height 19
click at [40, 153] on link "PA Code" at bounding box center [69, 158] width 138 height 26
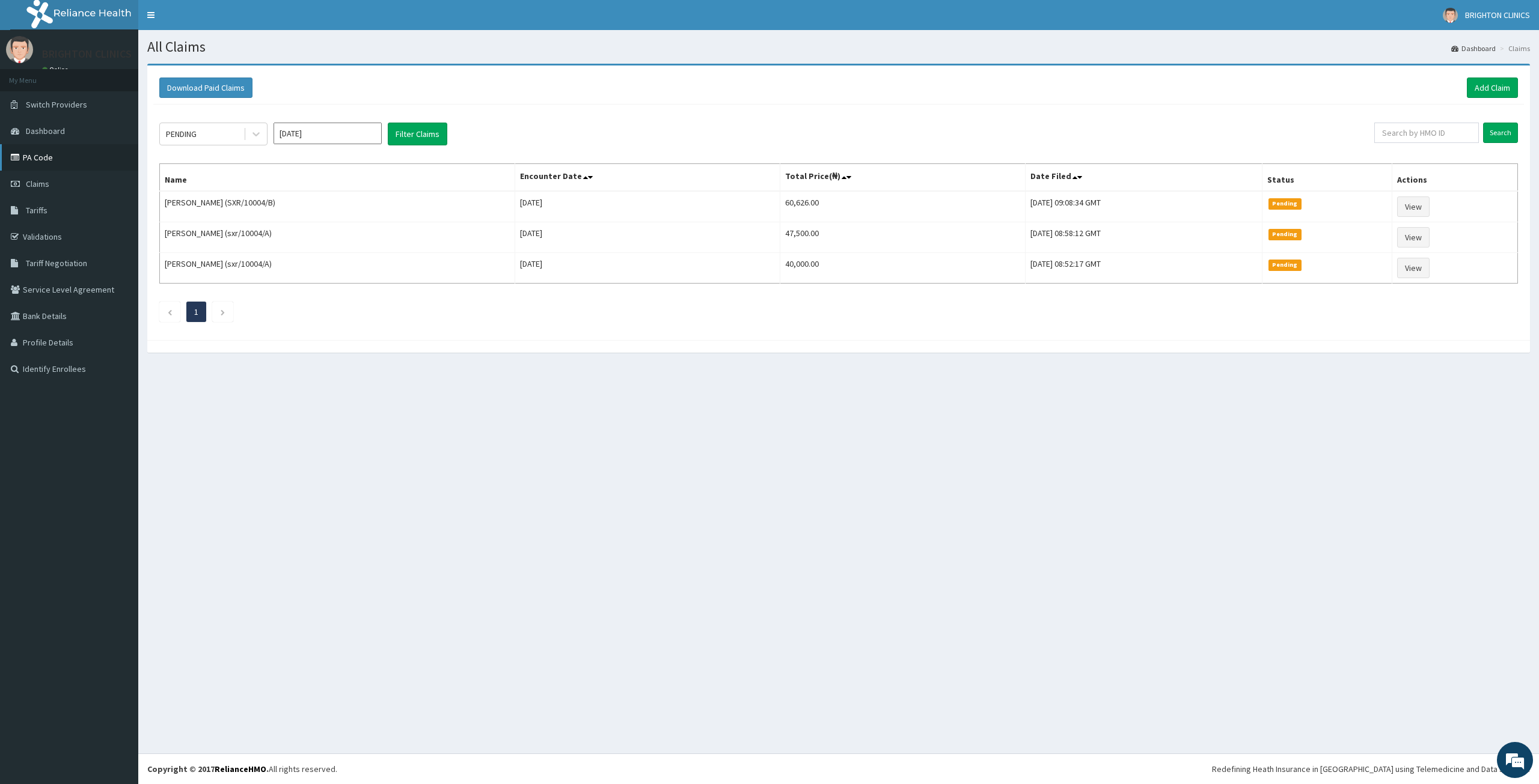
click at [32, 160] on link "PA Code" at bounding box center [69, 158] width 138 height 26
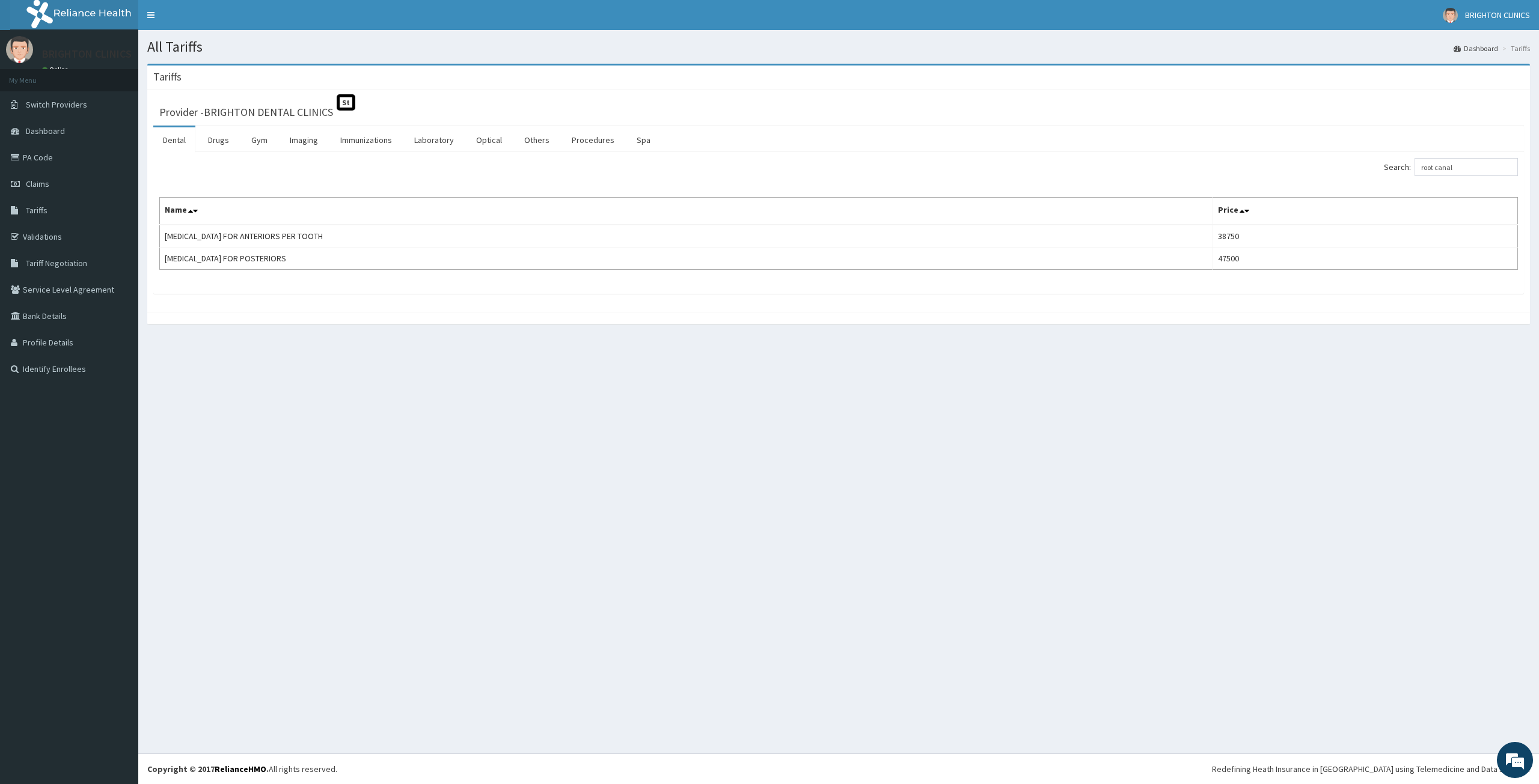
type input "root canal"
click at [46, 161] on link "PA Code" at bounding box center [69, 158] width 138 height 26
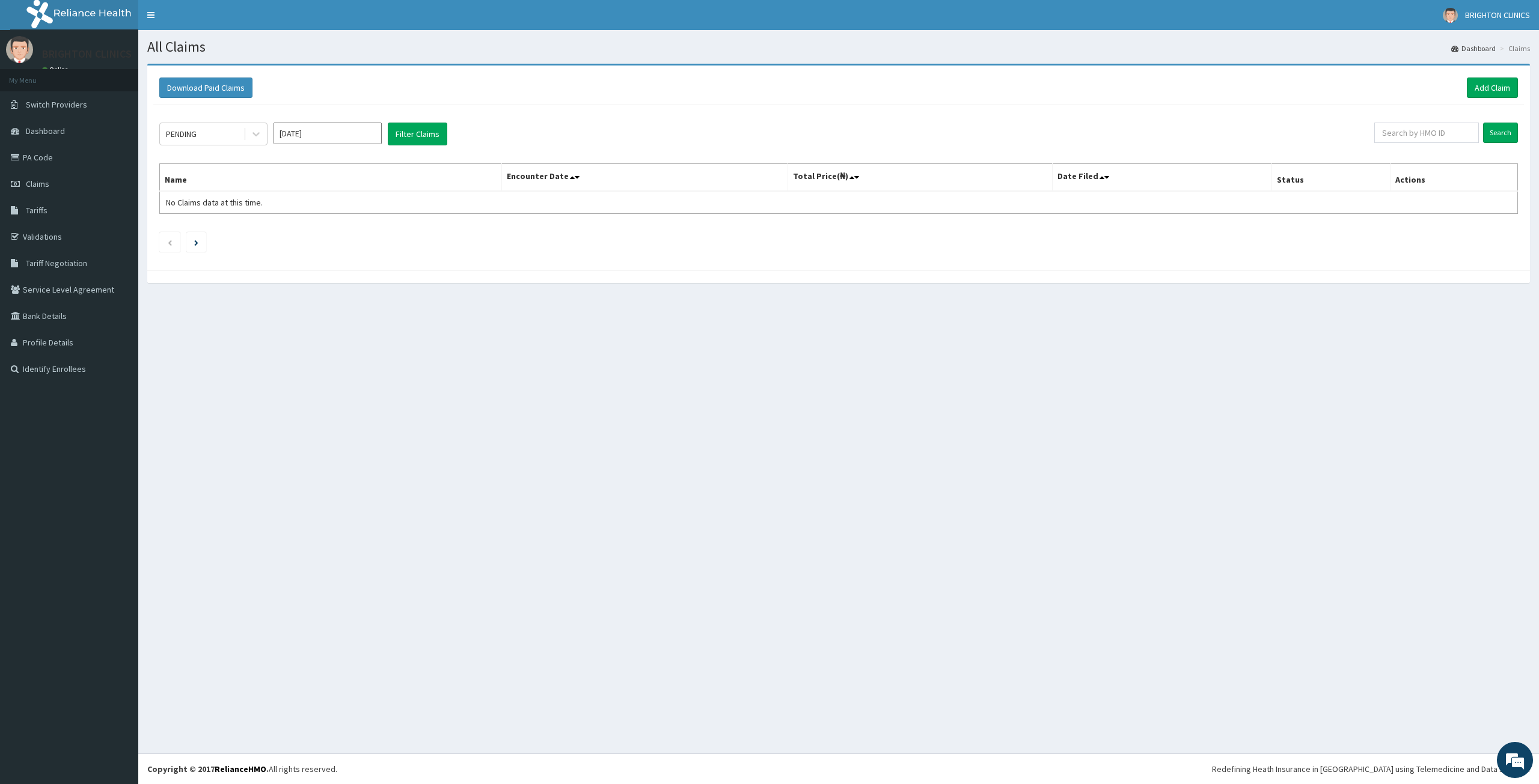
click at [340, 145] on input "[DATE]" at bounding box center [328, 133] width 109 height 22
drag, startPoint x: 365, startPoint y: 234, endPoint x: 378, endPoint y: 159, distance: 76.1
click at [365, 234] on div "Sep" at bounding box center [363, 233] width 24 height 23
type input "[DATE]"
click at [393, 138] on button "Filter Claims" at bounding box center [417, 134] width 60 height 23
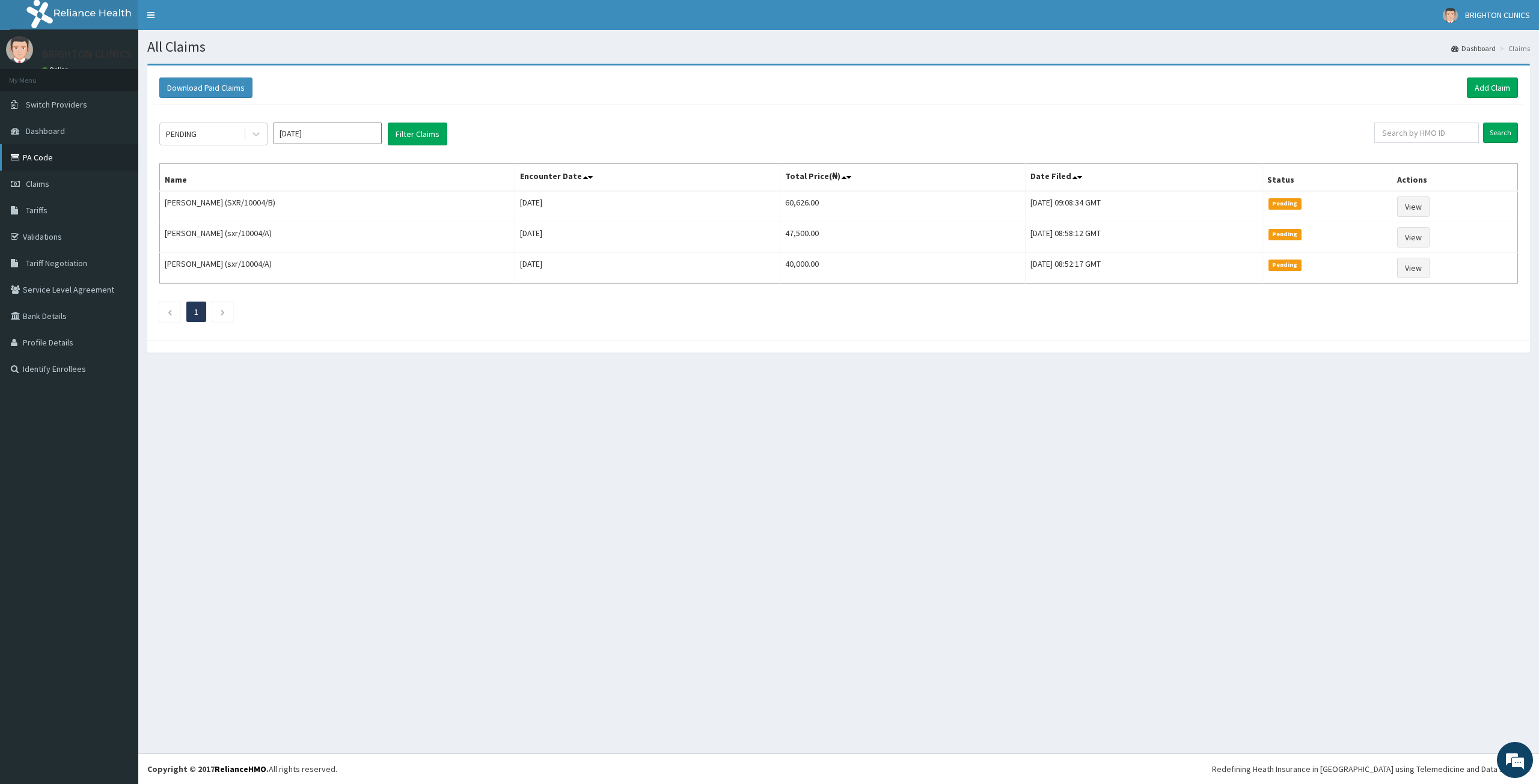
click at [49, 156] on link "PA Code" at bounding box center [69, 158] width 138 height 26
